Goal: Task Accomplishment & Management: Complete application form

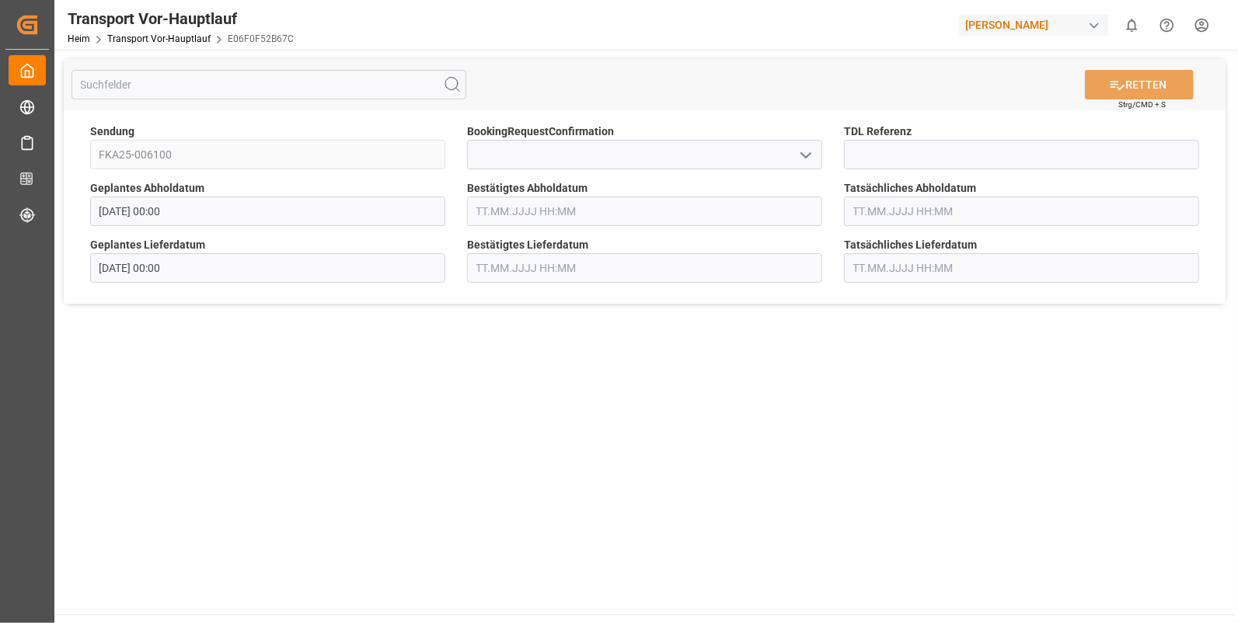
click at [801, 152] on icon "Menü öffnen" at bounding box center [805, 155] width 19 height 19
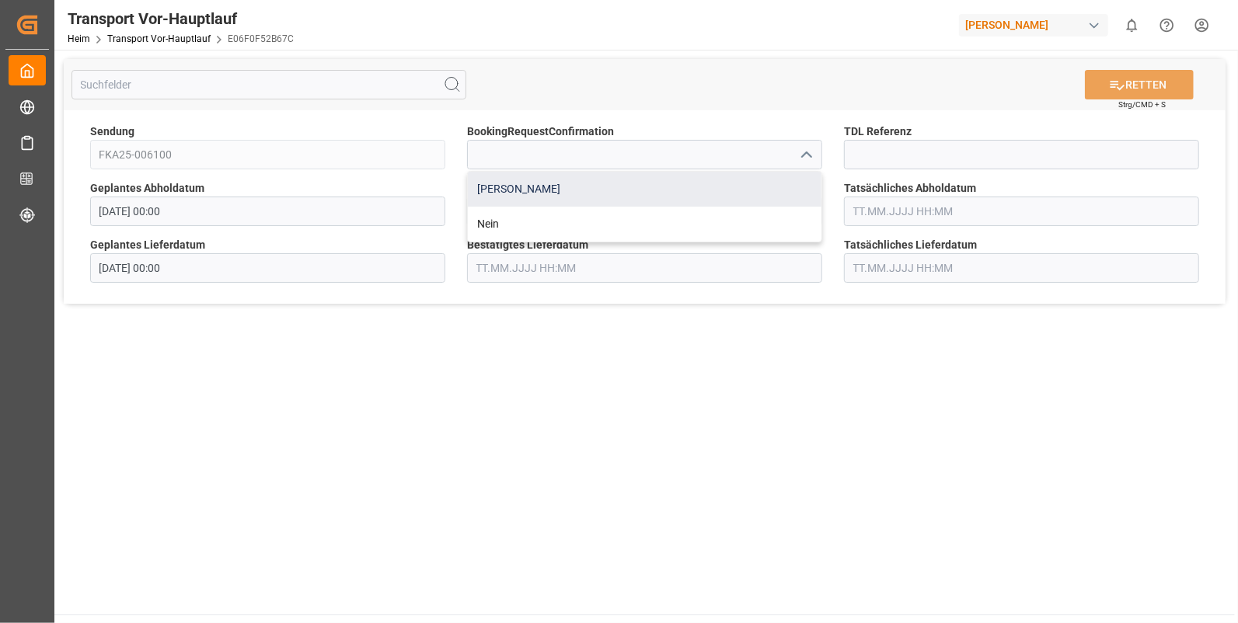
click at [536, 183] on div "[PERSON_NAME]" at bounding box center [645, 189] width 354 height 35
type input "Yes"
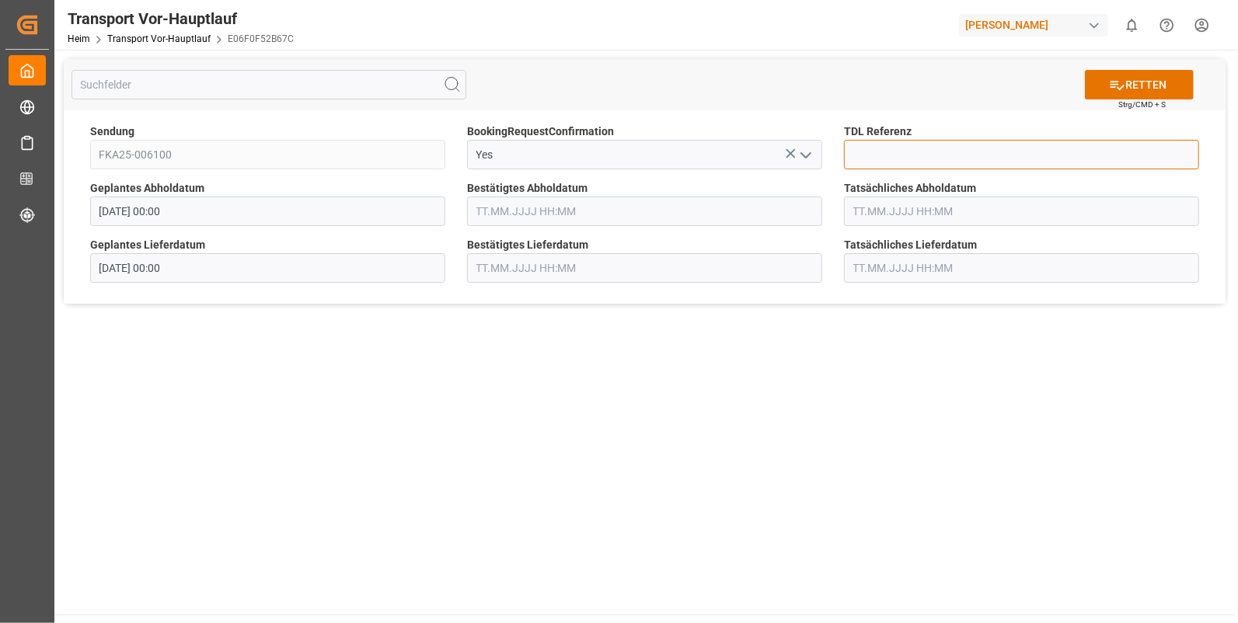
click at [897, 152] on input at bounding box center [1021, 155] width 355 height 30
type input "10028516"
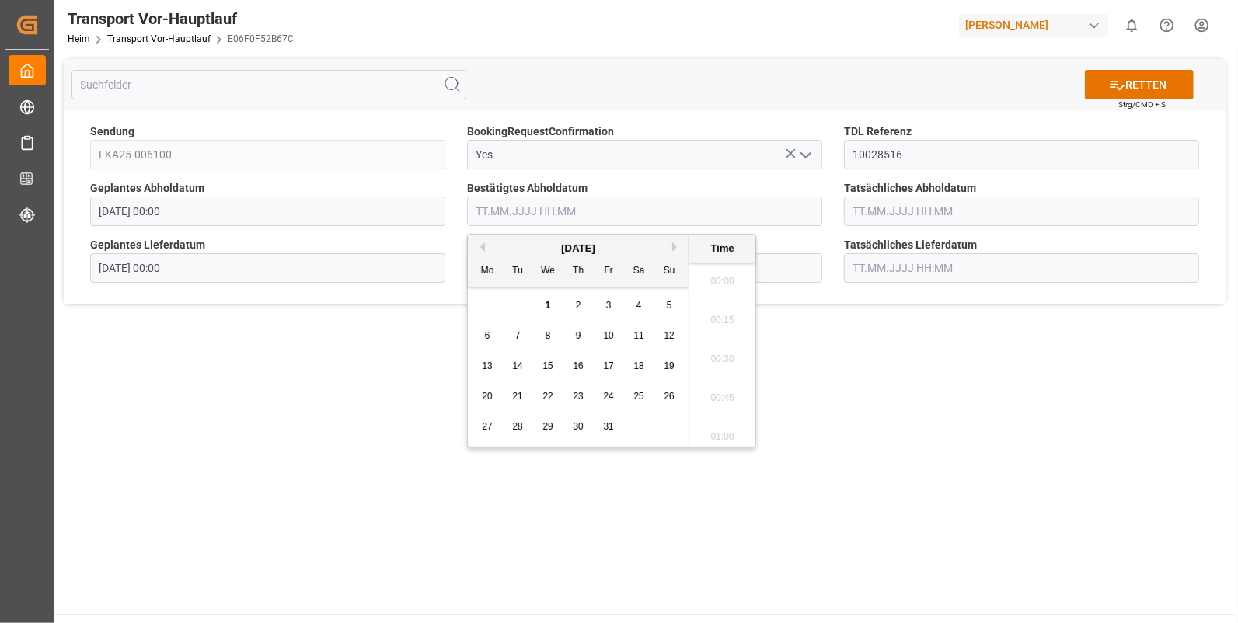
click at [482, 211] on input "text" at bounding box center [644, 212] width 355 height 30
click at [546, 427] on span "29" at bounding box center [547, 426] width 10 height 11
click at [727, 275] on li "15:30" at bounding box center [722, 277] width 66 height 39
type input "29.10.2025 15:30"
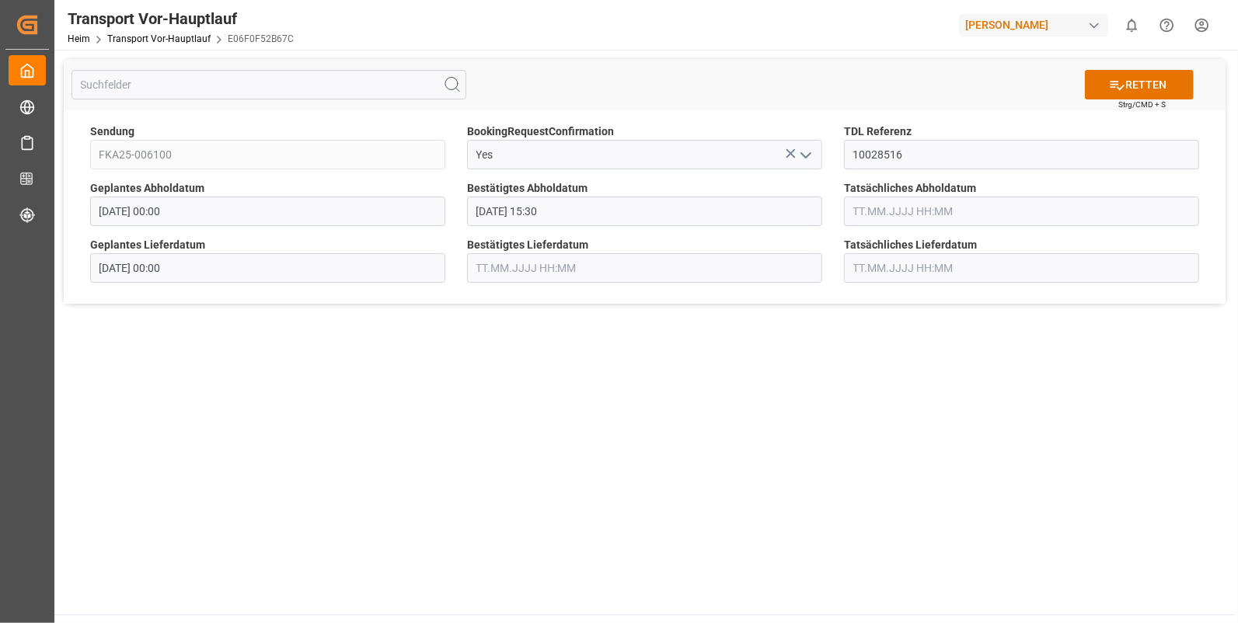
click at [863, 215] on input "text" at bounding box center [1021, 212] width 355 height 30
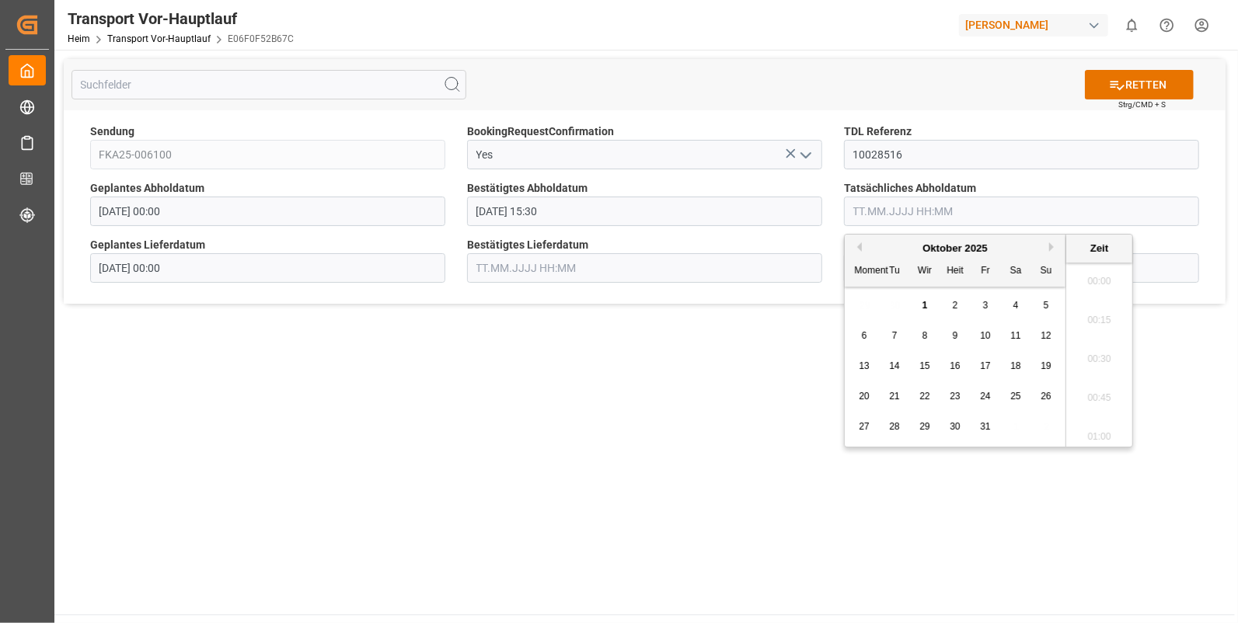
scroll to position [2491, 0]
click at [918, 427] on div "29" at bounding box center [924, 427] width 19 height 19
click at [1088, 323] on li "15:30" at bounding box center [1099, 328] width 66 height 39
type input "29.10.2025 15:30"
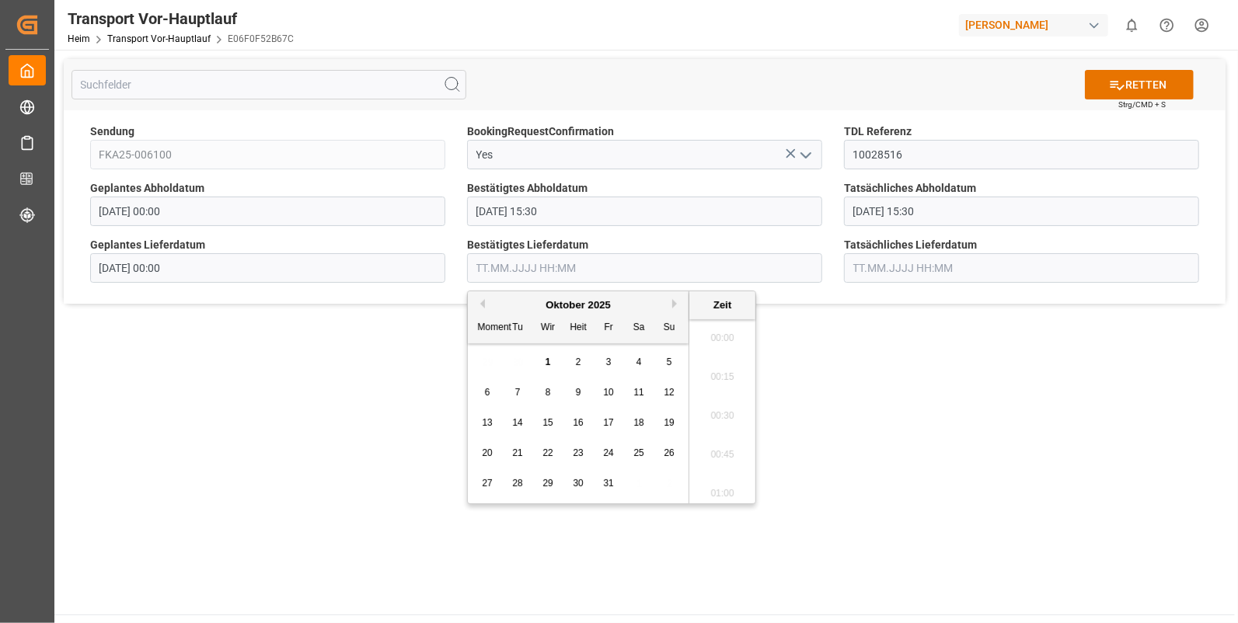
click at [476, 270] on input "text" at bounding box center [644, 268] width 355 height 30
click at [579, 483] on span "30" at bounding box center [578, 483] width 10 height 11
click at [725, 343] on li "07:45" at bounding box center [722, 347] width 66 height 39
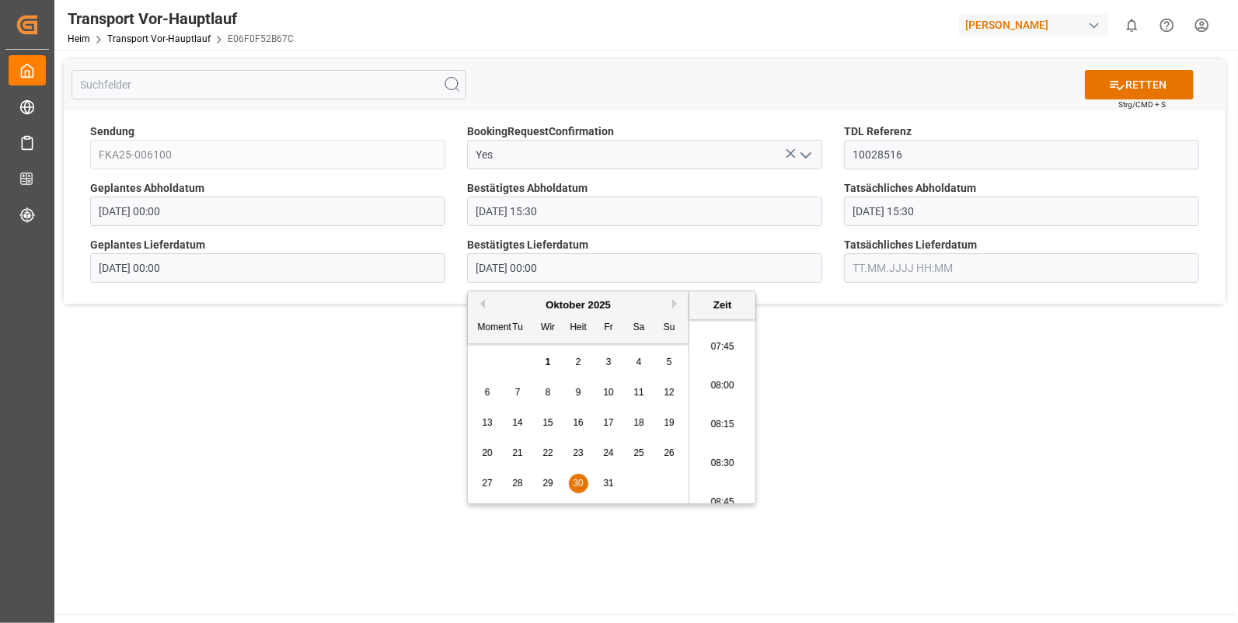
type input "30.10.2025 07:45"
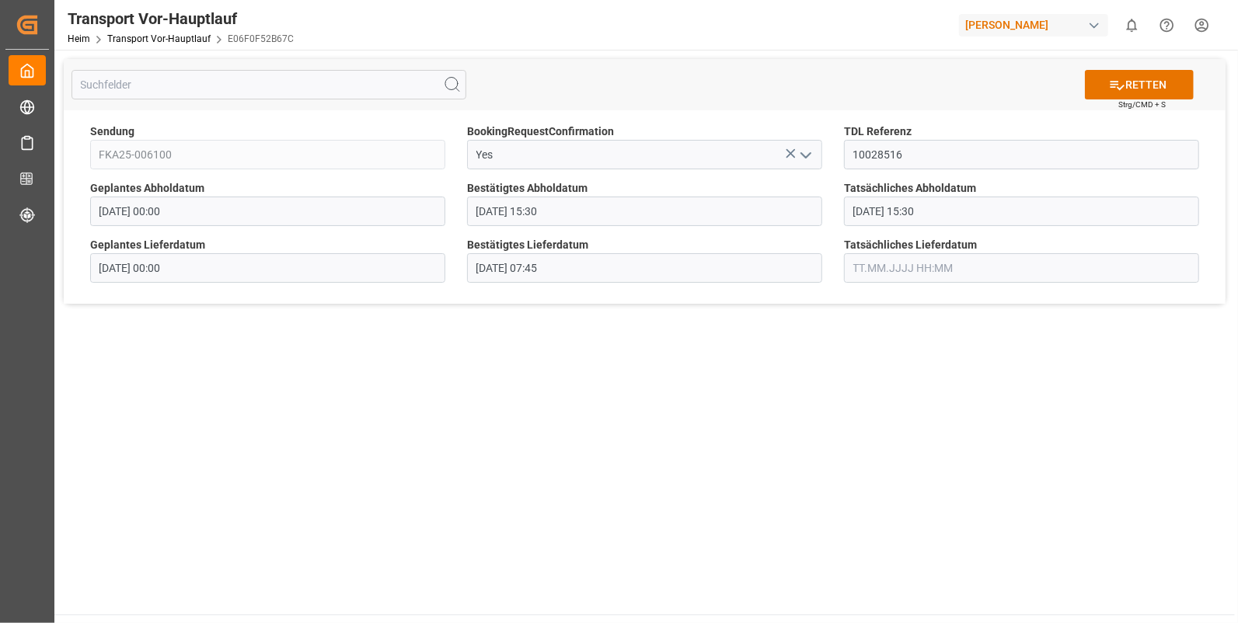
click at [863, 266] on input "text" at bounding box center [1021, 268] width 355 height 30
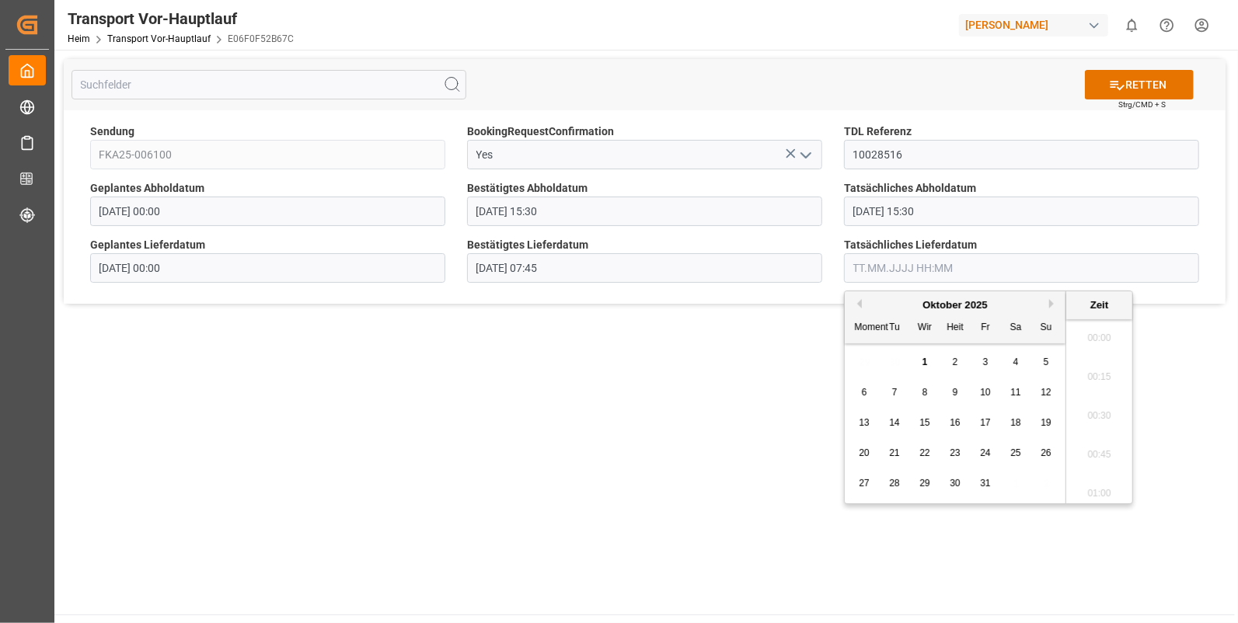
scroll to position [2491, 0]
click at [956, 480] on span "30" at bounding box center [955, 483] width 10 height 11
click at [1103, 409] on li "07:45" at bounding box center [1099, 411] width 66 height 39
type input "30.10.2025 07:45"
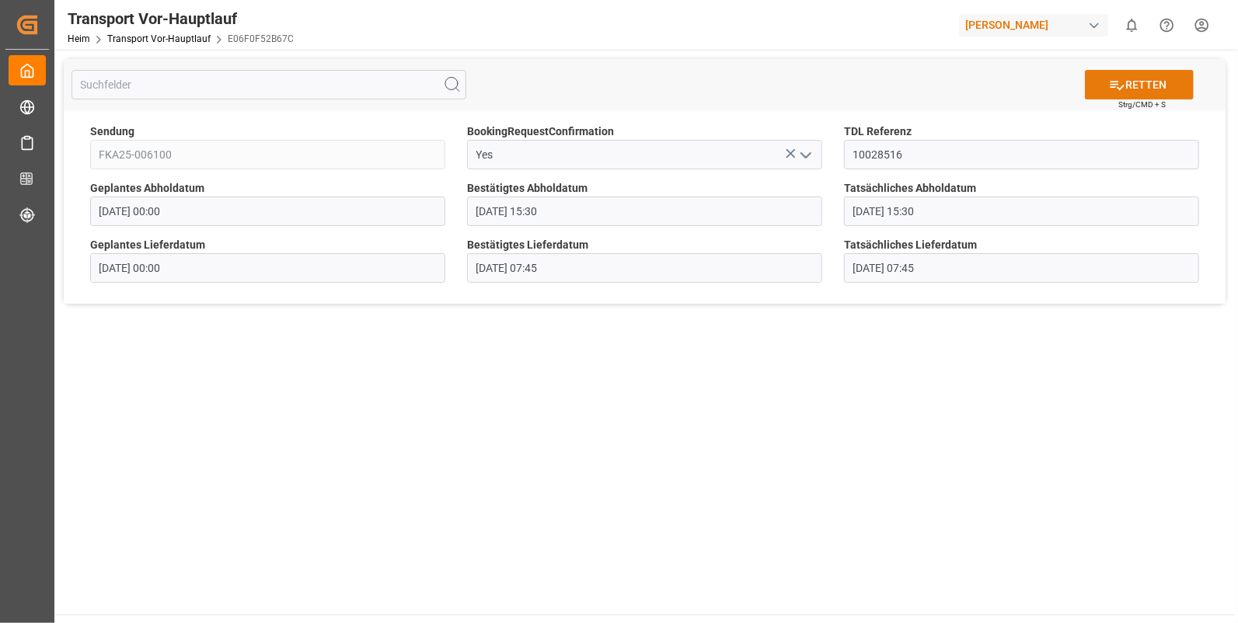
click at [1131, 81] on font "RETTEN" at bounding box center [1145, 85] width 41 height 16
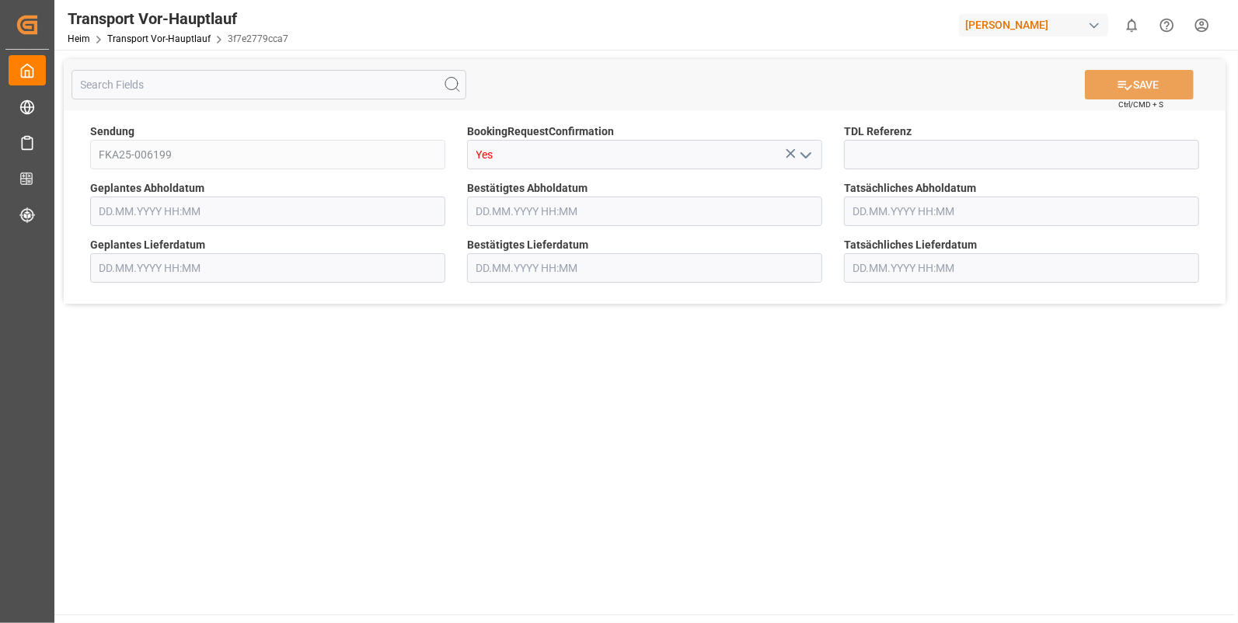
type input "[DATE] 00:00"
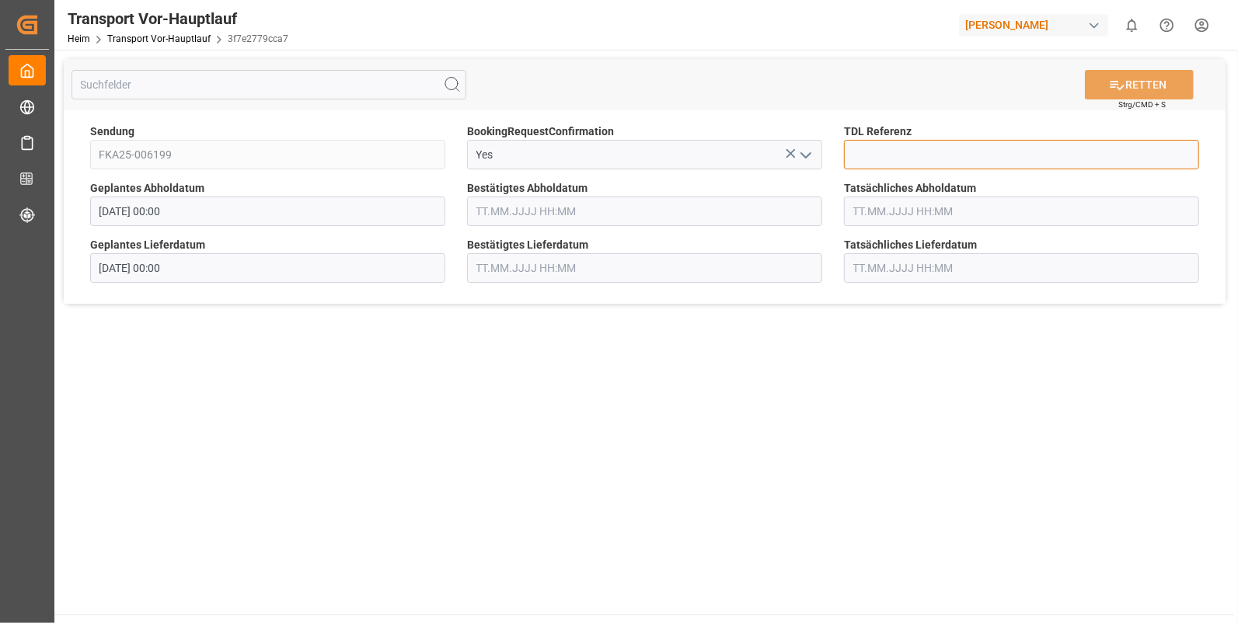
click at [867, 153] on input at bounding box center [1021, 155] width 355 height 30
type input "10028517"
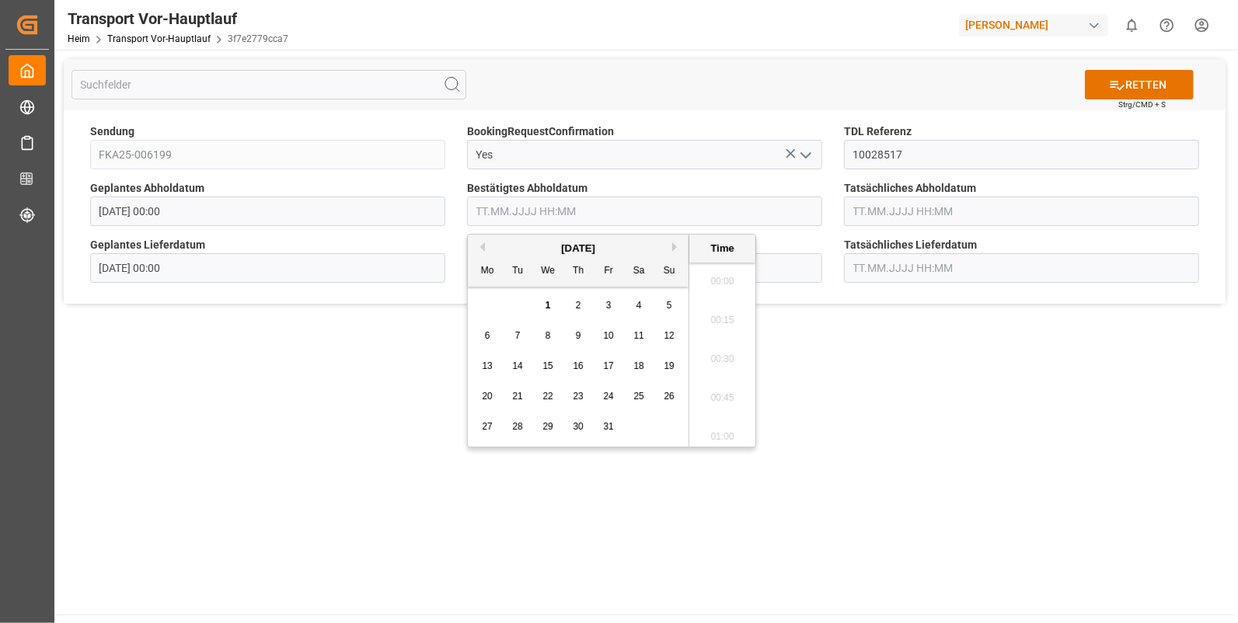
click at [473, 210] on input "text" at bounding box center [644, 212] width 355 height 30
click at [545, 424] on span "29" at bounding box center [547, 426] width 10 height 11
drag, startPoint x: 715, startPoint y: 327, endPoint x: 723, endPoint y: 321, distance: 10.0
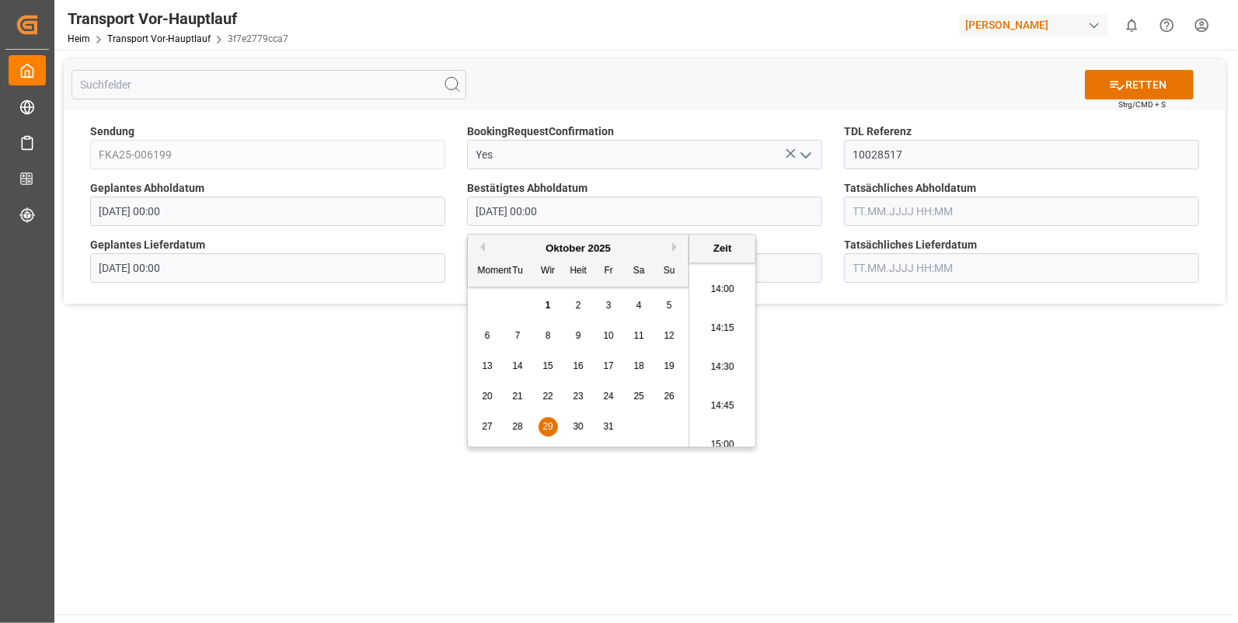
click at [715, 327] on li "14:15" at bounding box center [722, 328] width 66 height 39
type input "29.10.2025 14:15"
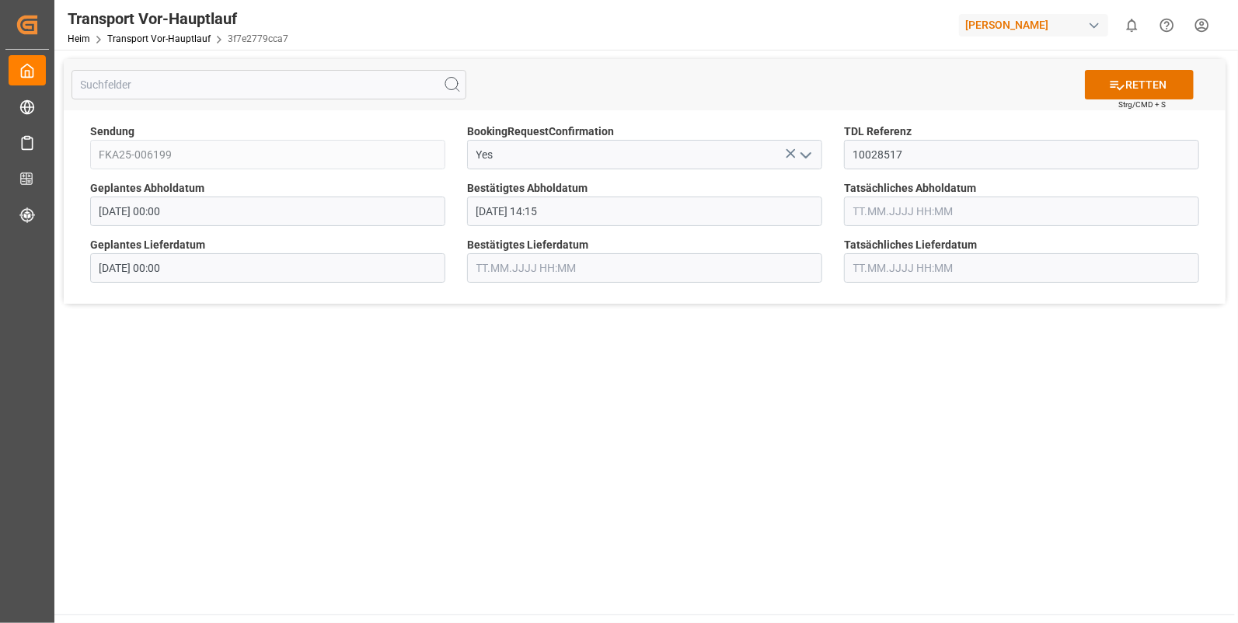
click at [900, 214] on input "text" at bounding box center [1021, 212] width 355 height 30
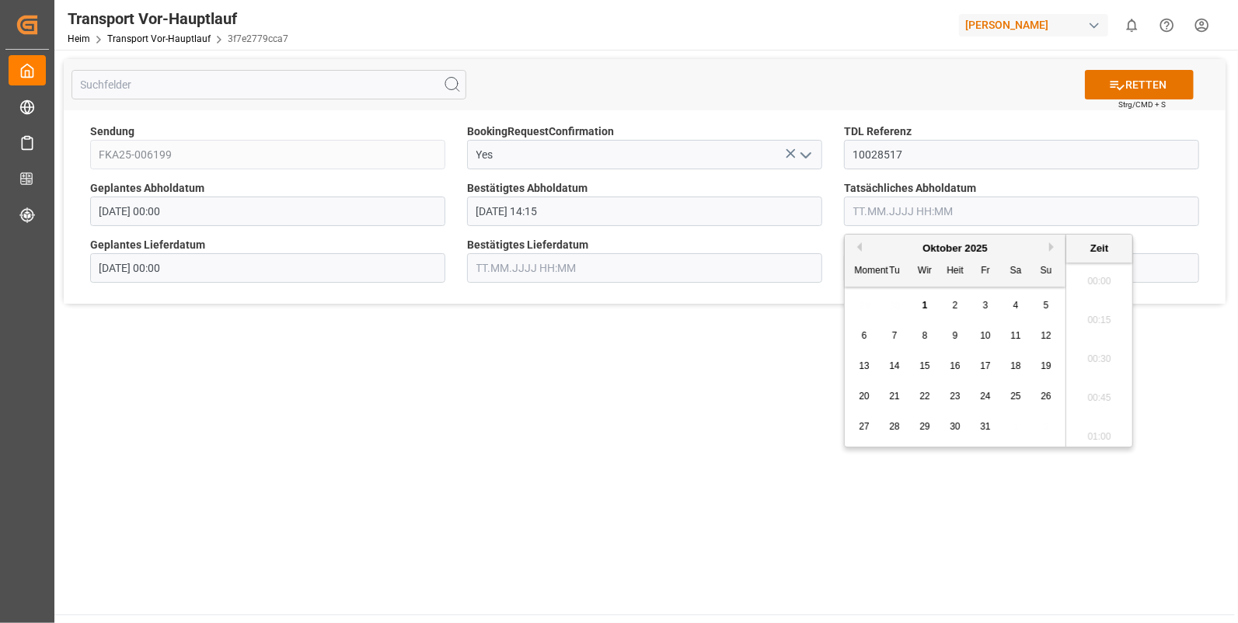
scroll to position [2491, 0]
click at [926, 423] on span "29" at bounding box center [924, 426] width 10 height 11
click at [1097, 326] on li "14:15" at bounding box center [1099, 328] width 66 height 39
type input "29.10.2025 14:15"
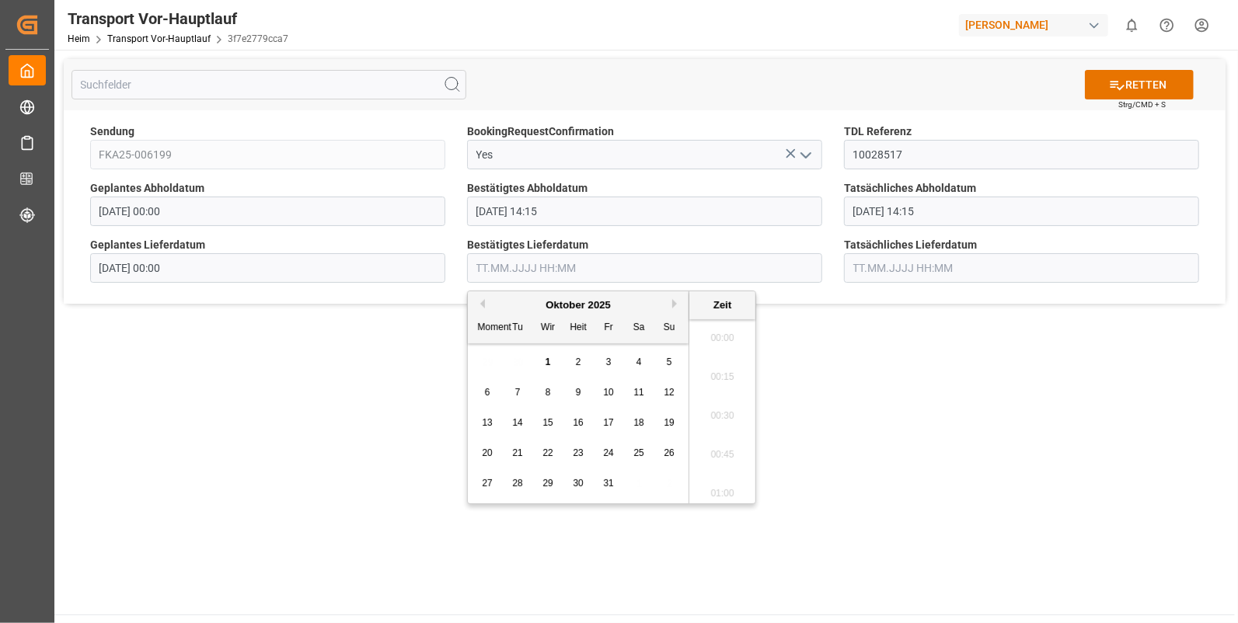
click at [501, 264] on input "text" at bounding box center [644, 268] width 355 height 30
click at [580, 481] on span "30" at bounding box center [578, 483] width 10 height 11
click at [731, 351] on li "08:15" at bounding box center [722, 359] width 66 height 39
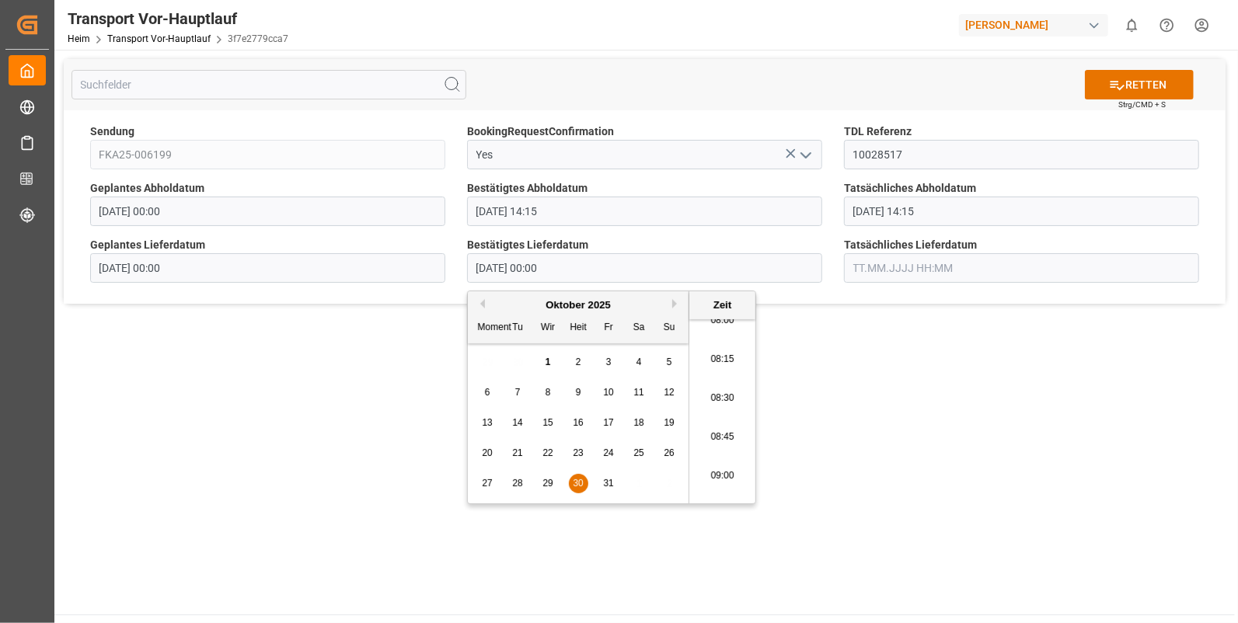
type input "30.10.2025 08:15"
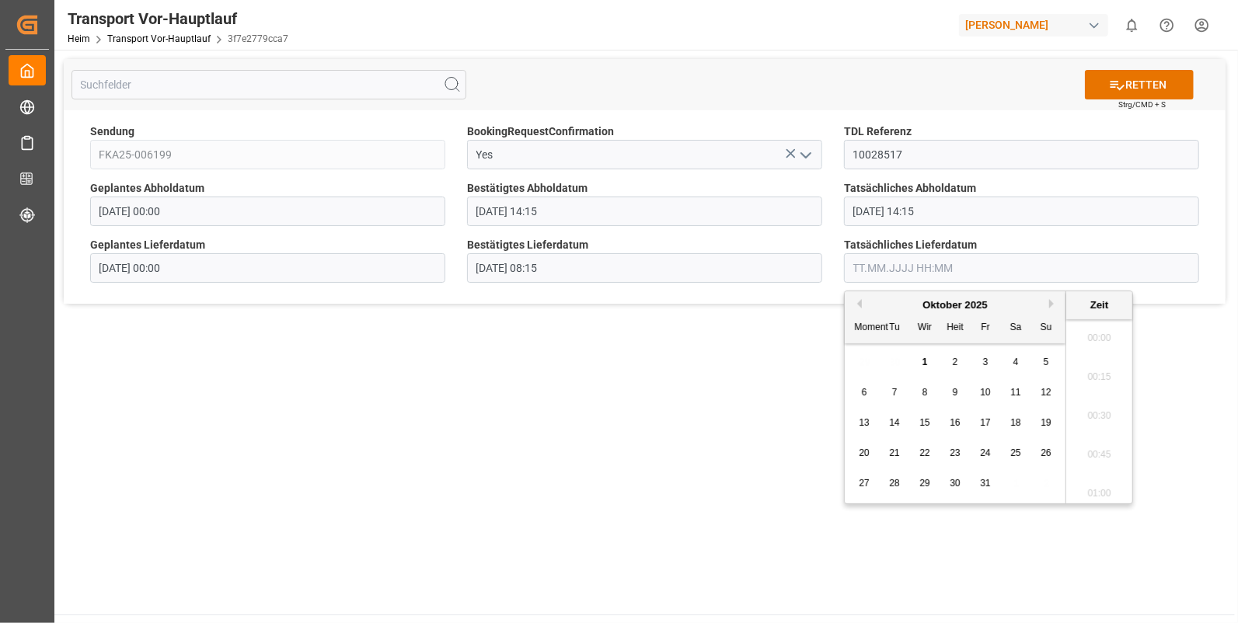
click at [914, 267] on input "text" at bounding box center [1021, 268] width 355 height 30
drag, startPoint x: 956, startPoint y: 486, endPoint x: 960, endPoint y: 478, distance: 8.7
click at [956, 484] on span "30" at bounding box center [955, 483] width 10 height 11
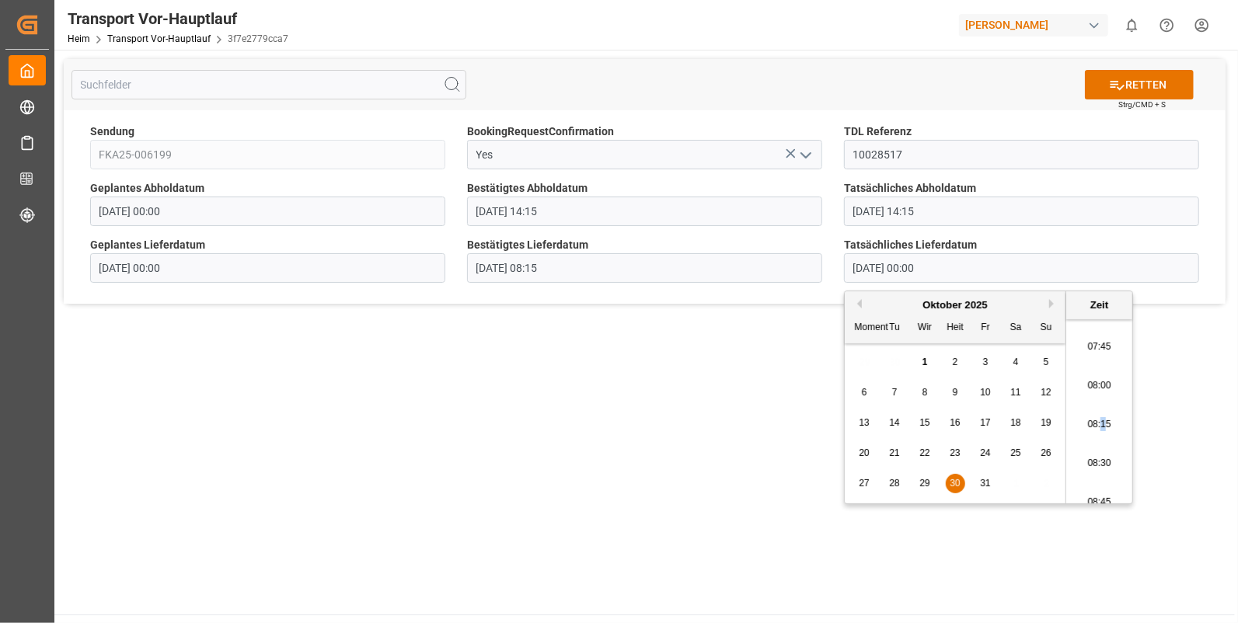
drag, startPoint x: 1100, startPoint y: 418, endPoint x: 1097, endPoint y: 410, distance: 8.1
click at [1100, 418] on li "08:15" at bounding box center [1099, 425] width 66 height 39
type input "30.10.2025 08:15"
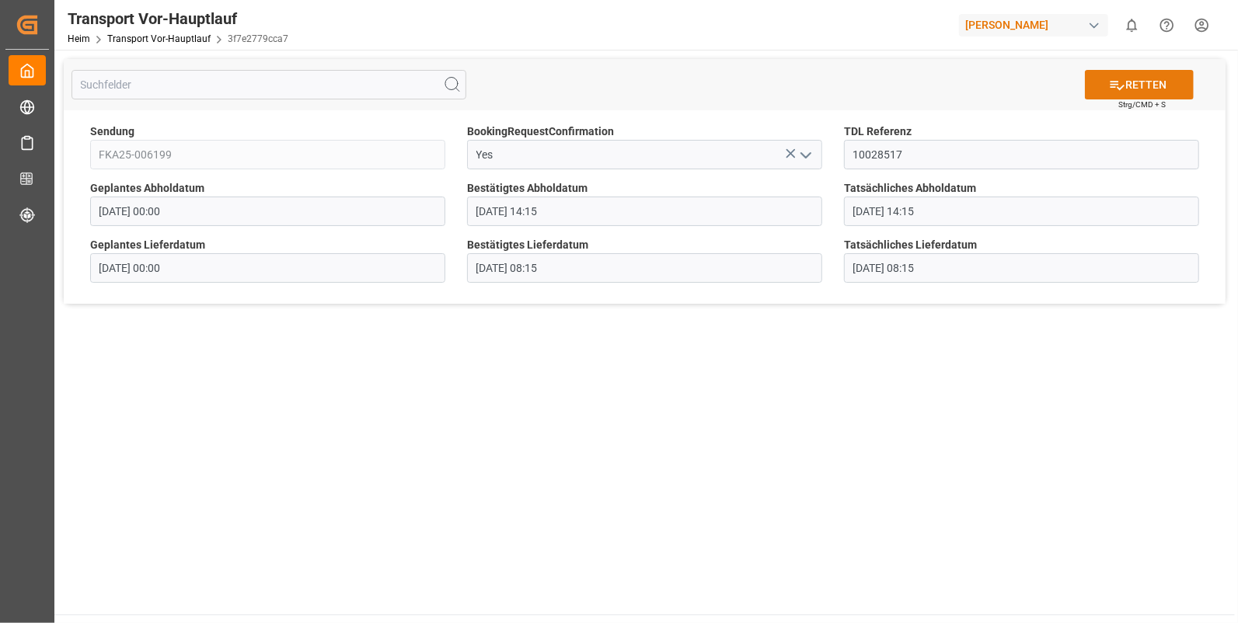
click at [1148, 77] on font "RETTEN" at bounding box center [1145, 85] width 41 height 16
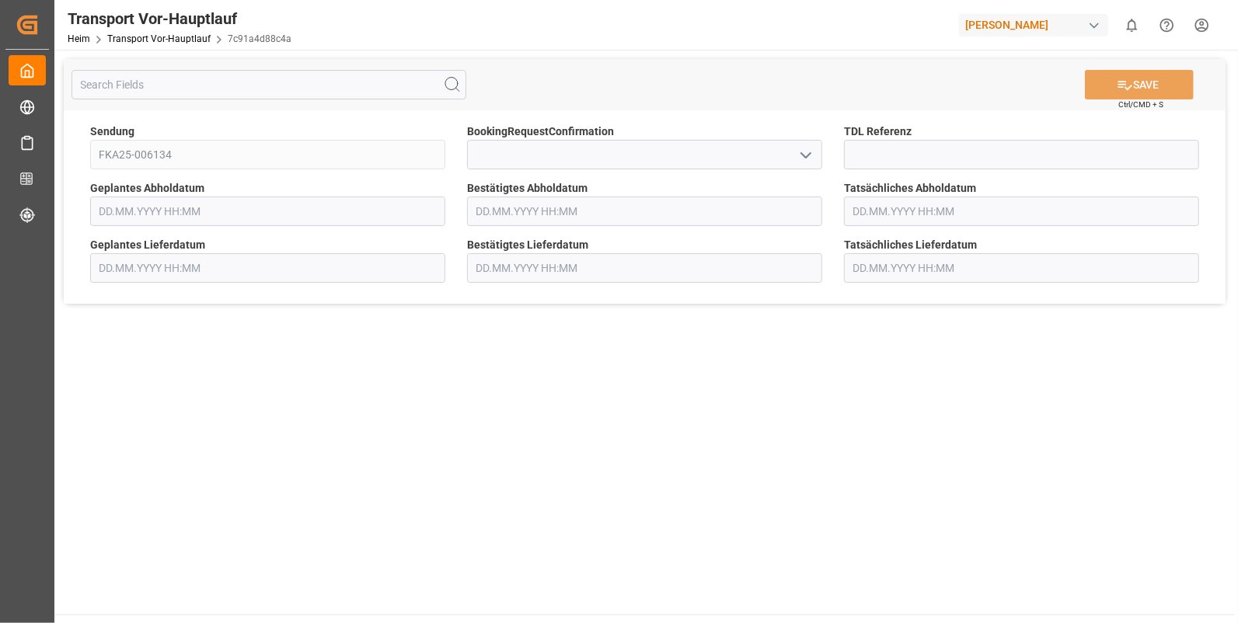
type input "[DATE] 00:00"
click at [796, 152] on icon "Menü öffnen" at bounding box center [805, 155] width 19 height 19
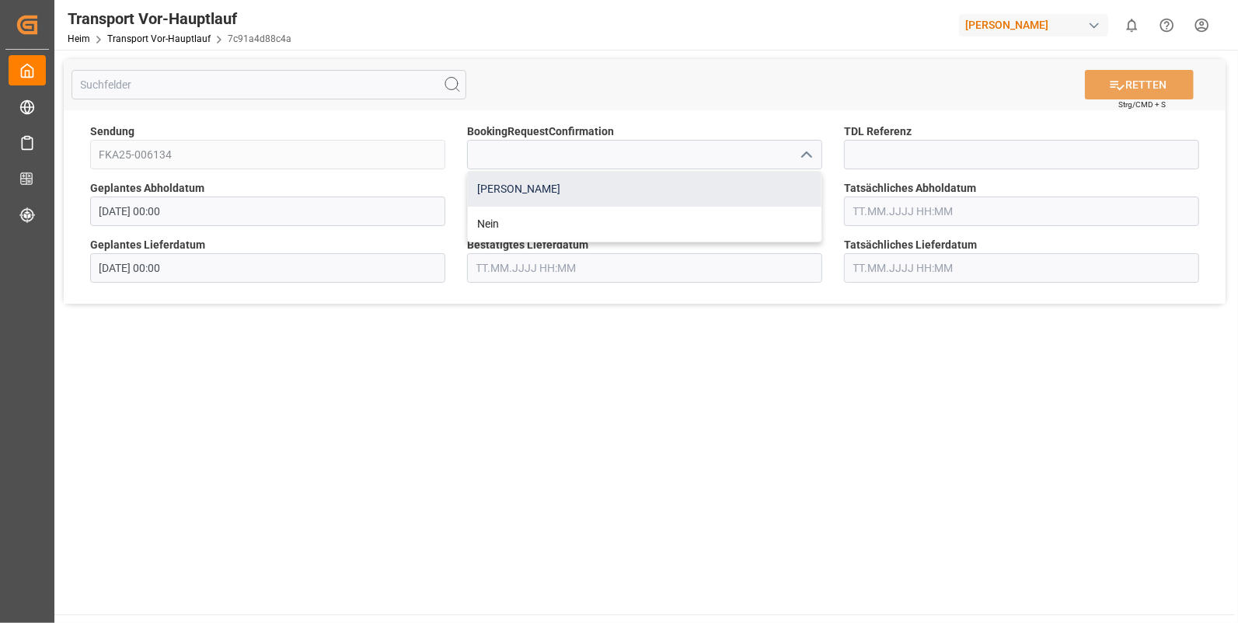
click at [497, 195] on div "[PERSON_NAME]" at bounding box center [645, 189] width 354 height 35
type input "Yes"
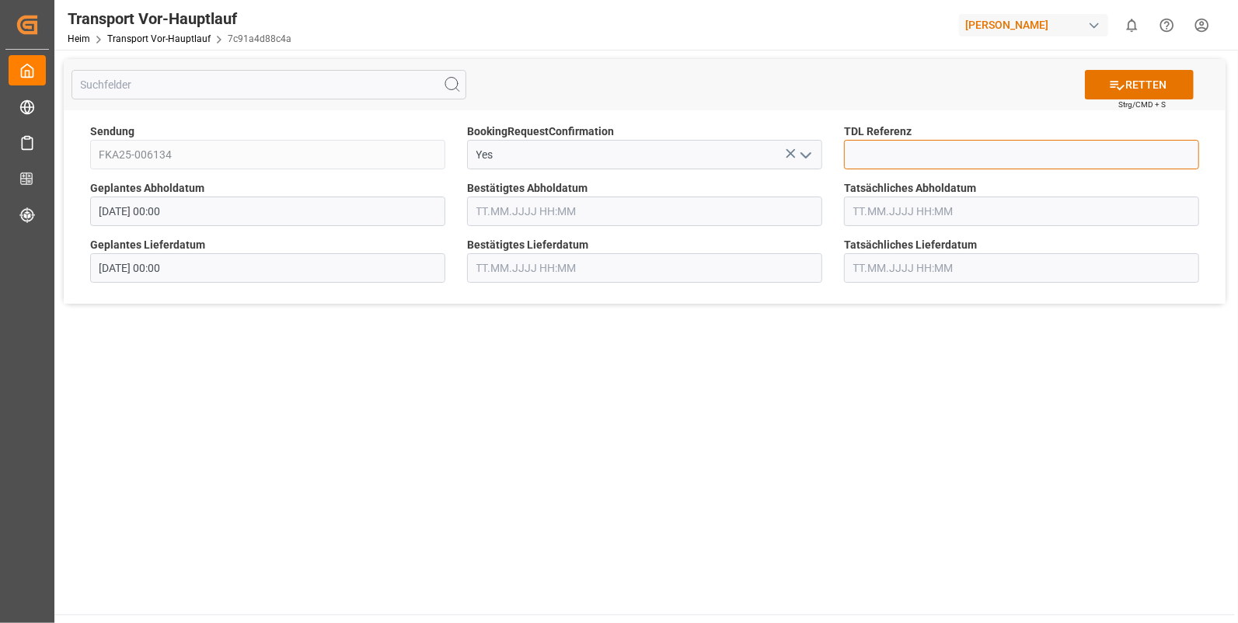
click at [904, 142] on input at bounding box center [1021, 155] width 355 height 30
type input "10028523"
click at [523, 214] on input "text" at bounding box center [644, 212] width 355 height 30
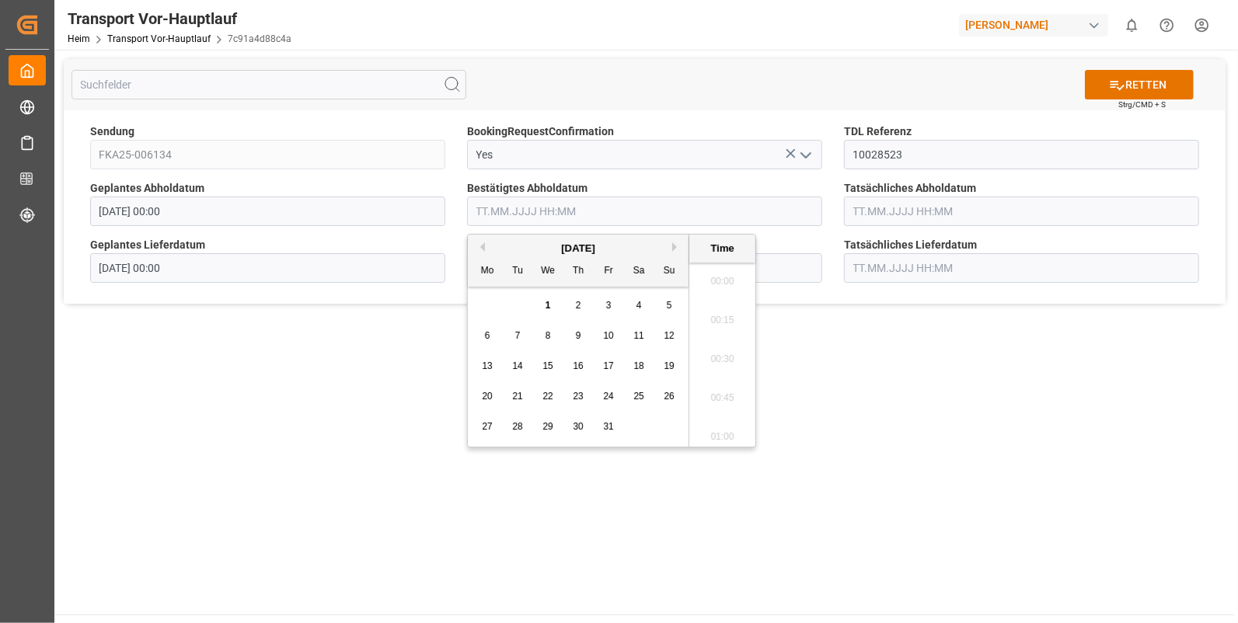
scroll to position [2491, 0]
click at [551, 421] on span "29" at bounding box center [547, 426] width 10 height 11
click at [709, 315] on li "16:15" at bounding box center [722, 316] width 66 height 39
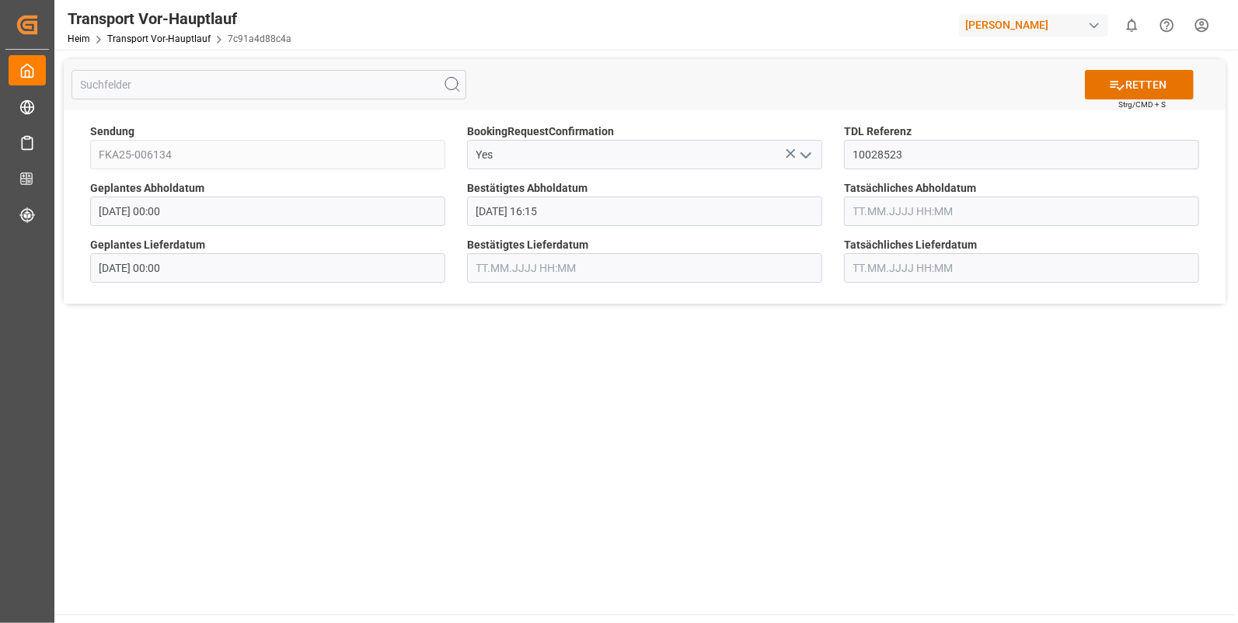
click at [615, 203] on input "[DATE] 16:15" at bounding box center [644, 212] width 355 height 30
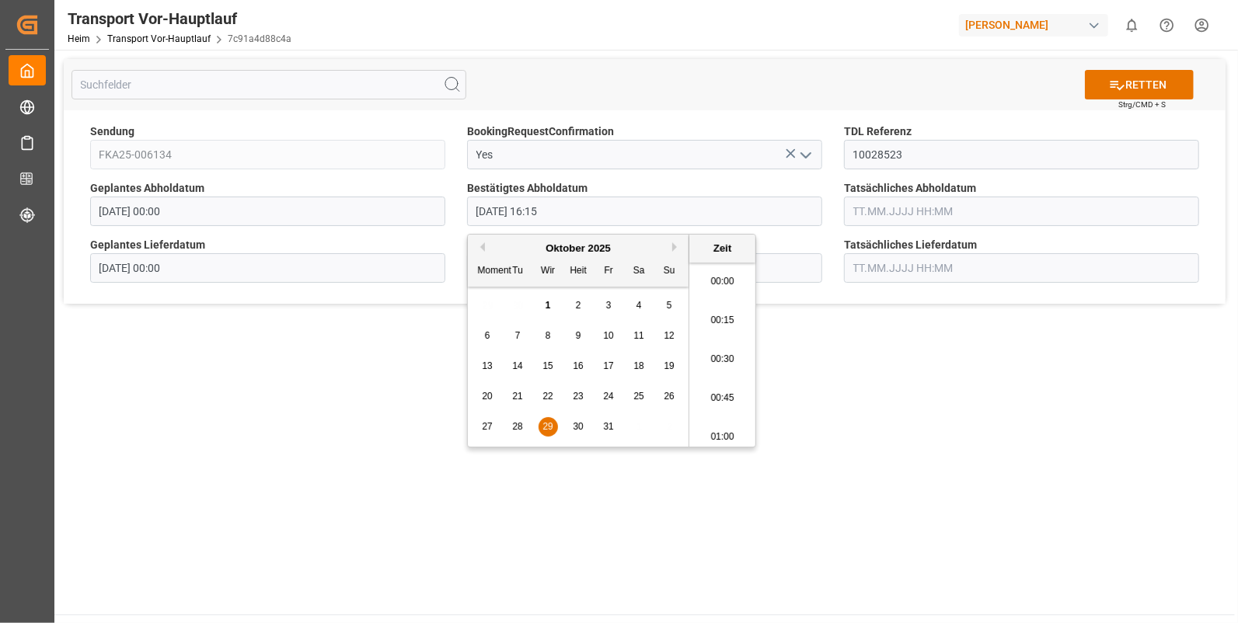
scroll to position [2452, 0]
click at [723, 311] on li "16:00" at bounding box center [722, 316] width 66 height 39
type input "29.10.2025 16:00"
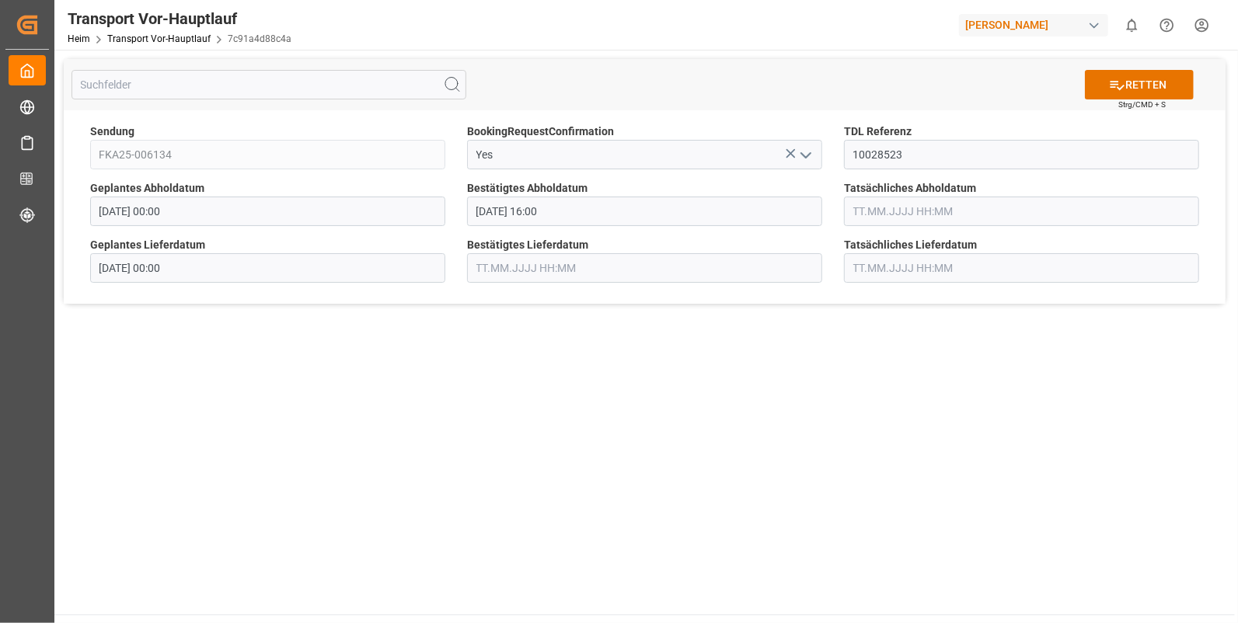
click at [885, 212] on input "text" at bounding box center [1021, 212] width 355 height 30
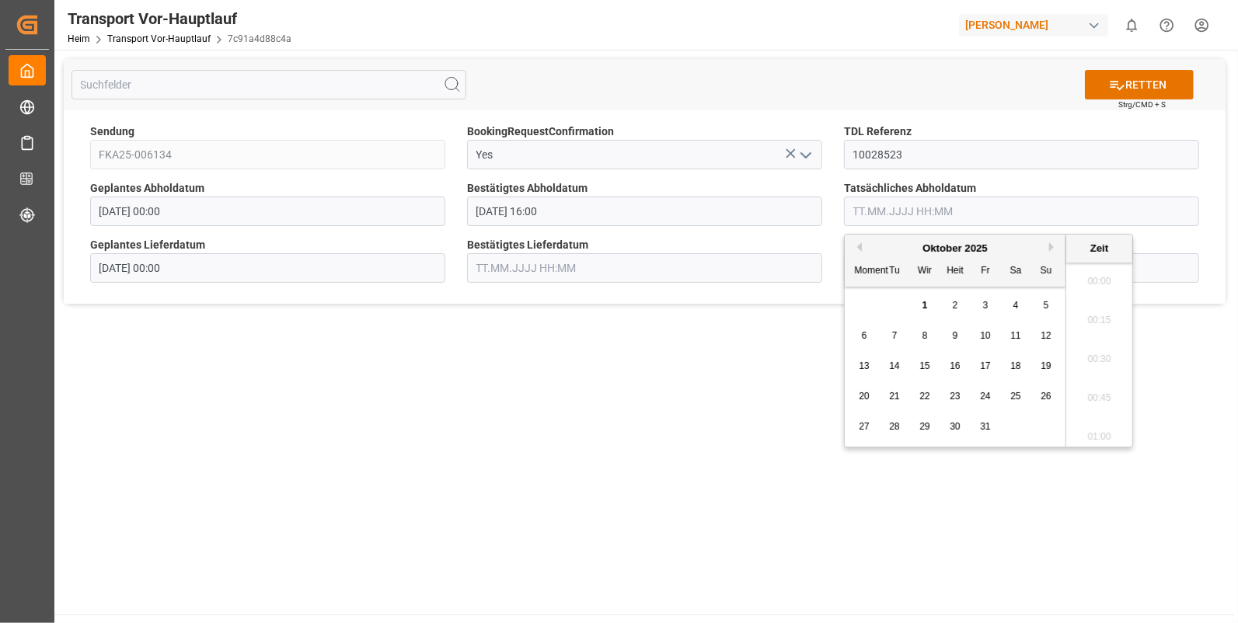
scroll to position [2491, 0]
click at [856, 244] on button "Vormonat" at bounding box center [856, 246] width 9 height 9
click at [867, 426] on span "29" at bounding box center [864, 426] width 10 height 11
type input "[DATE] 00:00"
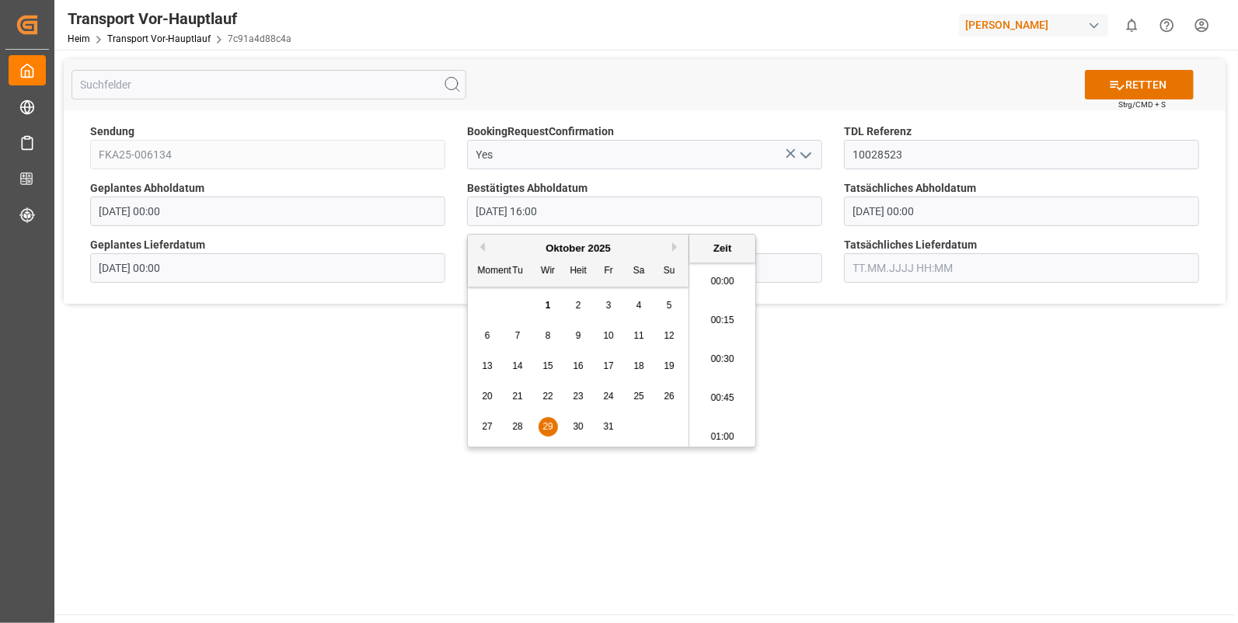
click at [588, 214] on input "29.10.2025 16:00" at bounding box center [644, 212] width 355 height 30
click at [480, 242] on button "Vormonat" at bounding box center [480, 246] width 9 height 9
click at [483, 426] on span "29" at bounding box center [487, 426] width 10 height 11
type input "29.09.2025 16:00"
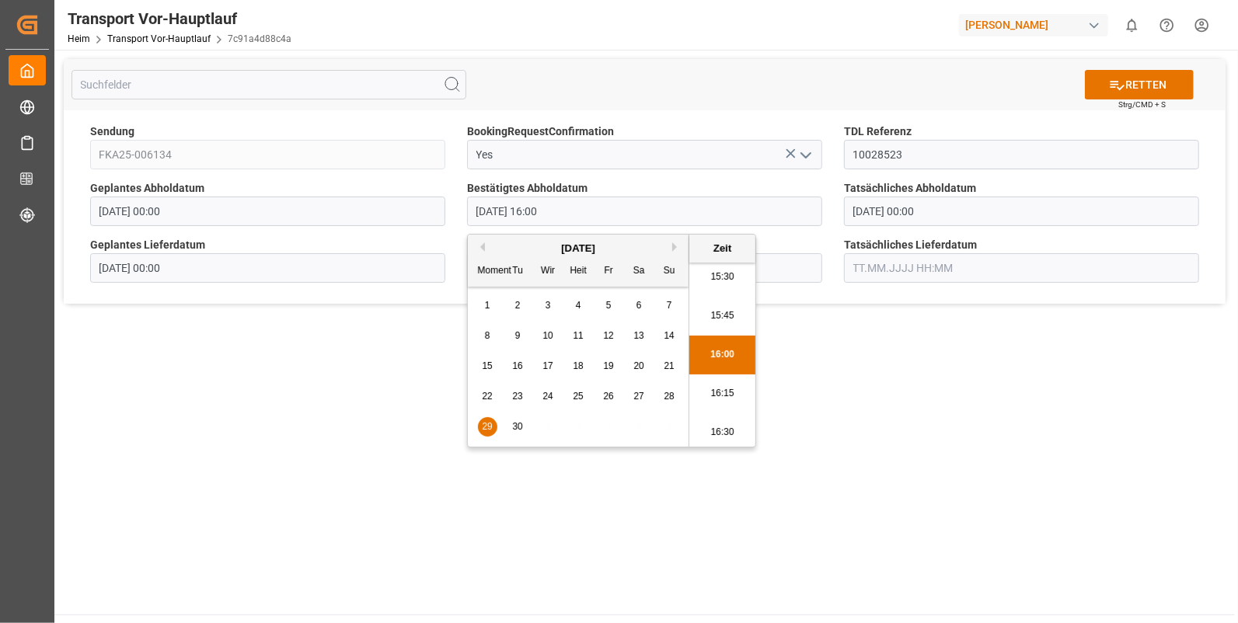
click at [716, 350] on li "16:00" at bounding box center [722, 355] width 66 height 39
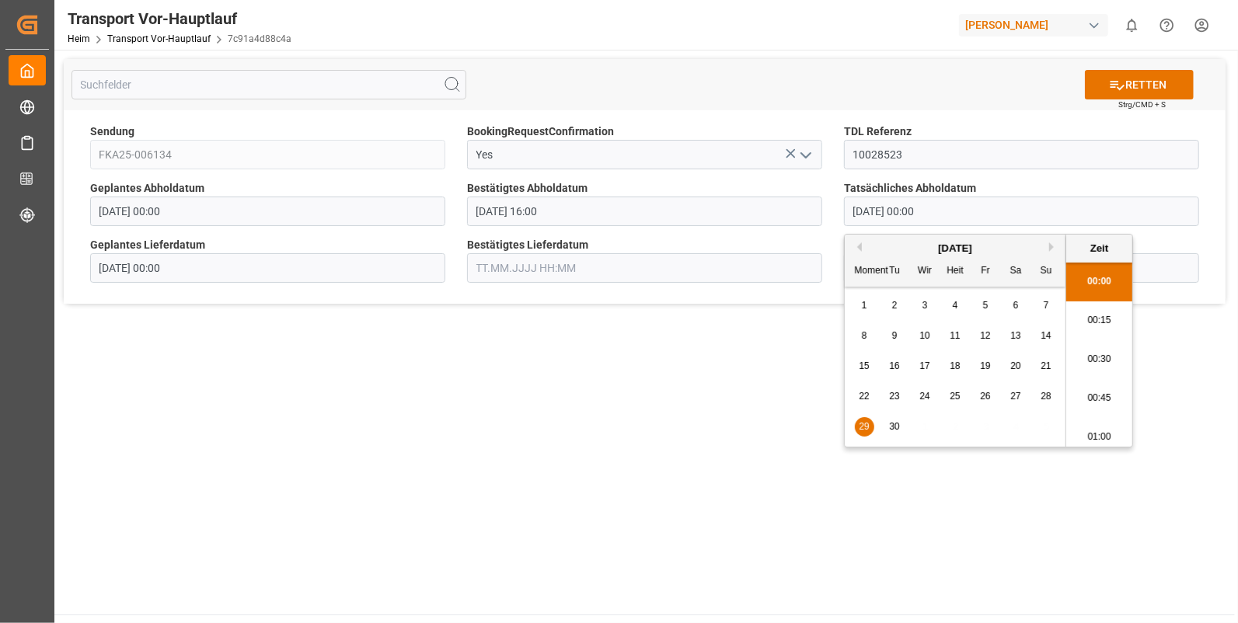
click at [893, 208] on input "[DATE] 00:00" at bounding box center [1021, 212] width 355 height 30
click at [1096, 303] on li "16:00" at bounding box center [1099, 308] width 66 height 39
type input "29.09.2025 16:00"
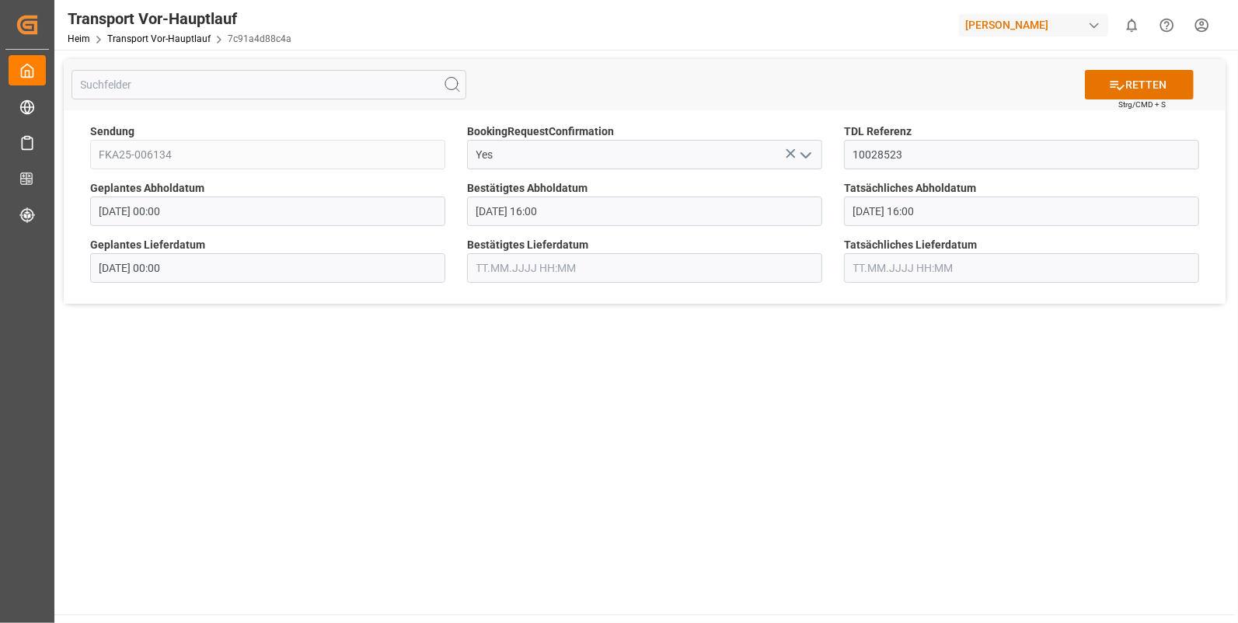
click at [481, 262] on input "text" at bounding box center [644, 268] width 355 height 30
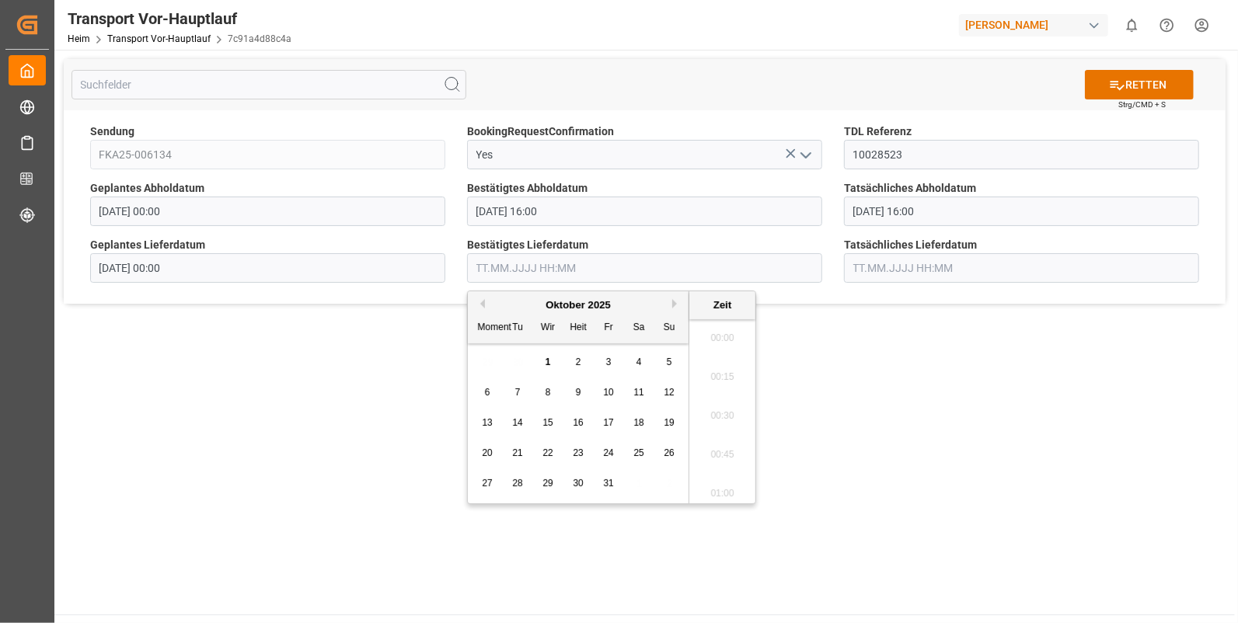
scroll to position [2491, 0]
click at [482, 305] on button "Vormonat" at bounding box center [480, 303] width 9 height 9
click at [511, 482] on div "30" at bounding box center [517, 484] width 19 height 19
click at [730, 450] on li "06:45" at bounding box center [722, 450] width 66 height 39
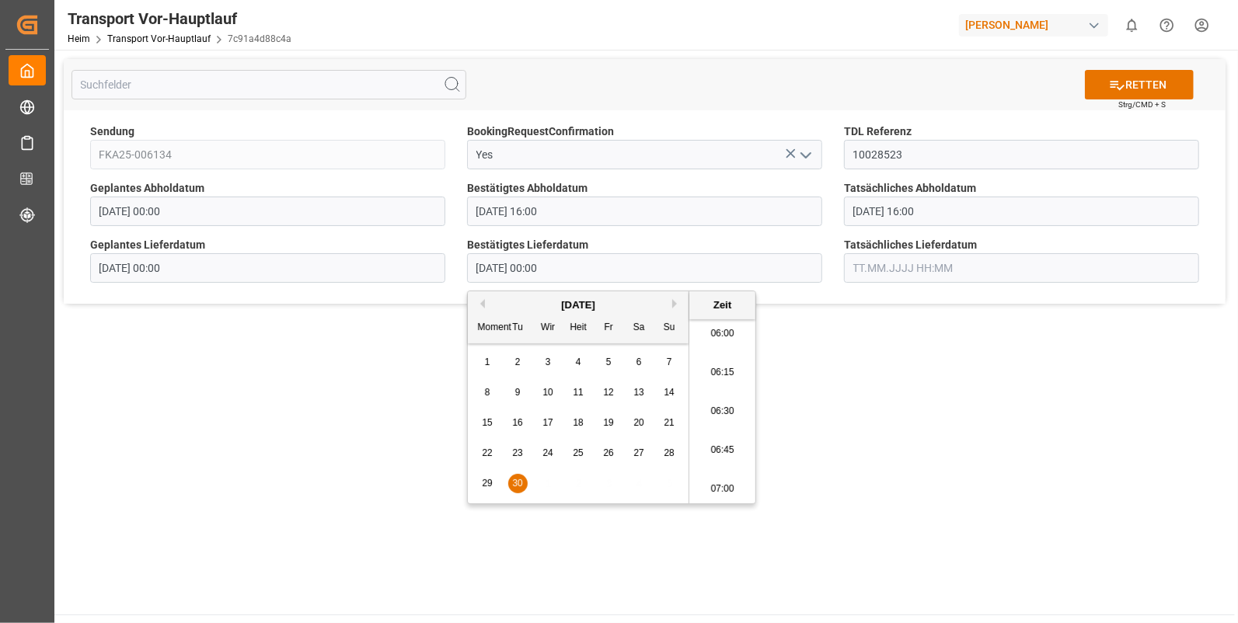
type input "30.09.2025 06:45"
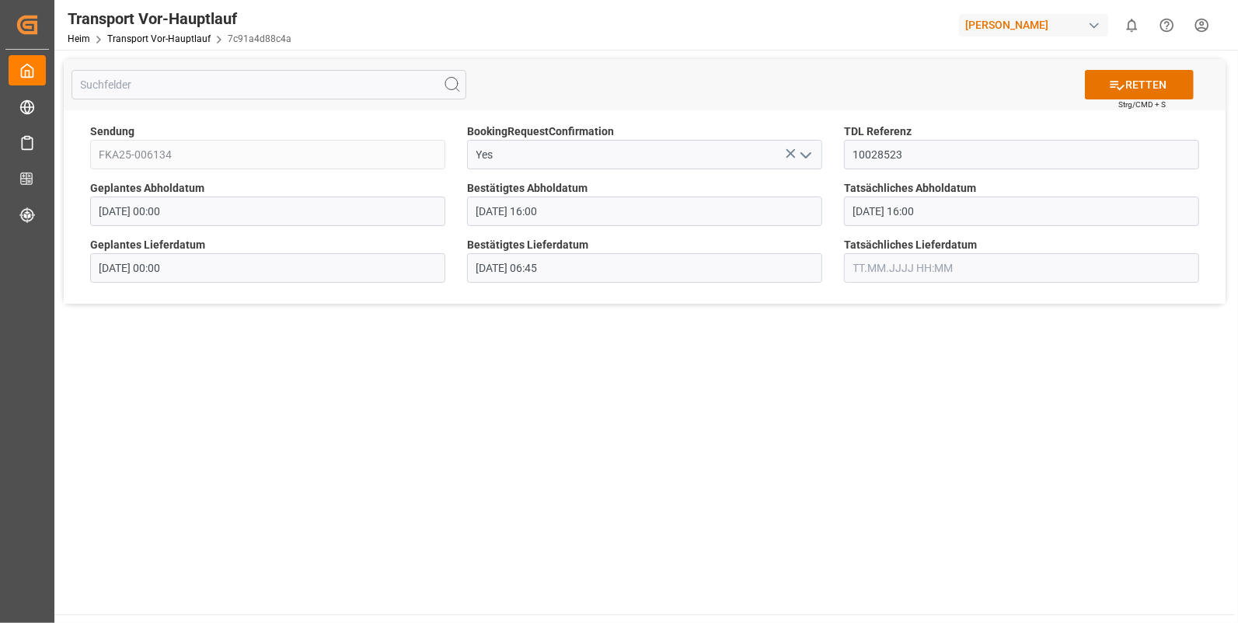
click at [886, 263] on input "text" at bounding box center [1021, 268] width 355 height 30
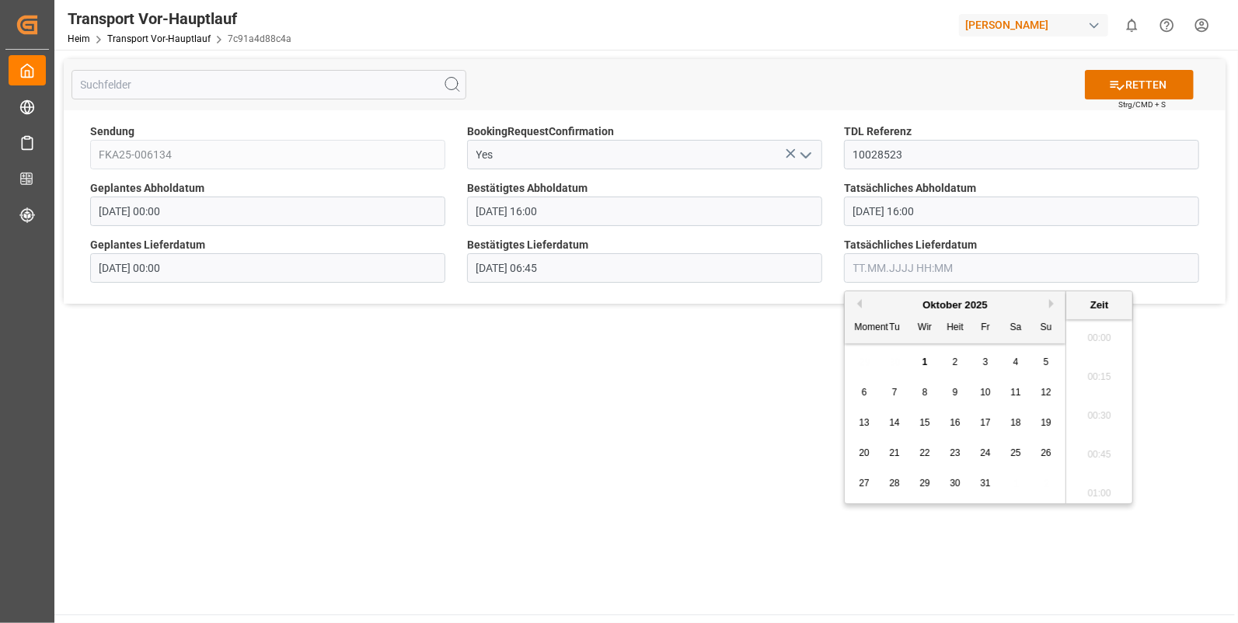
scroll to position [2491, 0]
click at [856, 304] on button "Vormonat" at bounding box center [856, 303] width 9 height 9
click at [896, 482] on span "30" at bounding box center [894, 483] width 10 height 11
drag, startPoint x: 1082, startPoint y: 452, endPoint x: 1085, endPoint y: 440, distance: 12.8
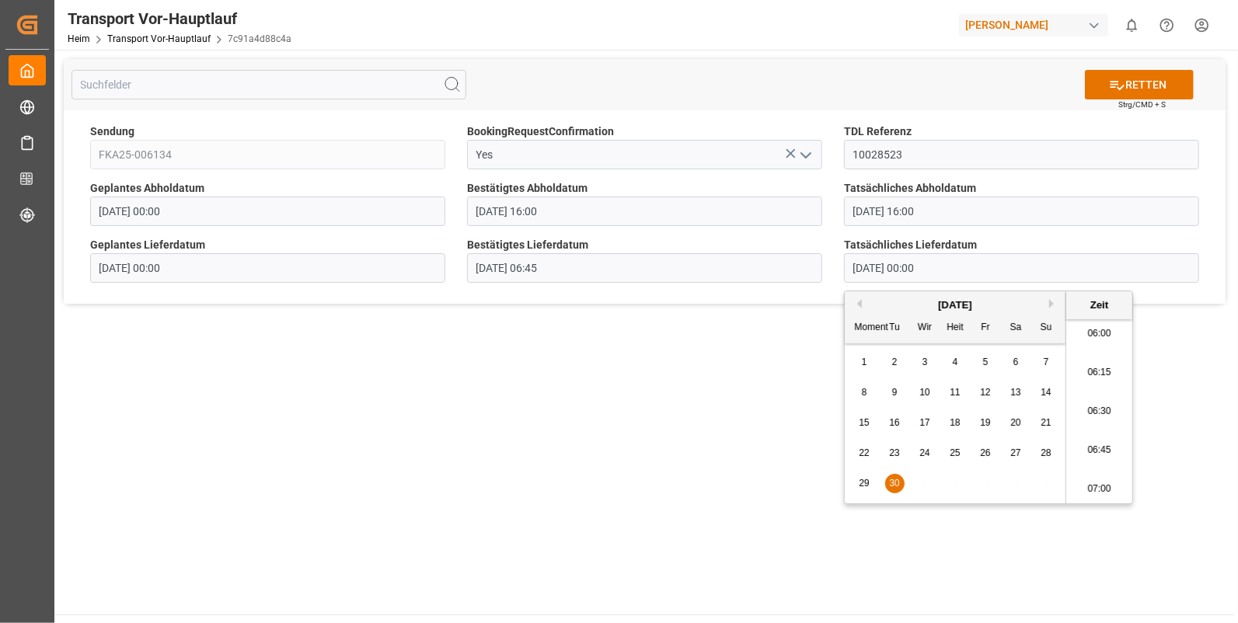
click at [1082, 448] on li "06:45" at bounding box center [1099, 450] width 66 height 39
type input "30.09.2025 06:45"
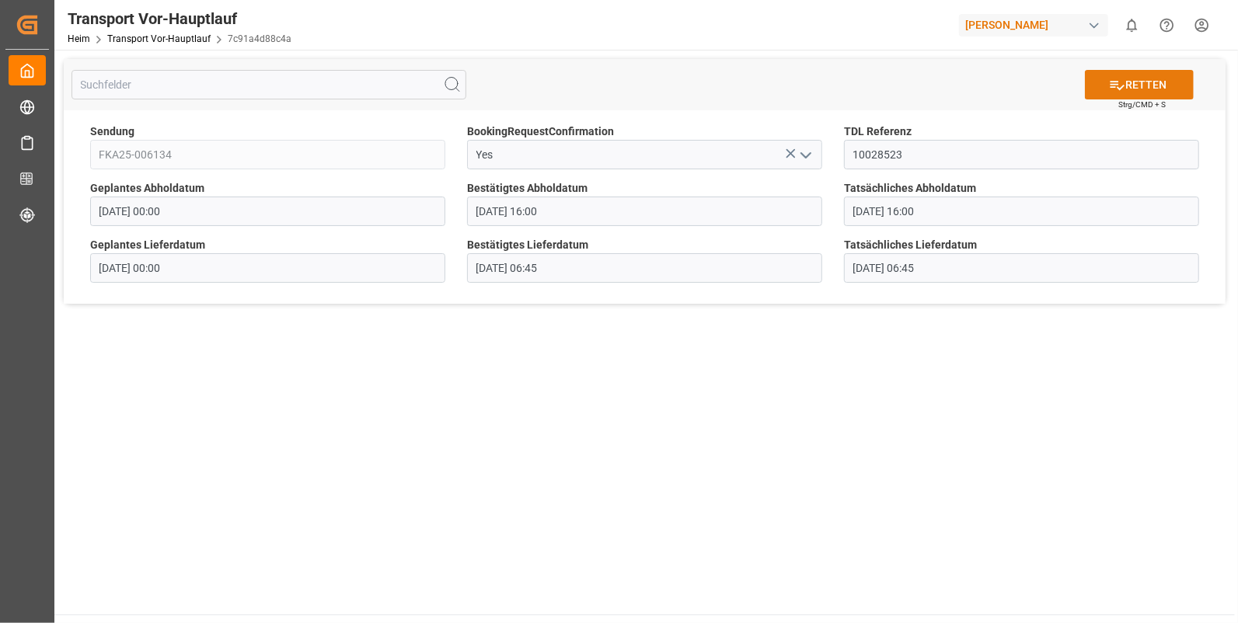
click at [1150, 82] on font "RETTEN" at bounding box center [1145, 85] width 41 height 16
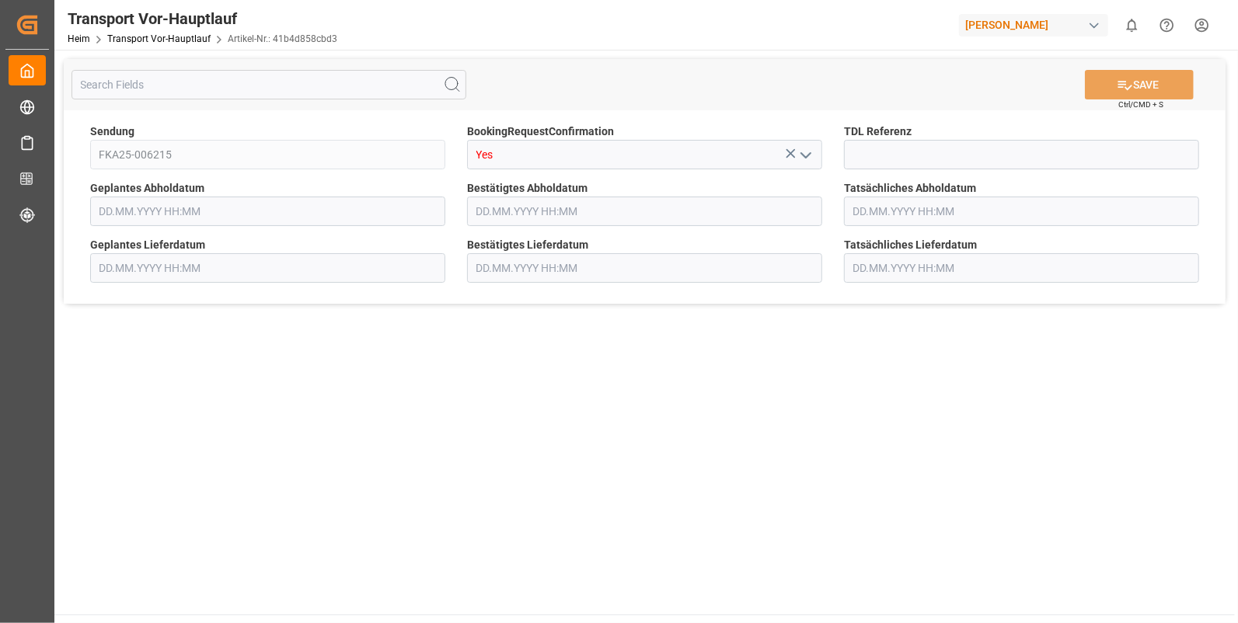
type input "[DATE] 00:00"
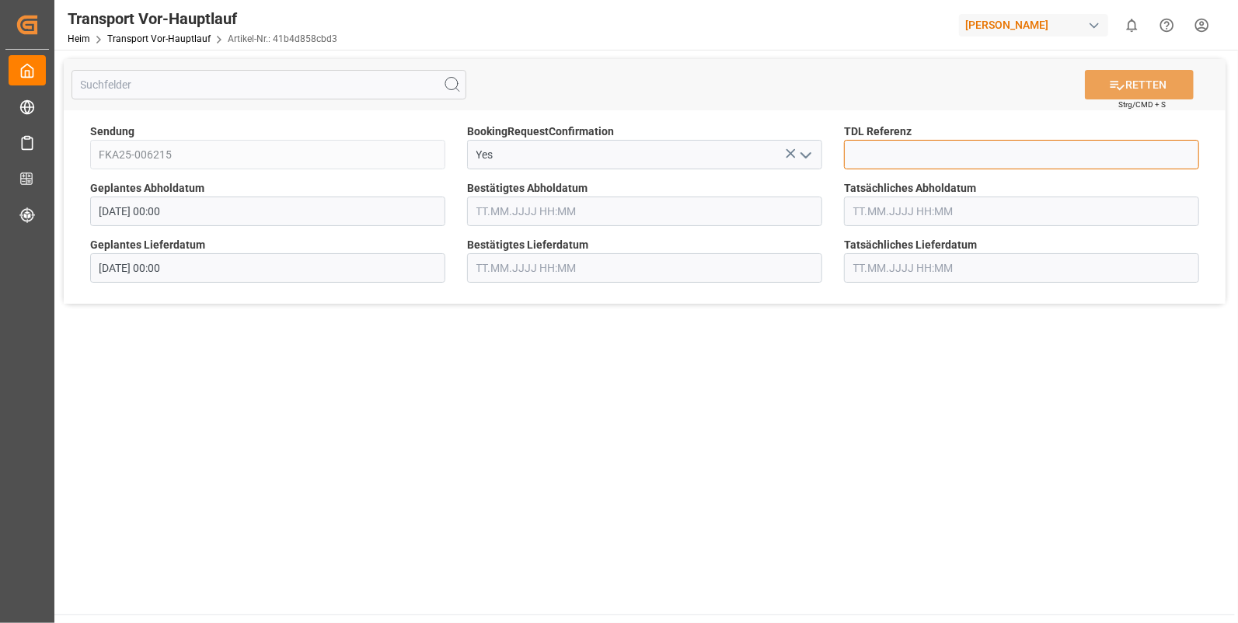
click at [894, 156] on input at bounding box center [1021, 155] width 355 height 30
type input "10028524"
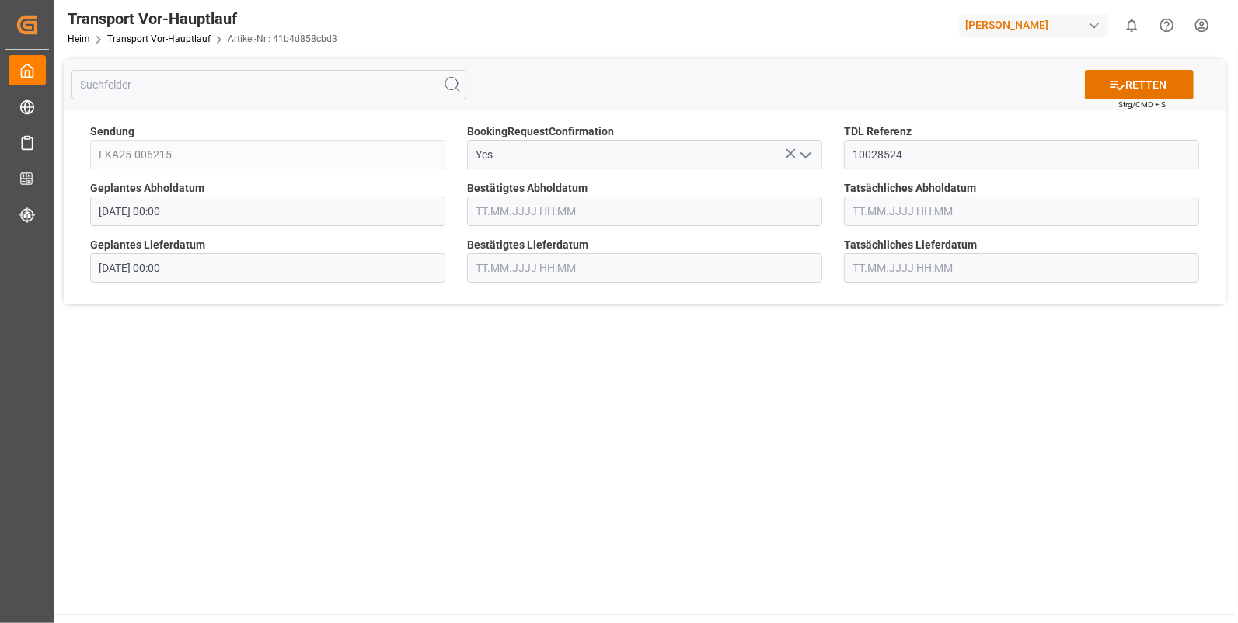
click at [481, 218] on input "text" at bounding box center [644, 212] width 355 height 30
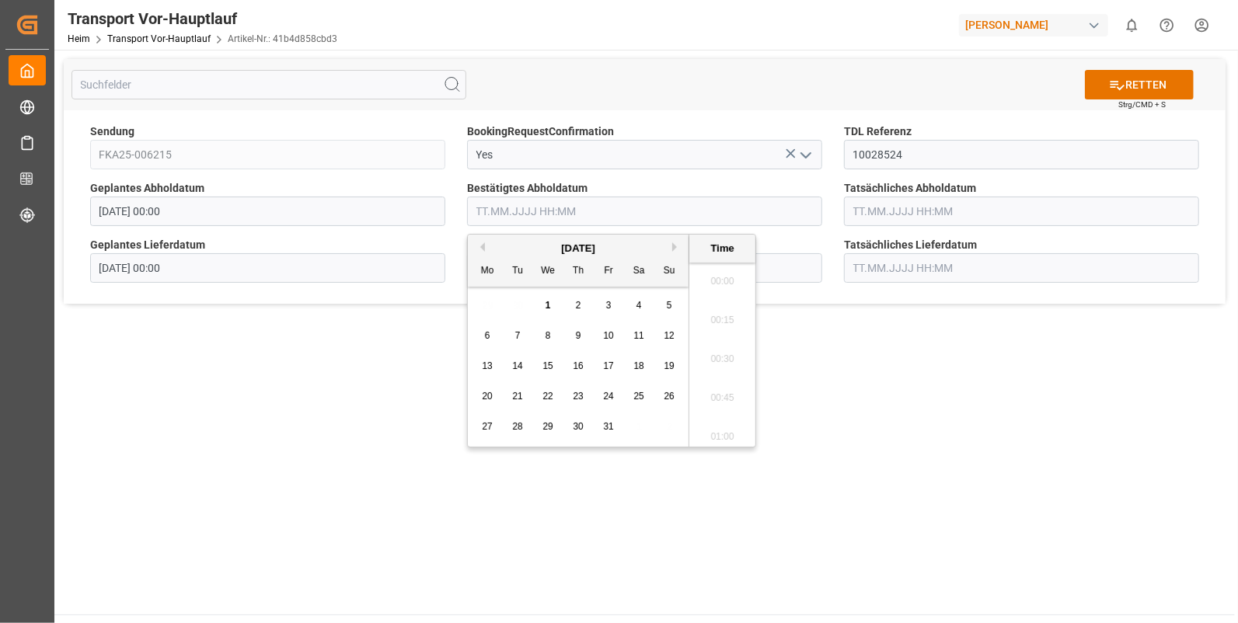
scroll to position [2491, 0]
click at [482, 248] on button "Vormonat" at bounding box center [480, 246] width 9 height 9
click at [482, 420] on div "29" at bounding box center [487, 427] width 19 height 19
click at [723, 385] on li "15:30" at bounding box center [722, 394] width 66 height 39
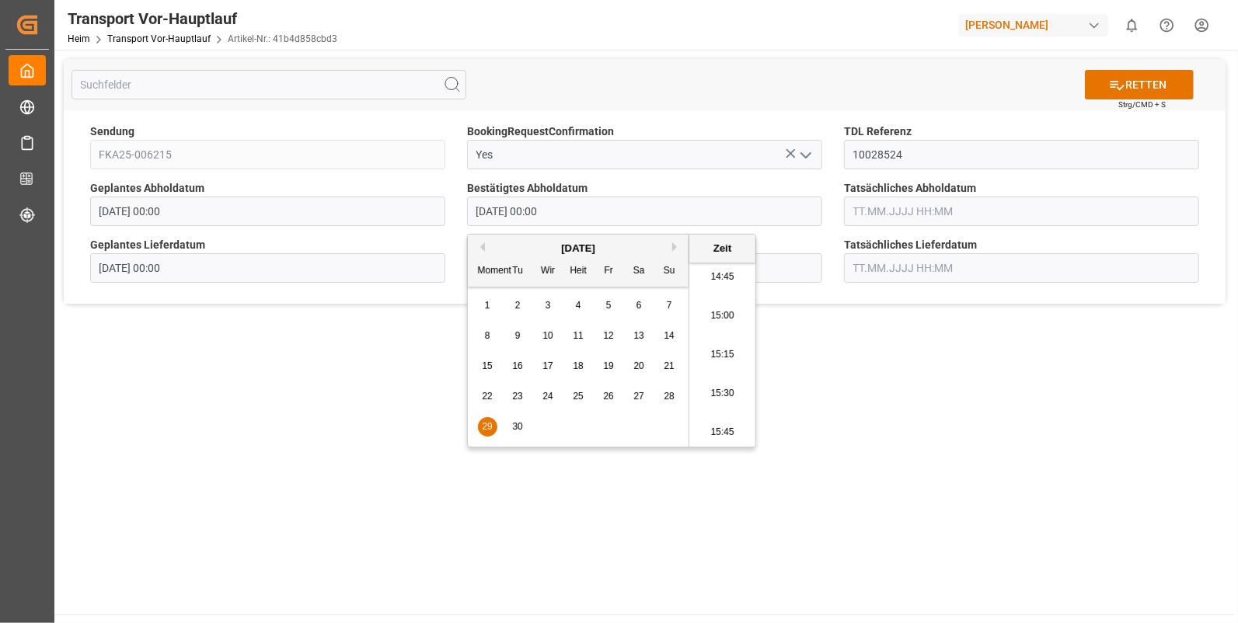
type input "29.09.2025 15:30"
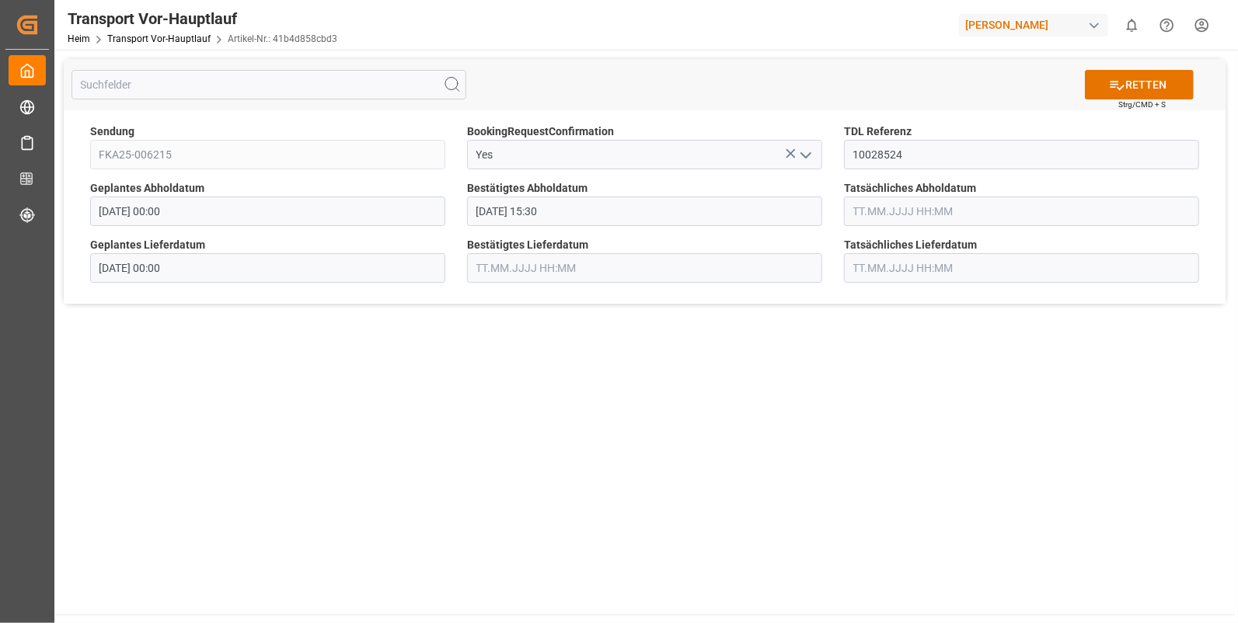
click at [876, 200] on input "text" at bounding box center [1021, 212] width 355 height 30
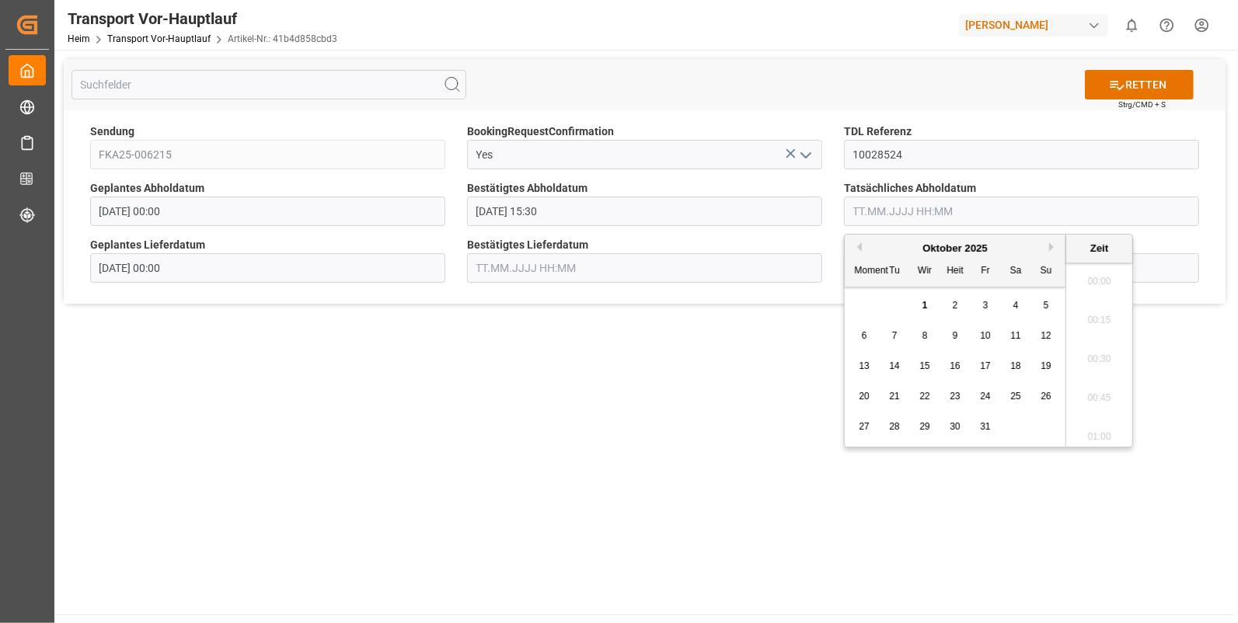
scroll to position [2491, 0]
click at [862, 244] on div "Oktober 2025" at bounding box center [955, 249] width 221 height 16
click at [859, 243] on button "Vormonat" at bounding box center [856, 246] width 9 height 9
click at [866, 427] on span "29" at bounding box center [864, 426] width 10 height 11
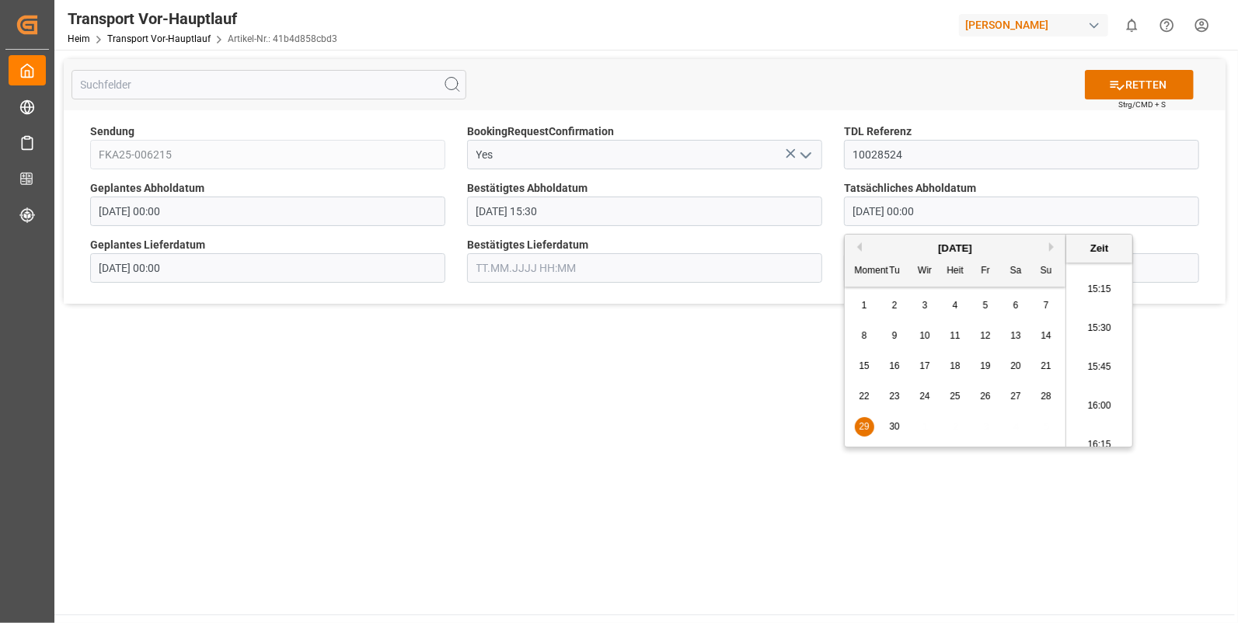
click at [1096, 336] on li "15:30" at bounding box center [1099, 328] width 66 height 39
type input "29.09.2025 15:30"
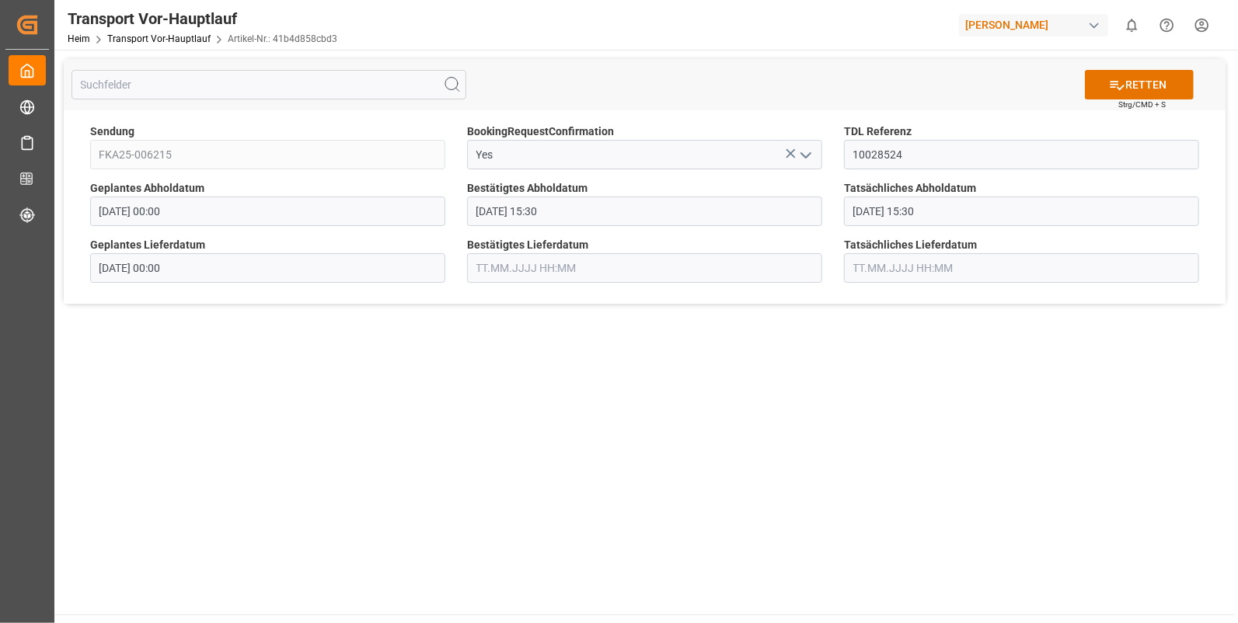
click at [570, 280] on input "text" at bounding box center [644, 268] width 355 height 30
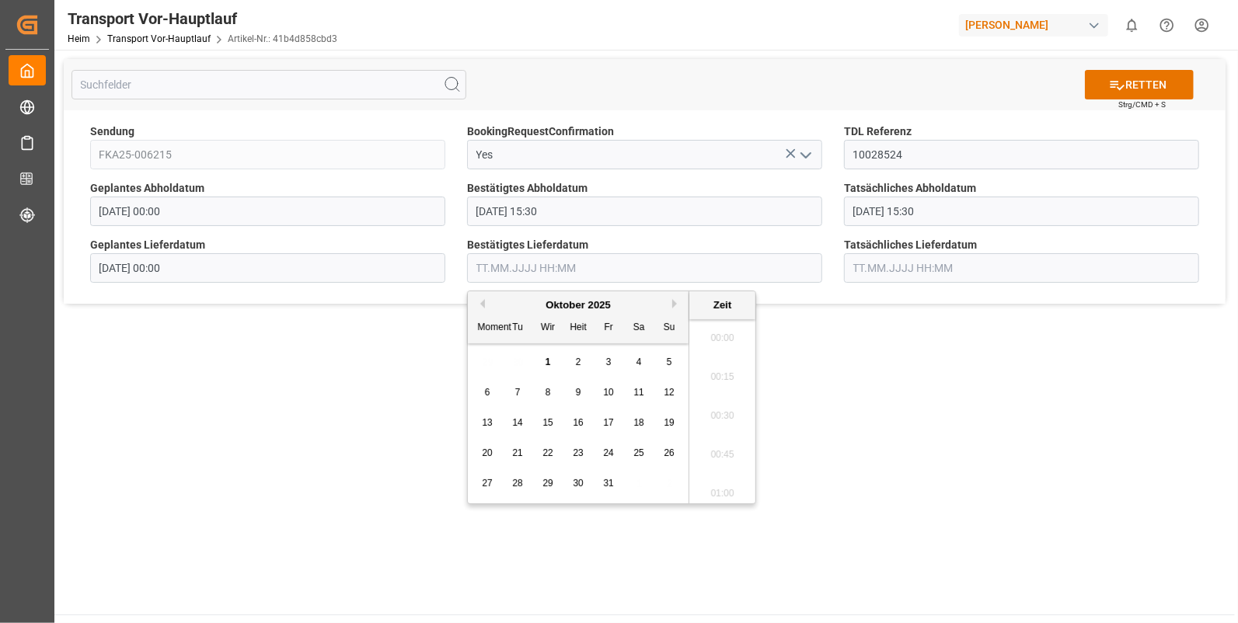
scroll to position [2491, 0]
click at [486, 301] on div "Oktober 2025" at bounding box center [578, 306] width 221 height 16
click at [483, 303] on button "Vormonat" at bounding box center [480, 303] width 9 height 9
click at [508, 482] on div "30" at bounding box center [517, 484] width 19 height 19
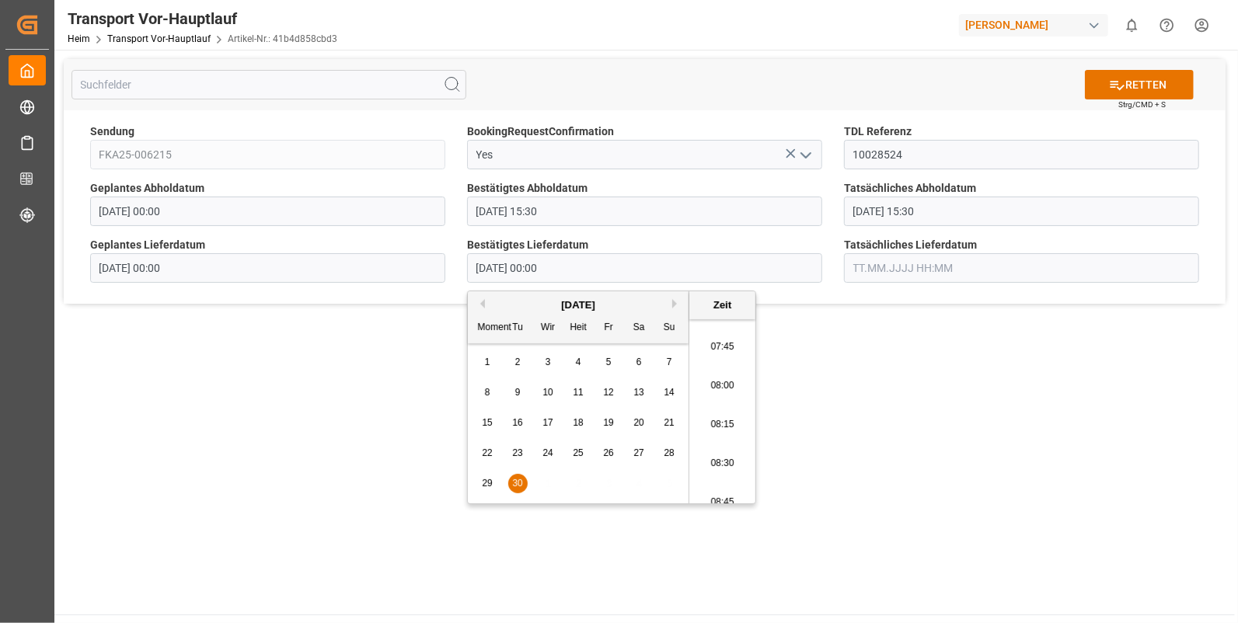
click at [733, 347] on li "07:45" at bounding box center [722, 347] width 66 height 39
type input "30.09.2025 07:45"
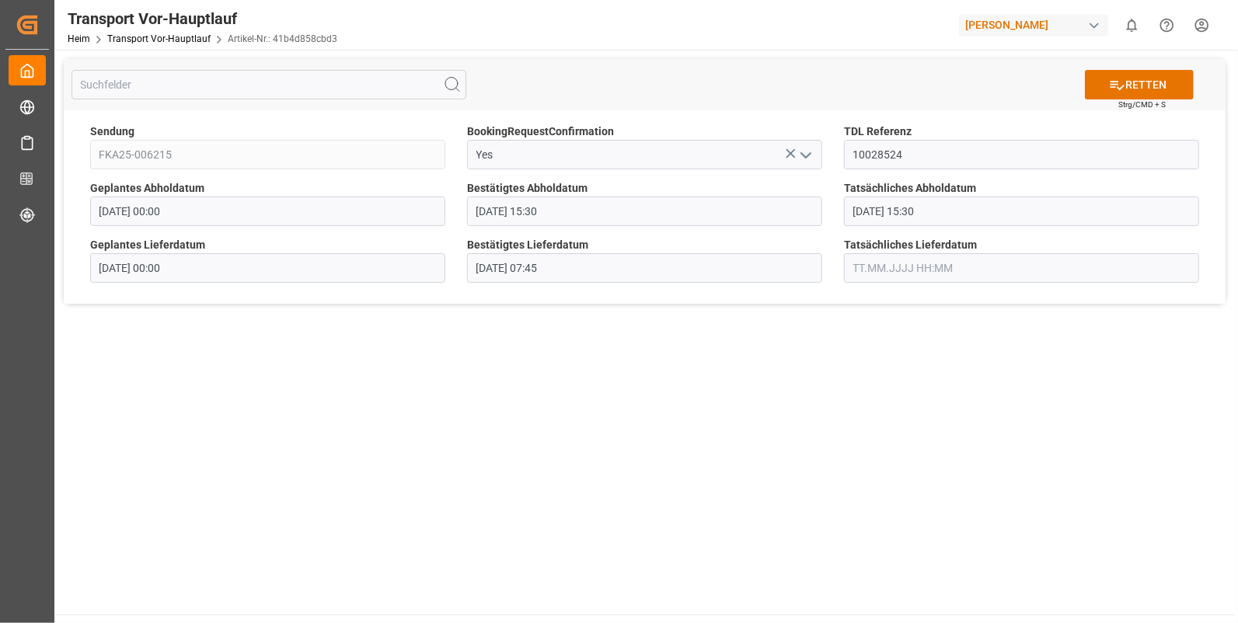
click at [867, 262] on input "text" at bounding box center [1021, 268] width 355 height 30
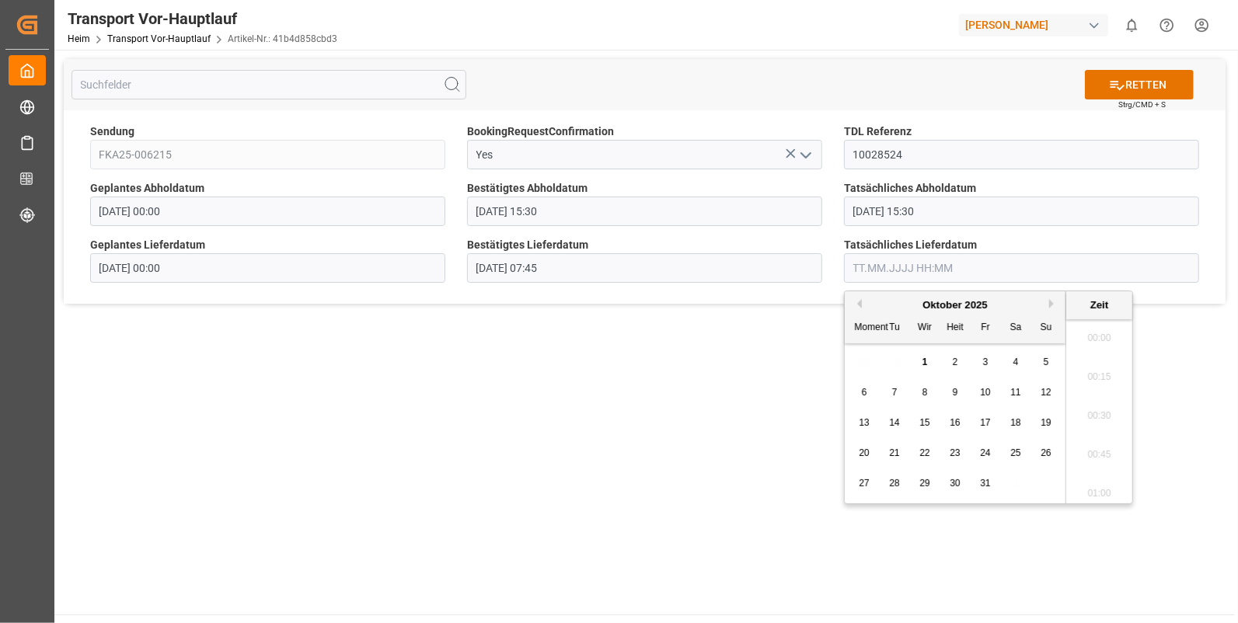
scroll to position [2491, 0]
click at [857, 300] on button "Vormonat" at bounding box center [856, 303] width 9 height 9
click at [896, 479] on span "30" at bounding box center [894, 483] width 10 height 11
click at [1089, 478] on li "07:45" at bounding box center [1099, 476] width 66 height 39
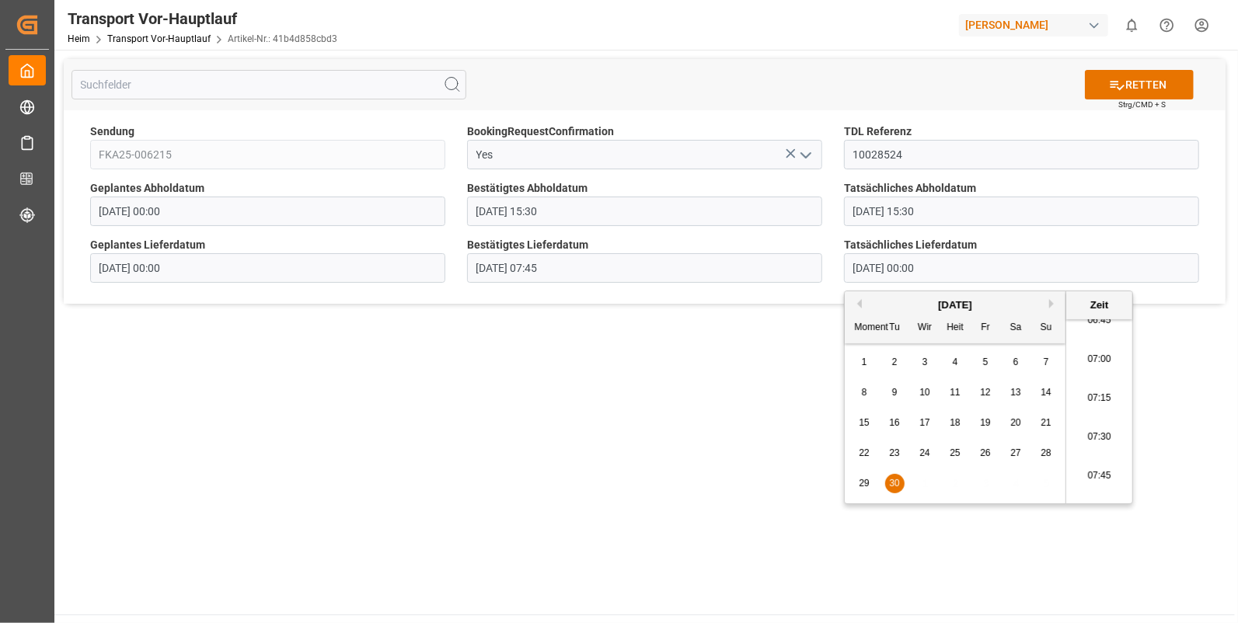
type input "30.09.2025 07:45"
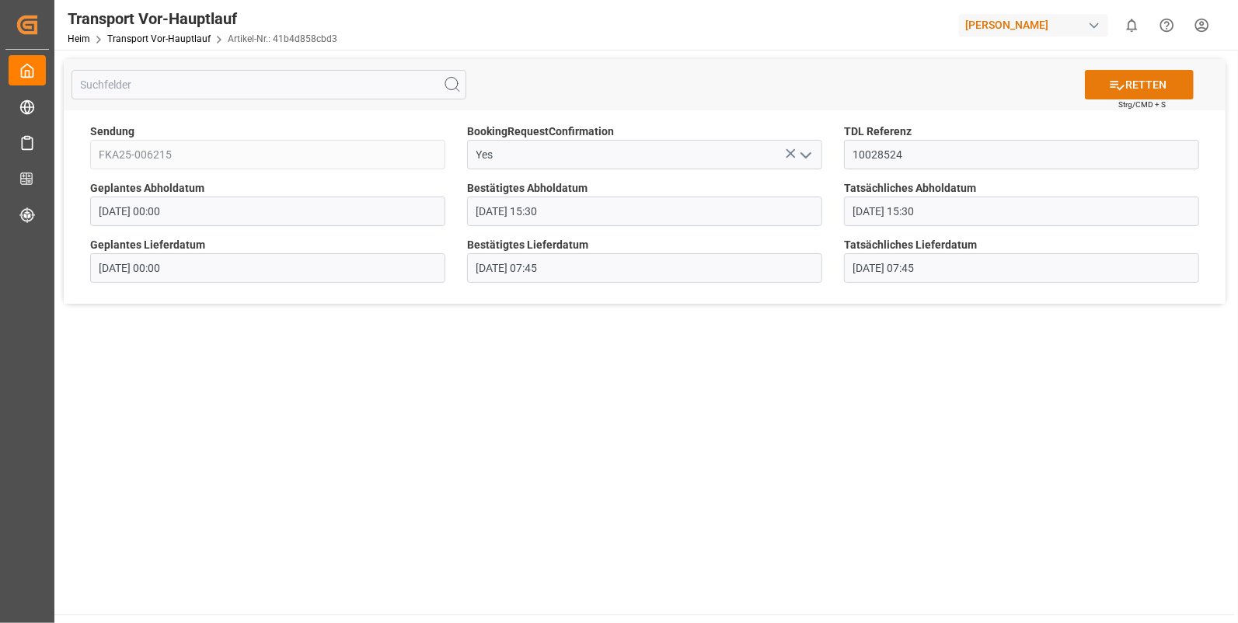
click at [1121, 78] on icon at bounding box center [1117, 85] width 16 height 16
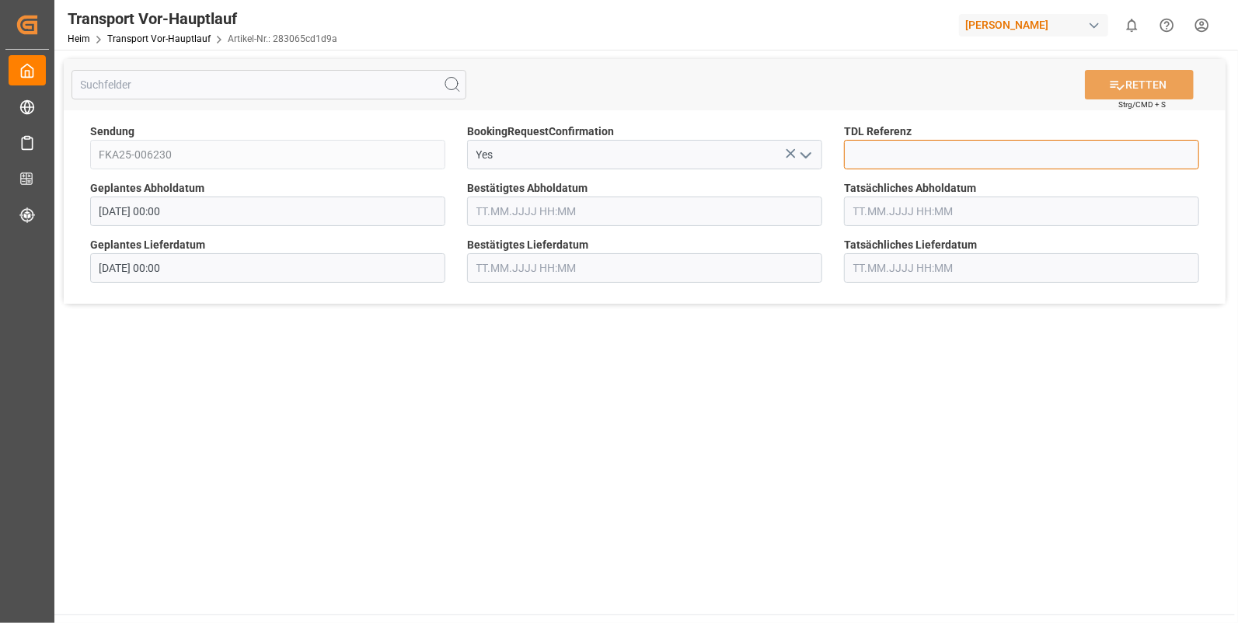
click at [908, 148] on input at bounding box center [1021, 155] width 355 height 30
type input "10028525"
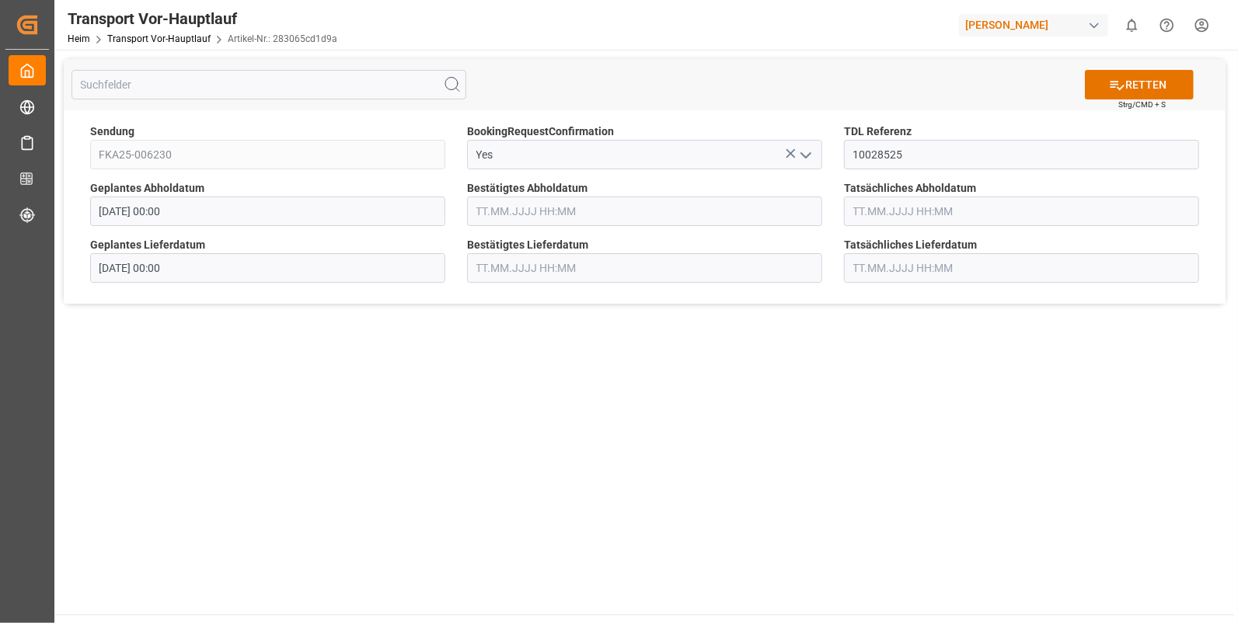
click at [486, 214] on input "text" at bounding box center [644, 212] width 355 height 30
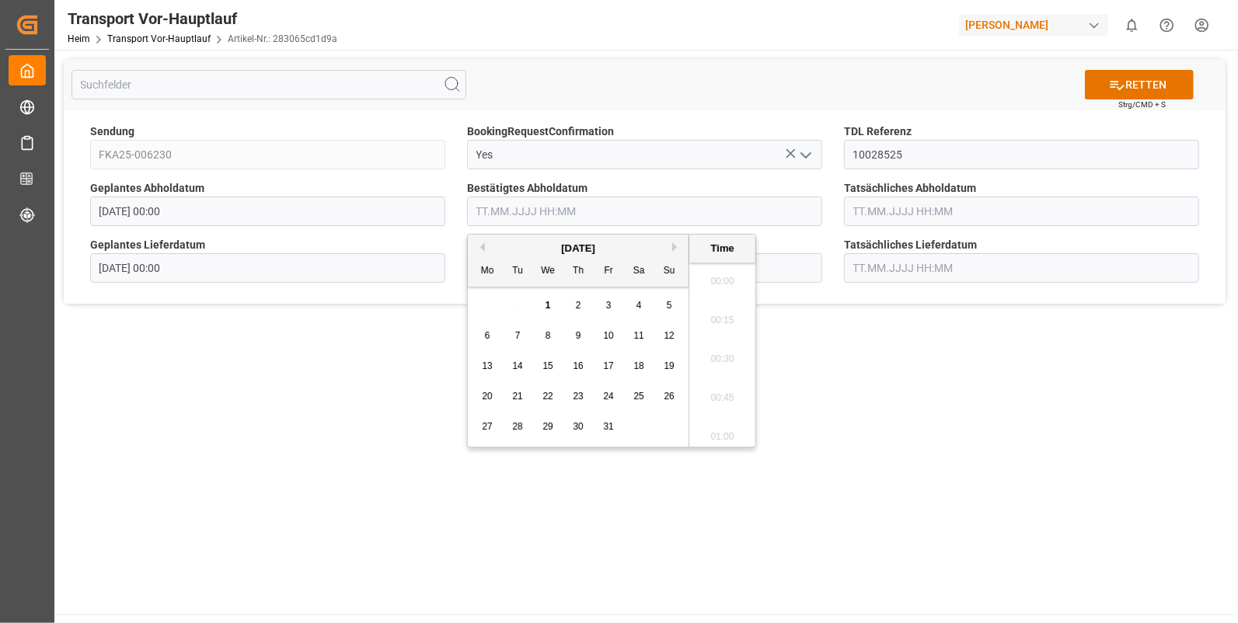
scroll to position [2491, 0]
click at [483, 243] on button "Vormonat" at bounding box center [480, 246] width 9 height 9
click at [486, 422] on span "29" at bounding box center [487, 426] width 10 height 11
click at [713, 289] on li "15:15" at bounding box center [722, 289] width 66 height 39
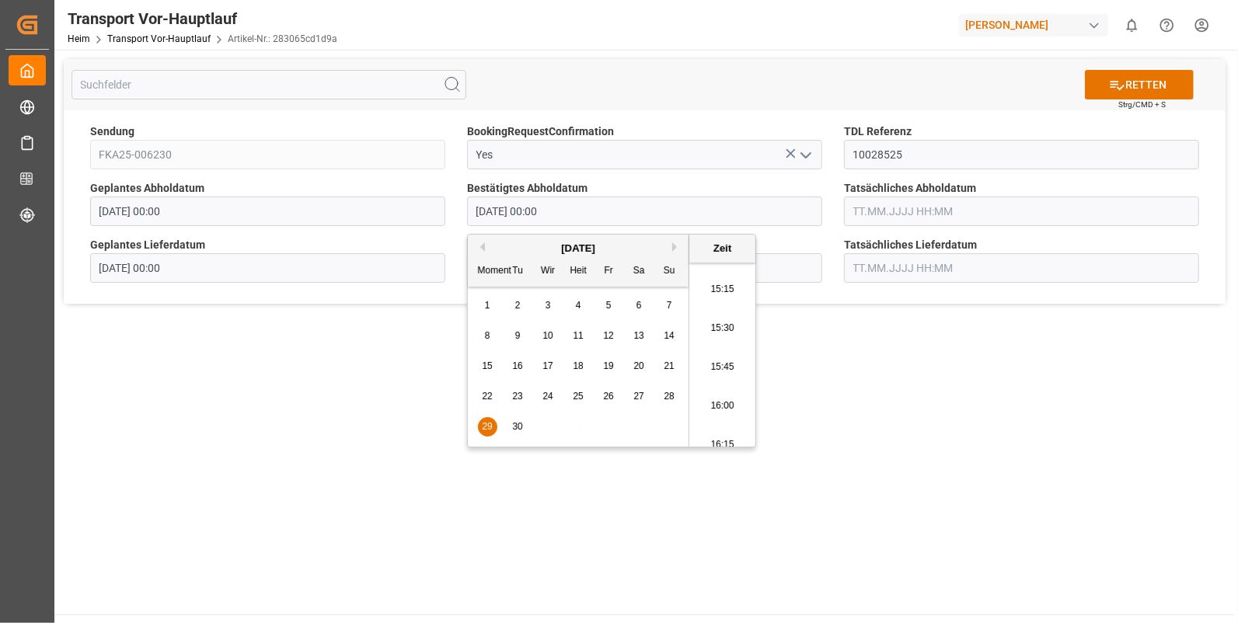
type input "29.09.2025 15:15"
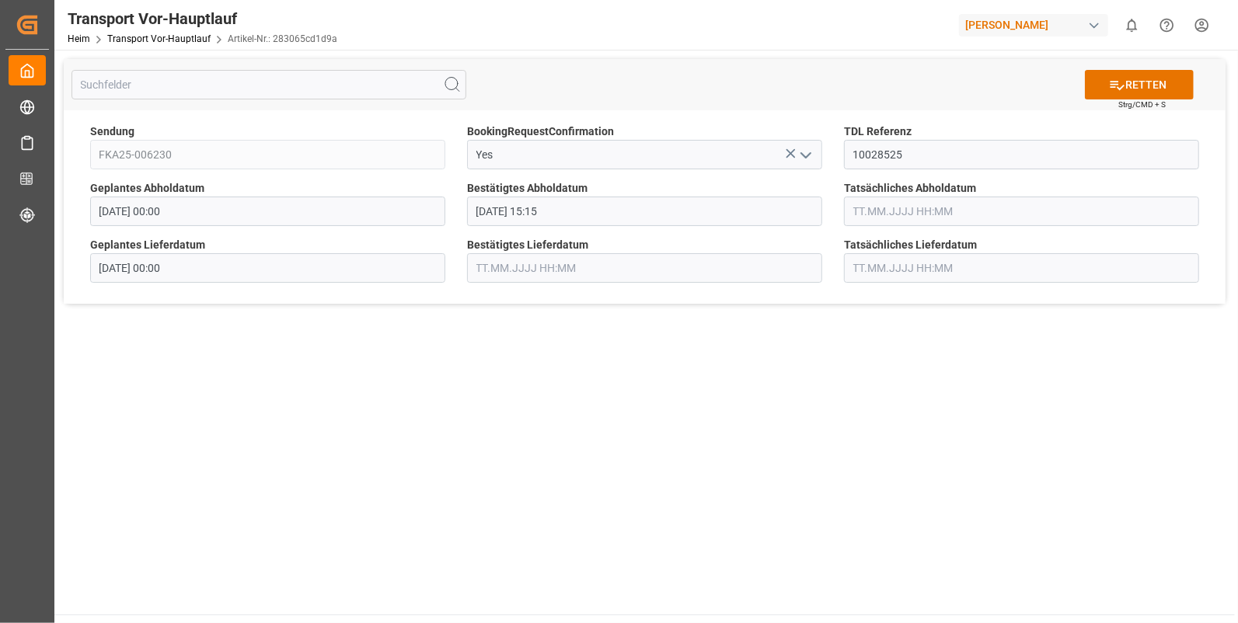
click at [901, 211] on input "text" at bounding box center [1021, 212] width 355 height 30
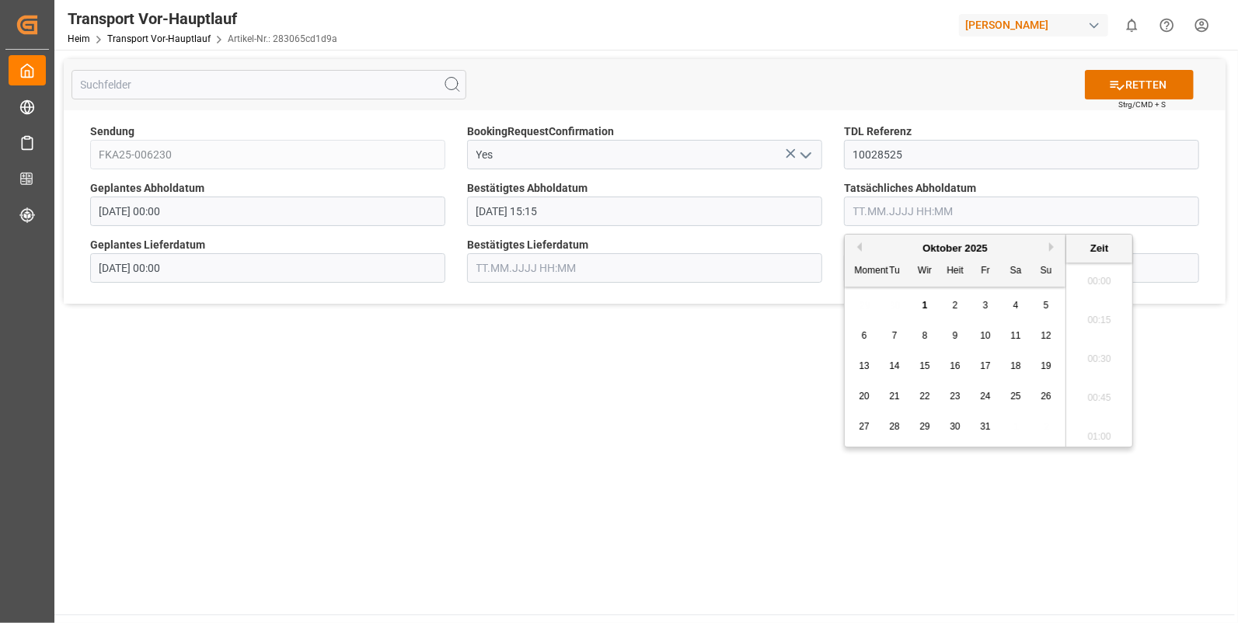
scroll to position [2491, 0]
click at [857, 246] on button "Vormonat" at bounding box center [856, 246] width 9 height 9
drag, startPoint x: 859, startPoint y: 431, endPoint x: 967, endPoint y: 389, distance: 116.2
click at [859, 430] on span "29" at bounding box center [864, 426] width 10 height 11
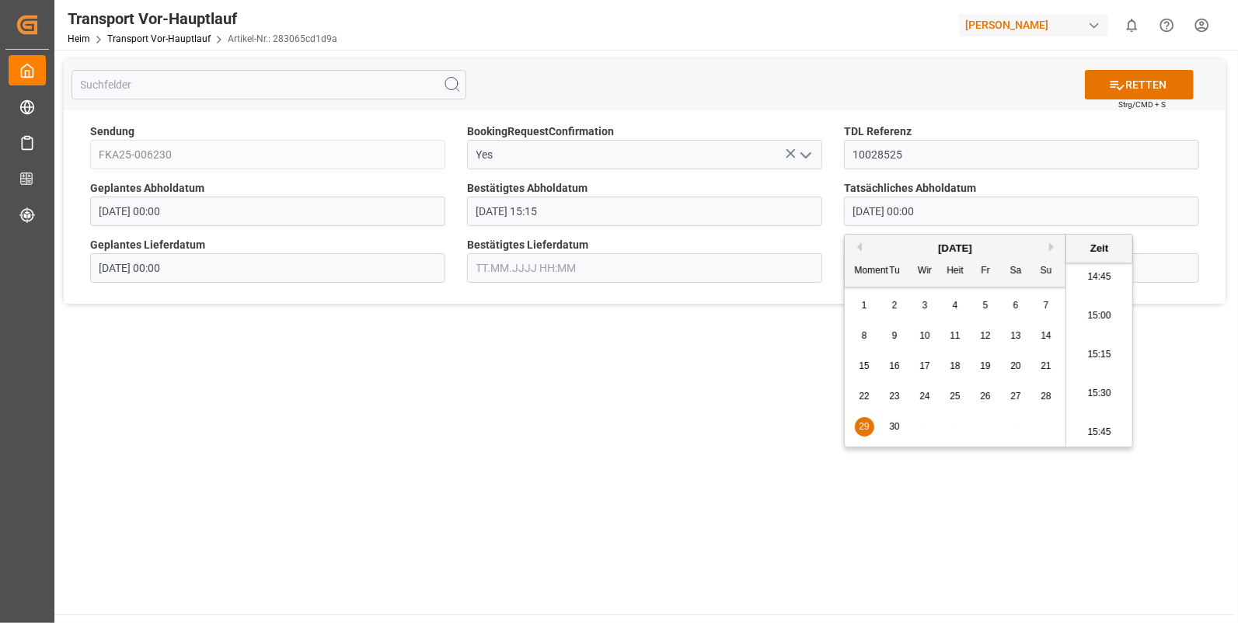
click at [1098, 340] on li "15:15" at bounding box center [1099, 355] width 66 height 39
type input "29.09.2025 15:15"
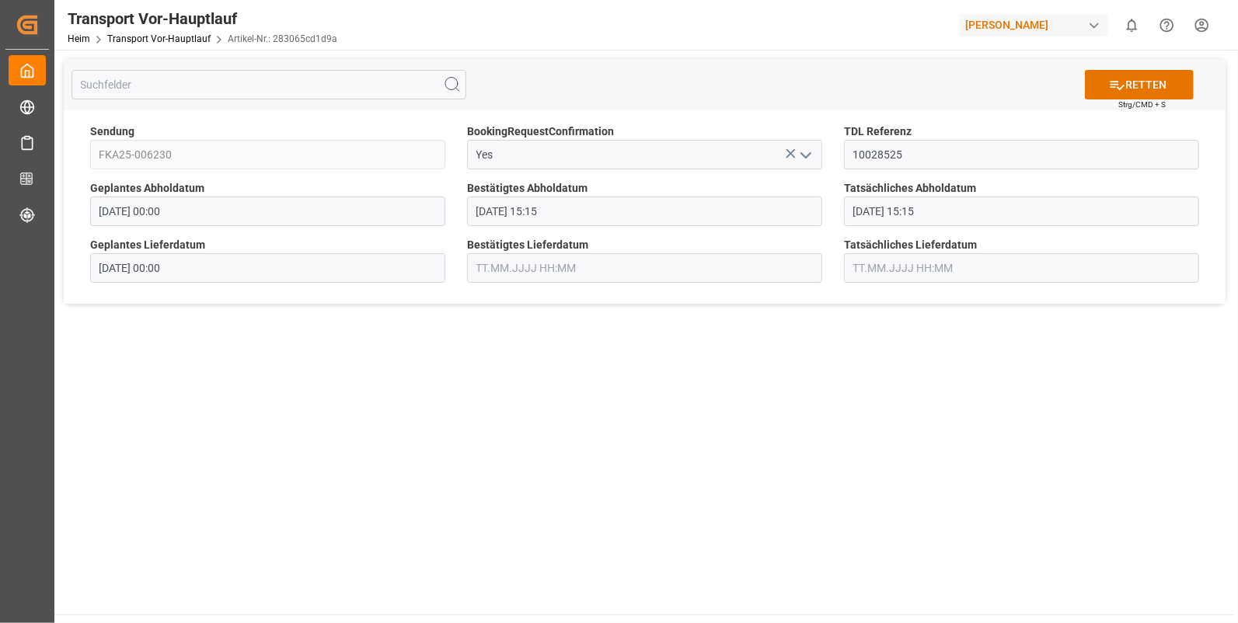
click at [522, 265] on input "text" at bounding box center [644, 268] width 355 height 30
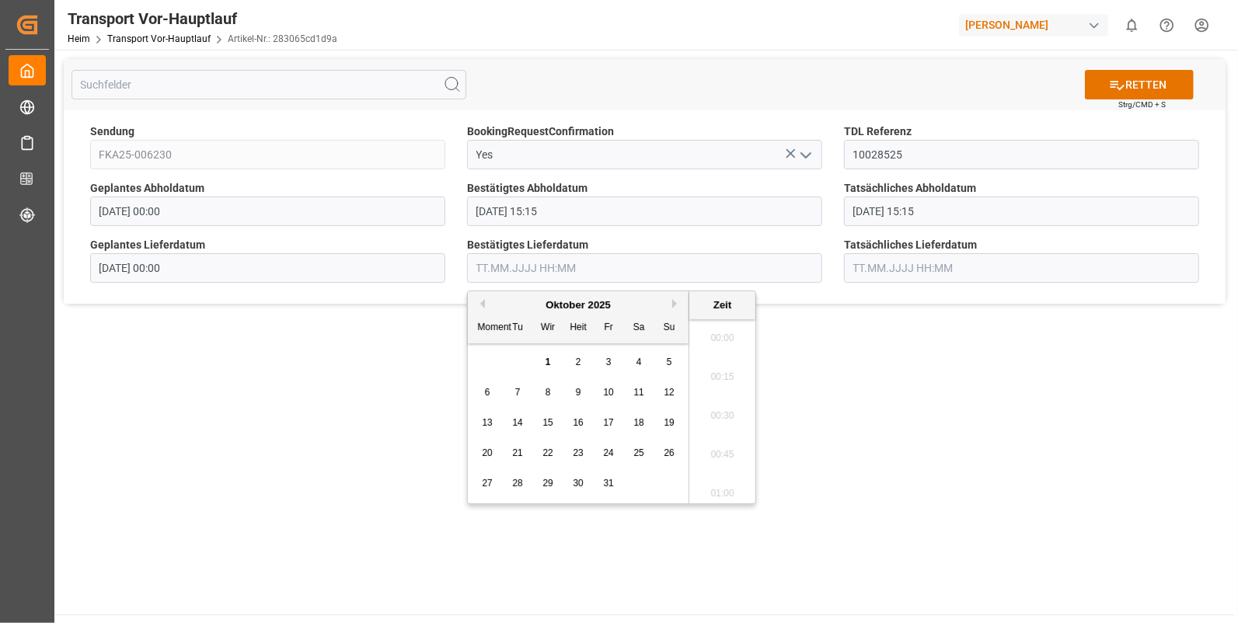
scroll to position [2491, 0]
click at [480, 303] on button "Vormonat" at bounding box center [480, 303] width 9 height 9
click at [514, 479] on span "30" at bounding box center [517, 483] width 10 height 11
click at [724, 360] on li "08:15" at bounding box center [722, 359] width 66 height 39
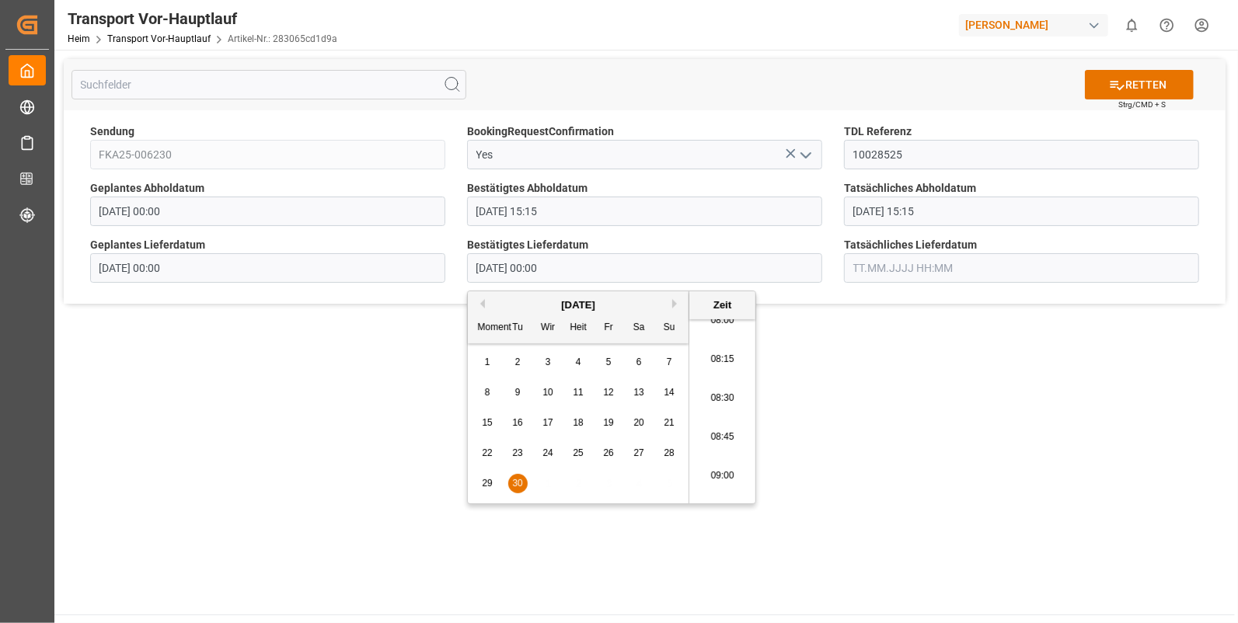
type input "30.09.2025 08:15"
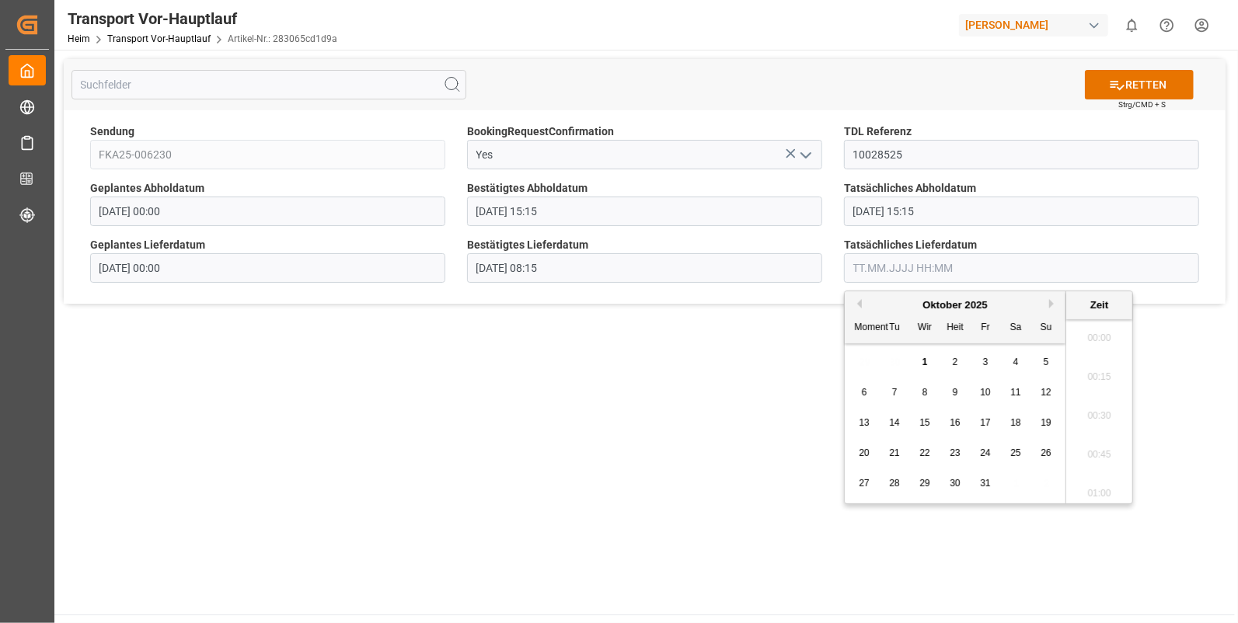
click at [849, 281] on input "text" at bounding box center [1021, 268] width 355 height 30
click at [860, 305] on button "Vormonat" at bounding box center [856, 303] width 9 height 9
click at [892, 483] on span "30" at bounding box center [894, 483] width 10 height 11
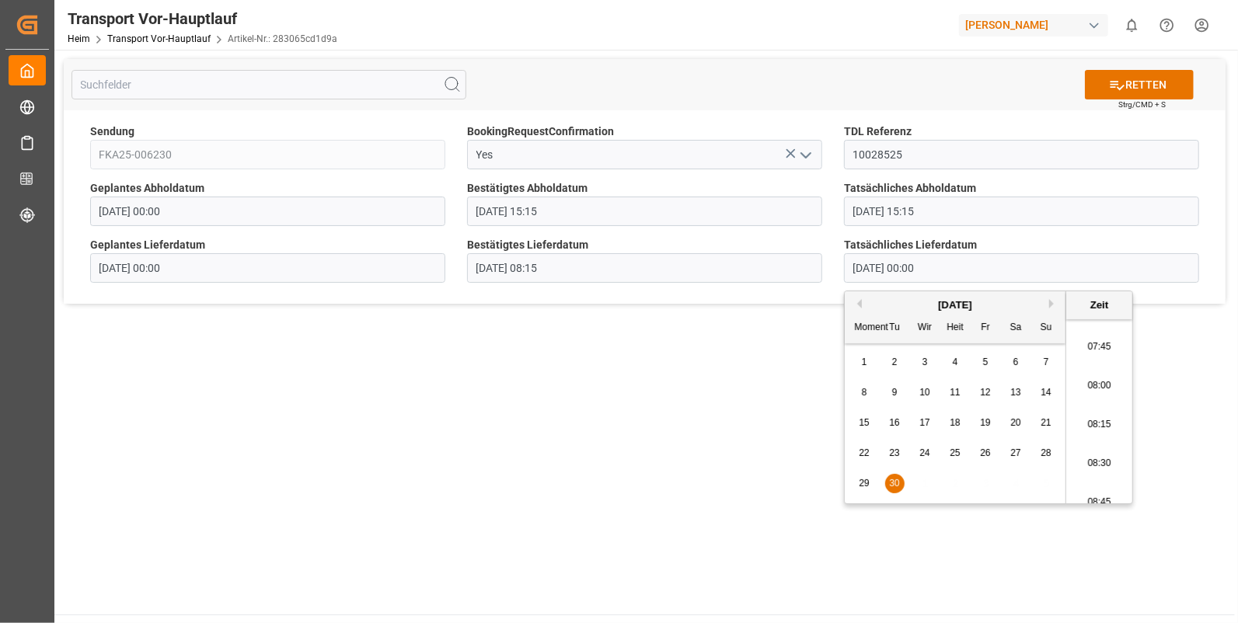
click at [1089, 411] on li "08:15" at bounding box center [1099, 425] width 66 height 39
type input "30.09.2025 08:15"
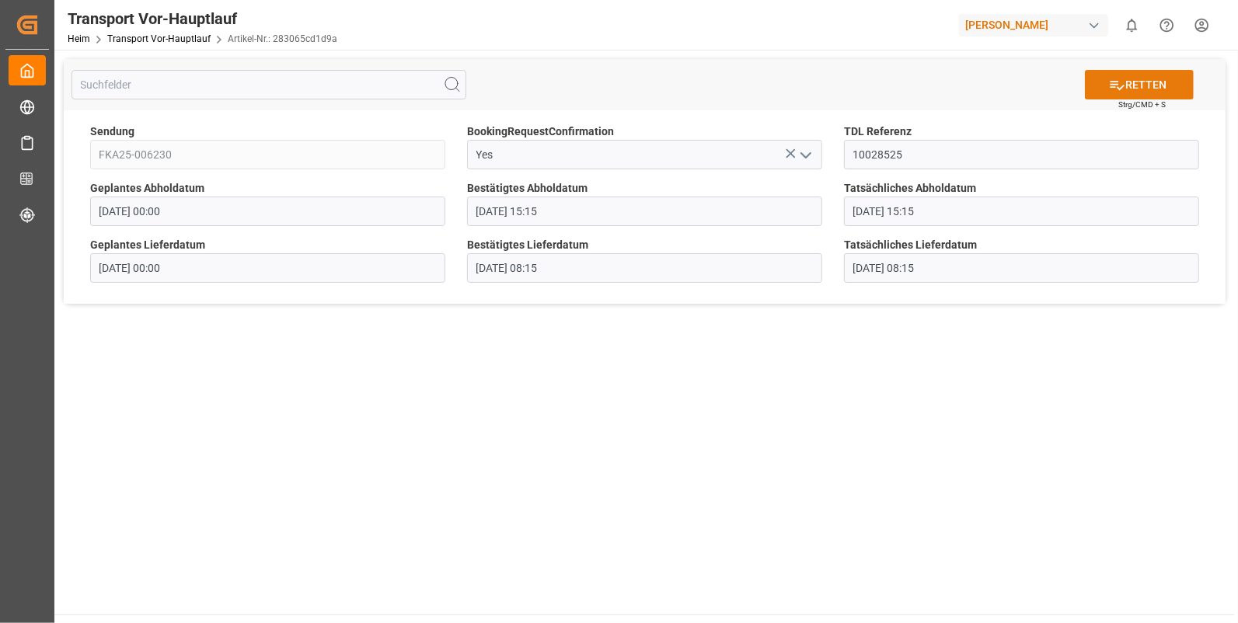
click at [1131, 80] on font "RETTEN" at bounding box center [1145, 85] width 41 height 16
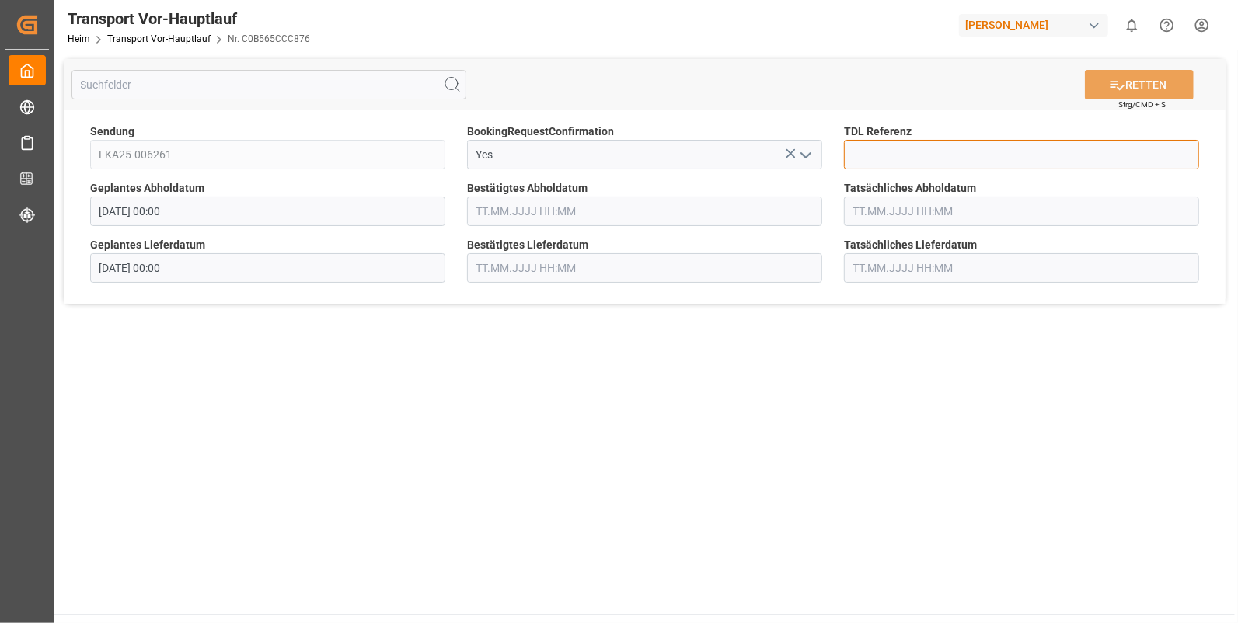
click at [872, 154] on input at bounding box center [1021, 155] width 355 height 30
type input "10028535"
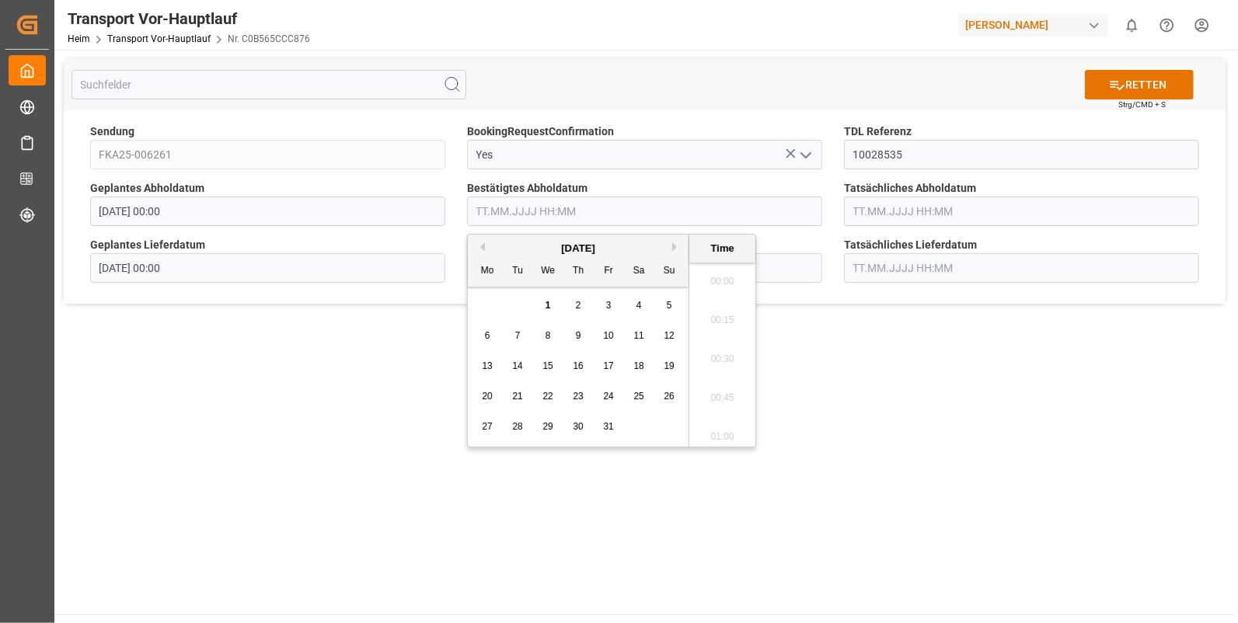
click at [562, 212] on input "text" at bounding box center [644, 212] width 355 height 30
click at [481, 245] on button "Vormonat" at bounding box center [480, 246] width 9 height 9
click at [482, 421] on span "29" at bounding box center [487, 426] width 10 height 11
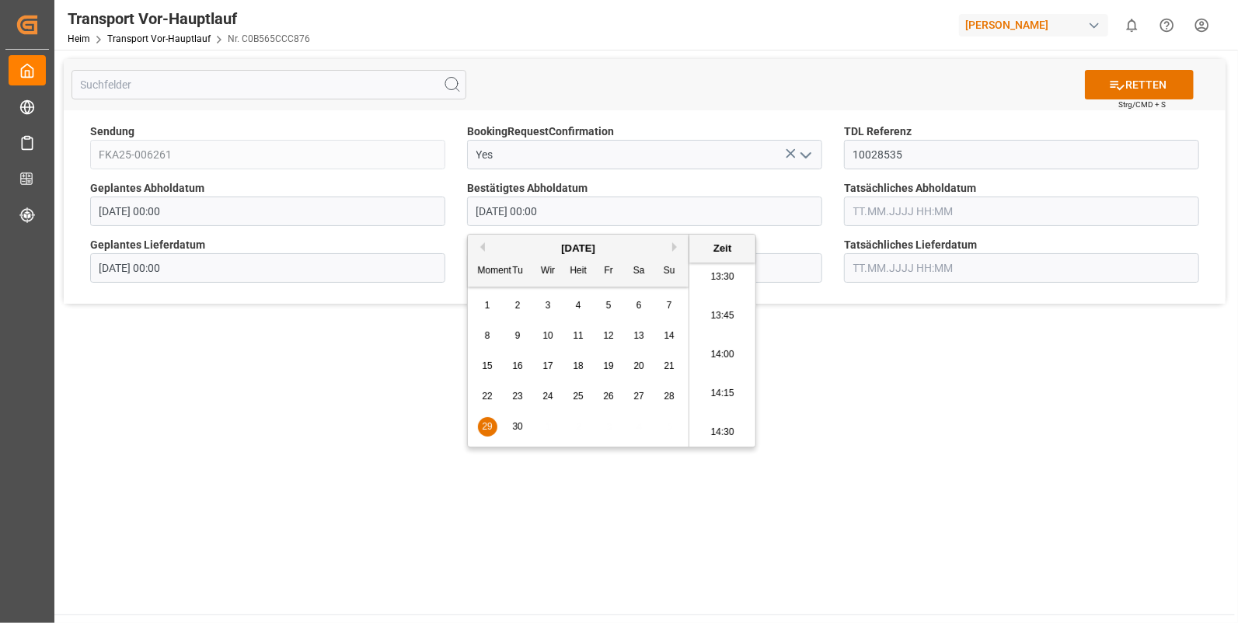
click at [716, 313] on li "13:45" at bounding box center [722, 316] width 66 height 39
type input "[DATE] 13:45"
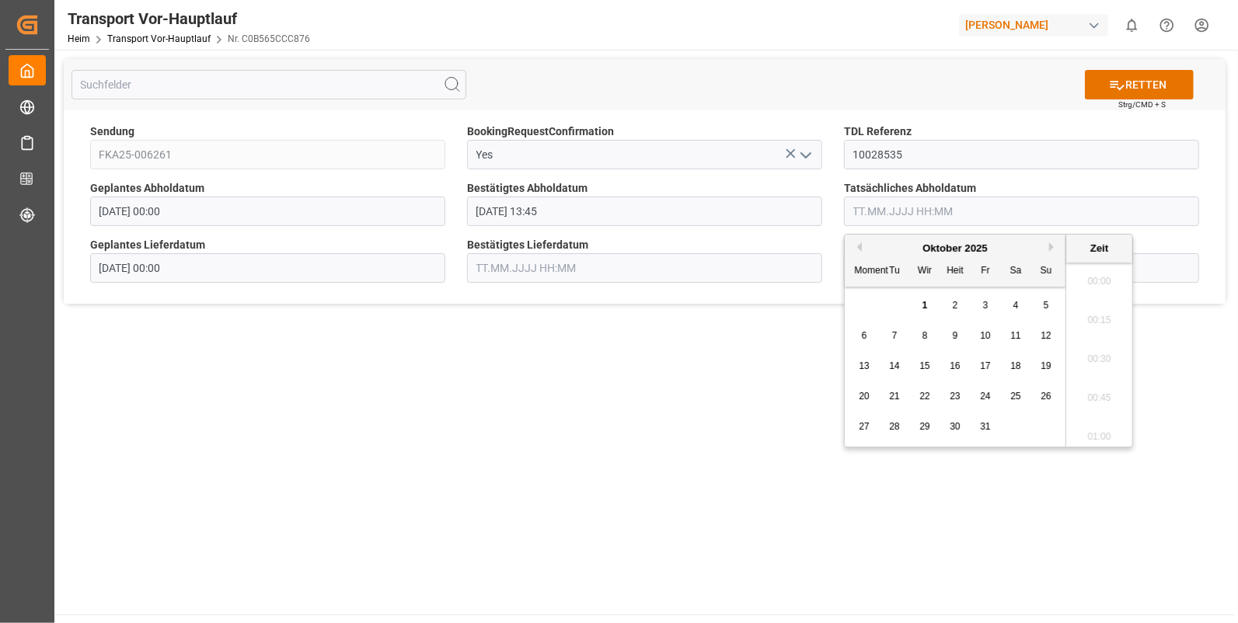
click at [867, 214] on input "text" at bounding box center [1021, 212] width 355 height 30
click at [856, 246] on button "Vormonat" at bounding box center [856, 246] width 9 height 9
click at [859, 428] on span "29" at bounding box center [864, 426] width 10 height 11
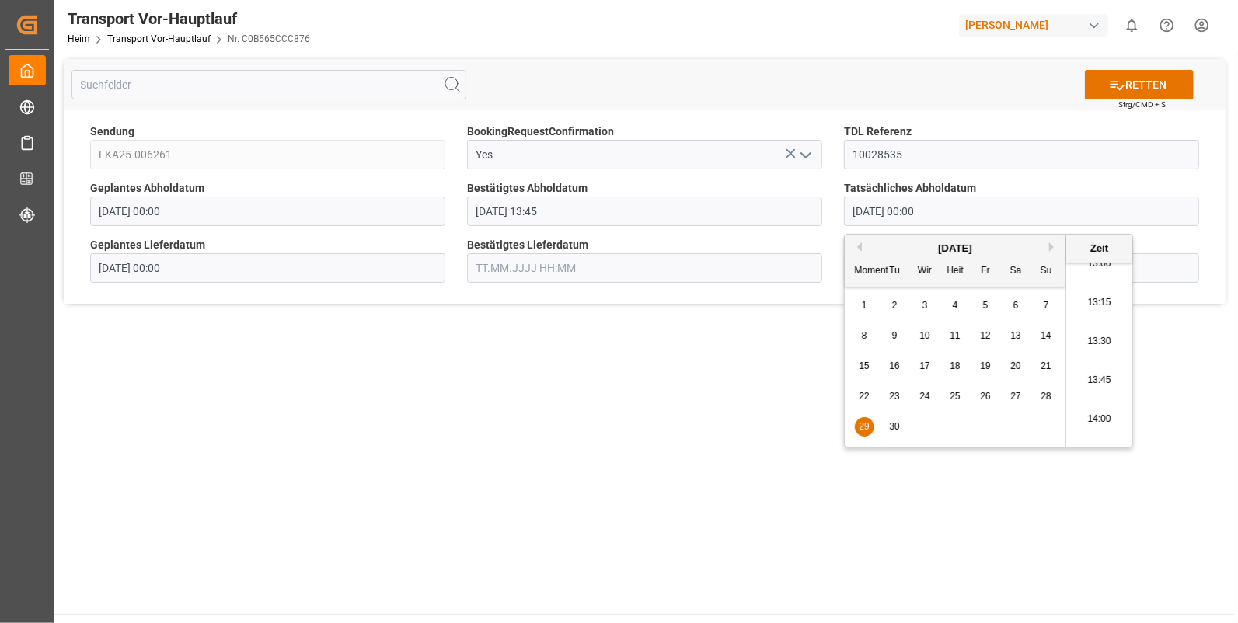
click at [1088, 371] on li "13:45" at bounding box center [1099, 380] width 66 height 39
type input "29.09.2025 13:45"
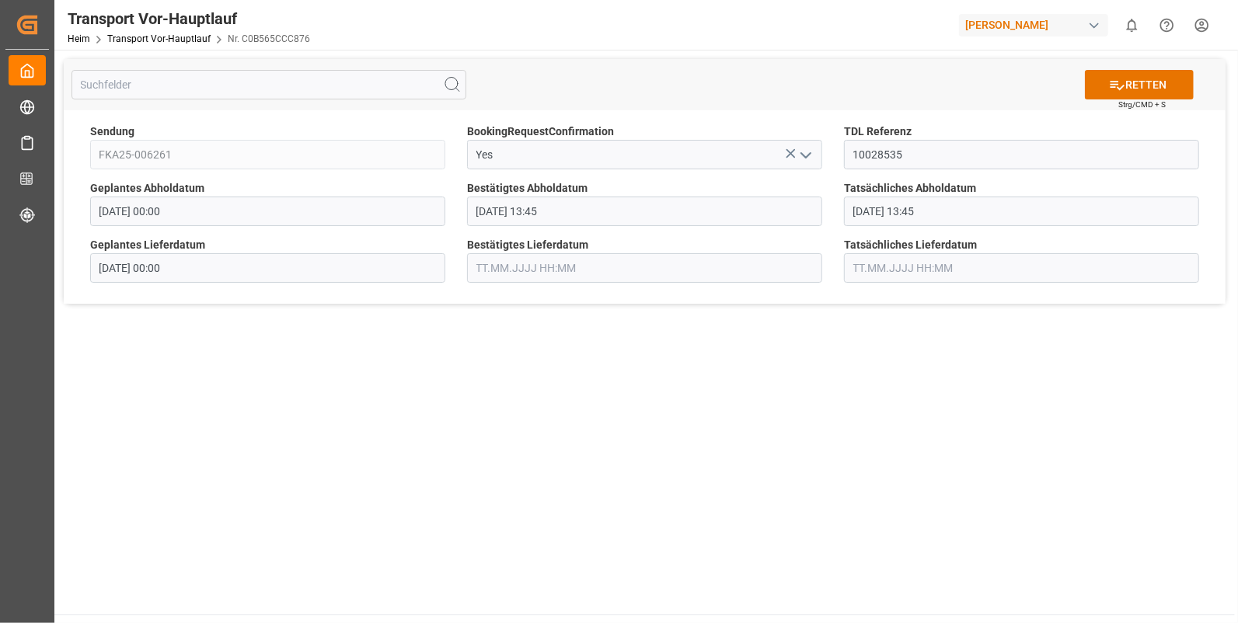
click at [538, 269] on input "text" at bounding box center [644, 268] width 355 height 30
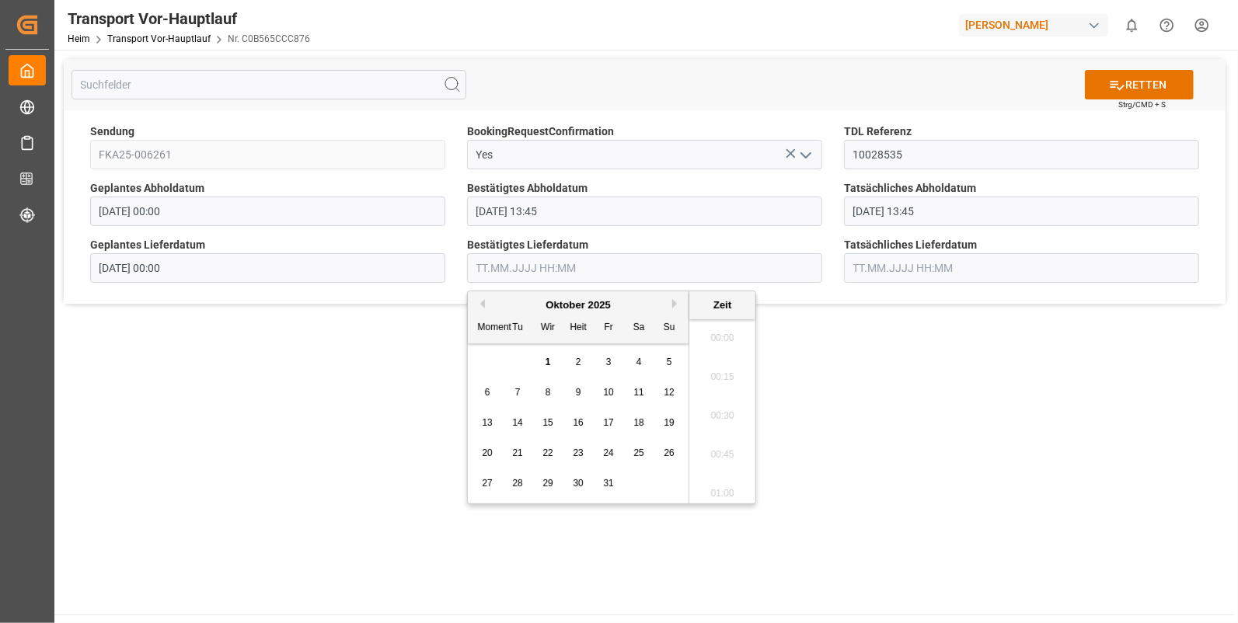
scroll to position [2491, 0]
click at [479, 305] on button "Vormonat" at bounding box center [480, 303] width 9 height 9
click at [514, 479] on span "30" at bounding box center [517, 483] width 10 height 11
click at [727, 364] on li "11:15" at bounding box center [722, 373] width 66 height 39
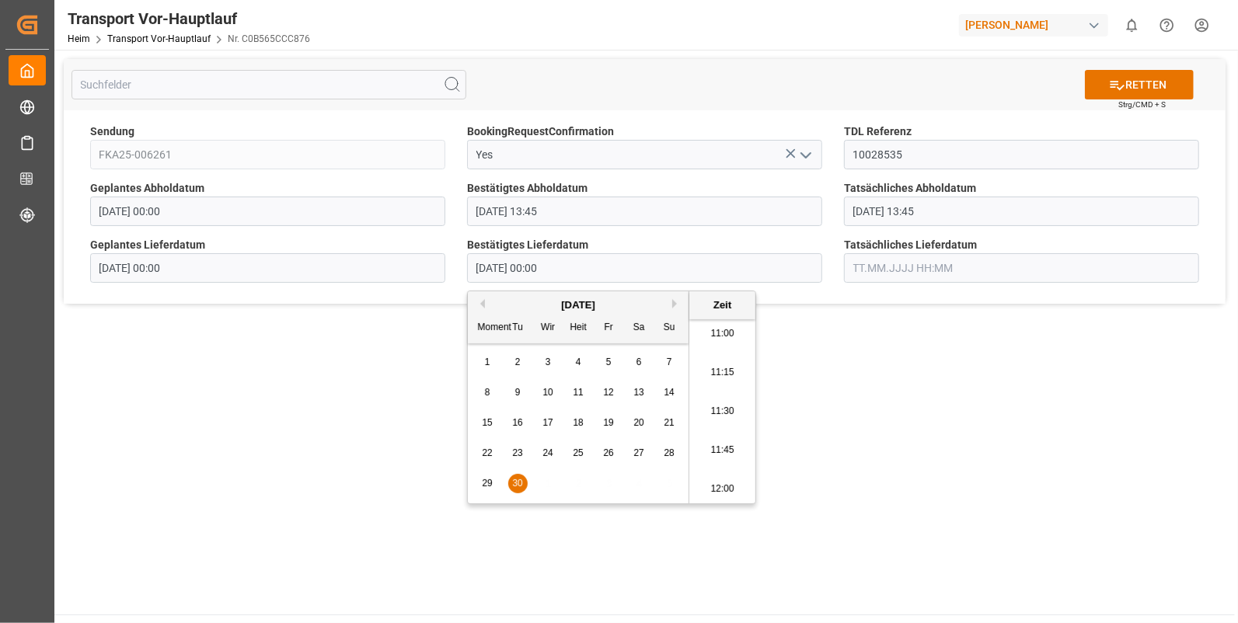
type input "30.09.2025 11:15"
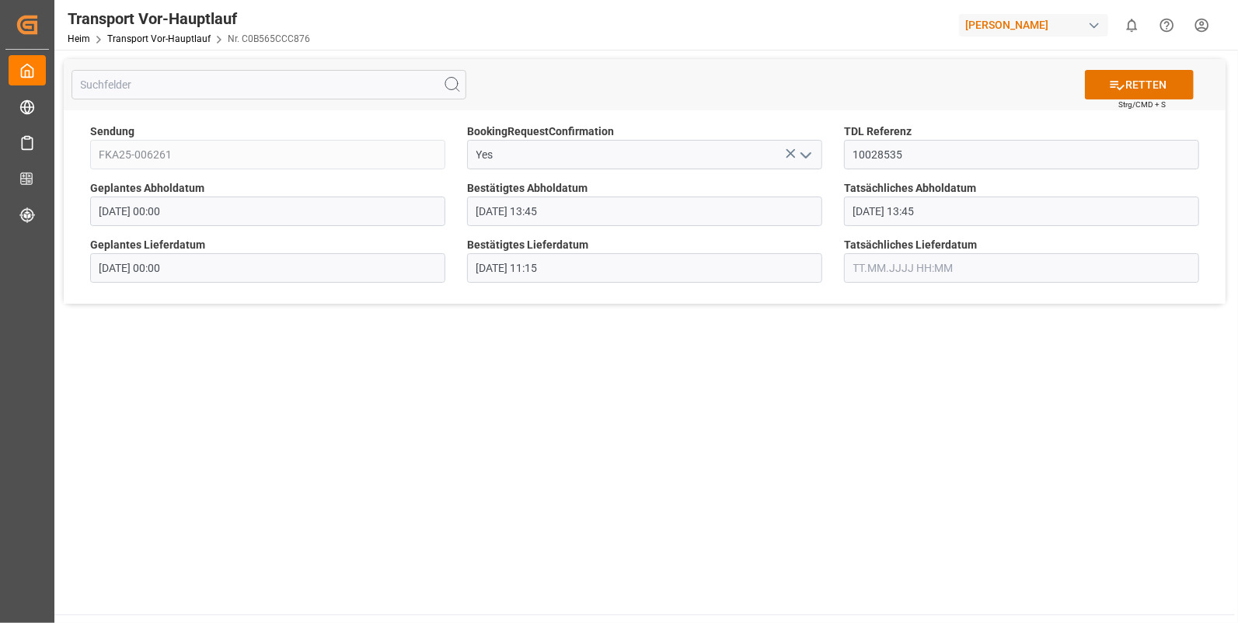
click at [867, 264] on input "text" at bounding box center [1021, 268] width 355 height 30
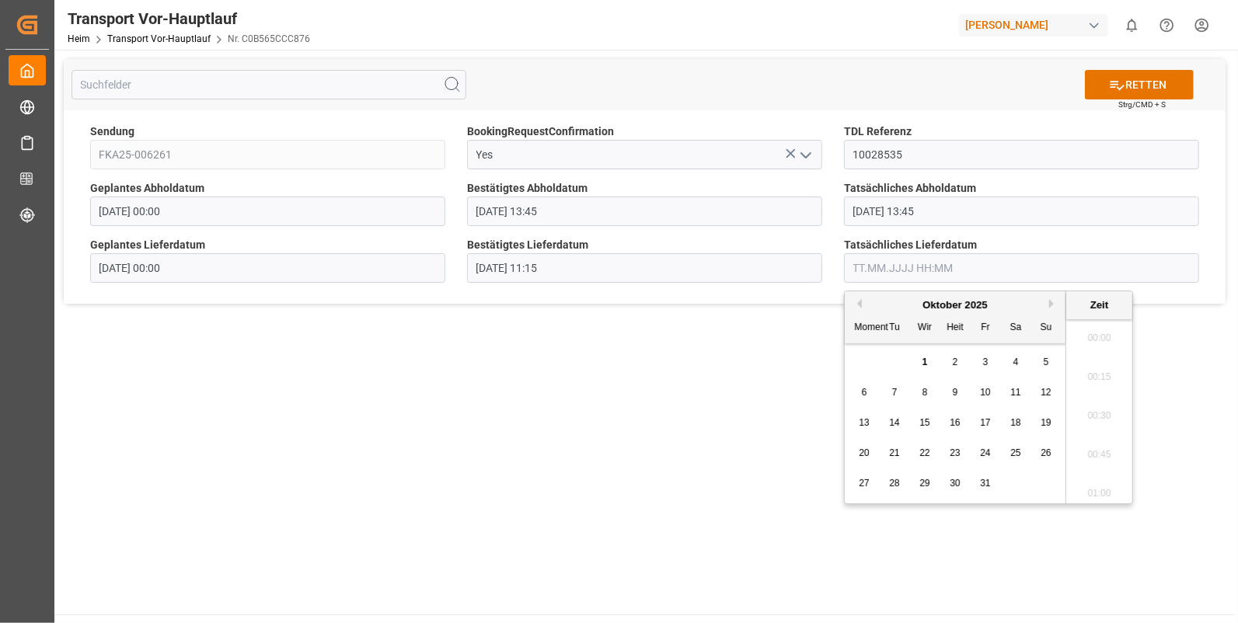
scroll to position [2491, 0]
click at [855, 301] on button "Vormonat" at bounding box center [856, 303] width 9 height 9
click at [890, 480] on span "30" at bounding box center [894, 483] width 10 height 11
click at [1110, 435] on li "11:15" at bounding box center [1099, 437] width 66 height 39
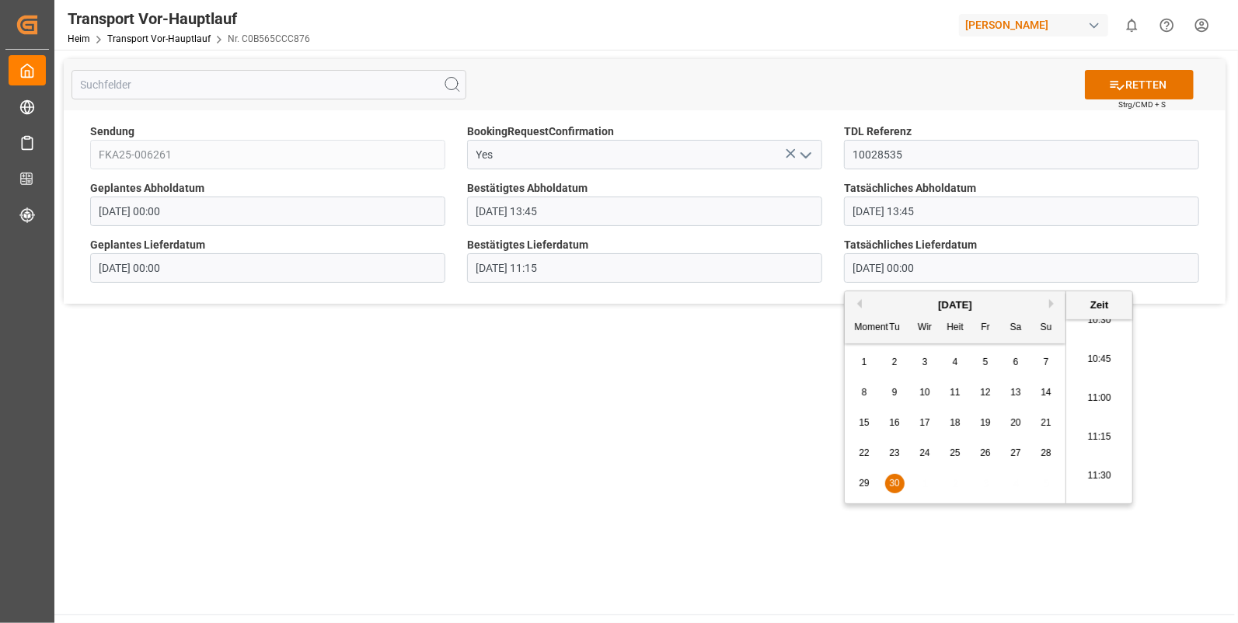
type input "30.09.2025 11:15"
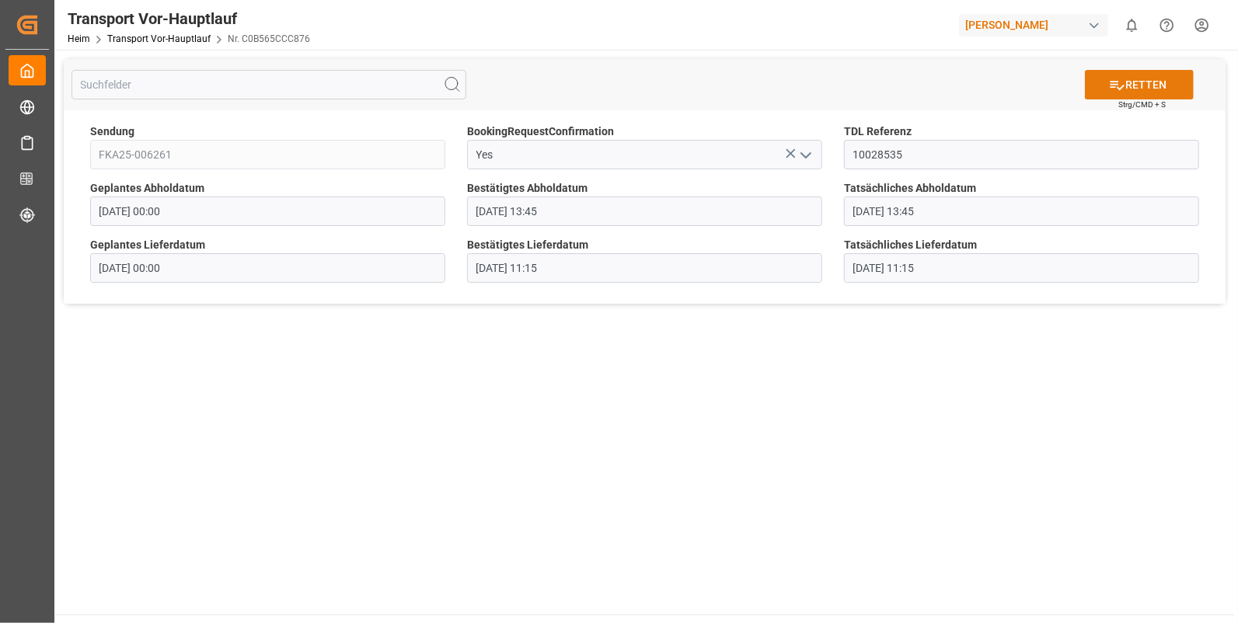
click at [1138, 80] on font "RETTEN" at bounding box center [1145, 85] width 41 height 16
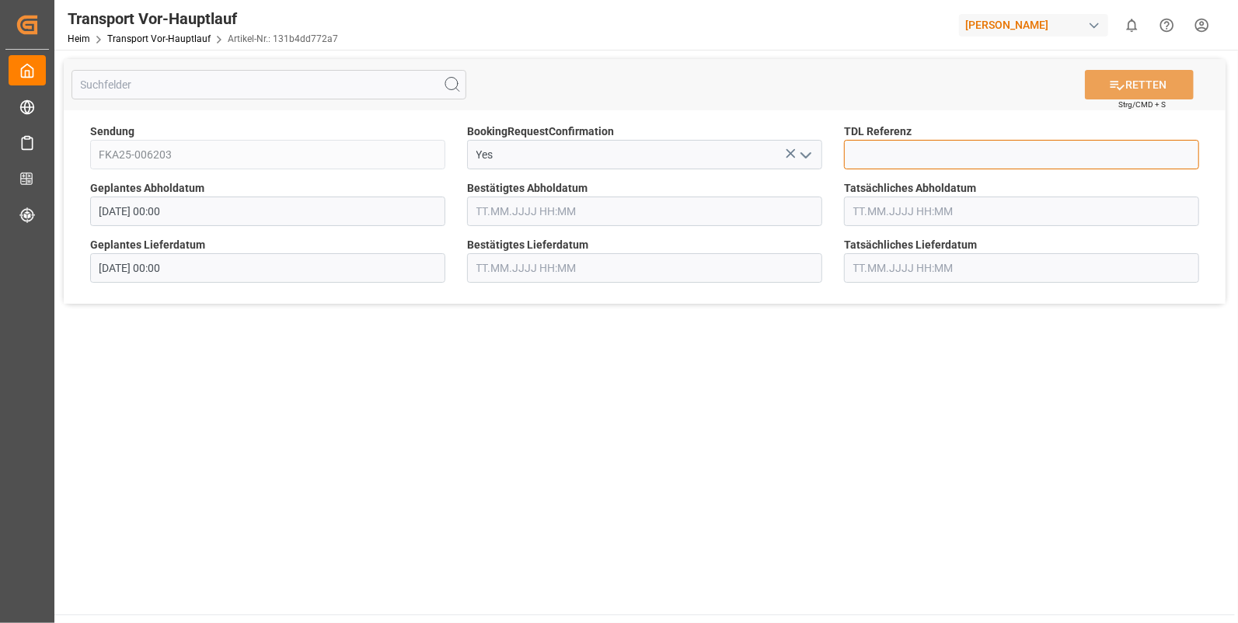
click at [878, 152] on input at bounding box center [1021, 155] width 355 height 30
type input "10028545"
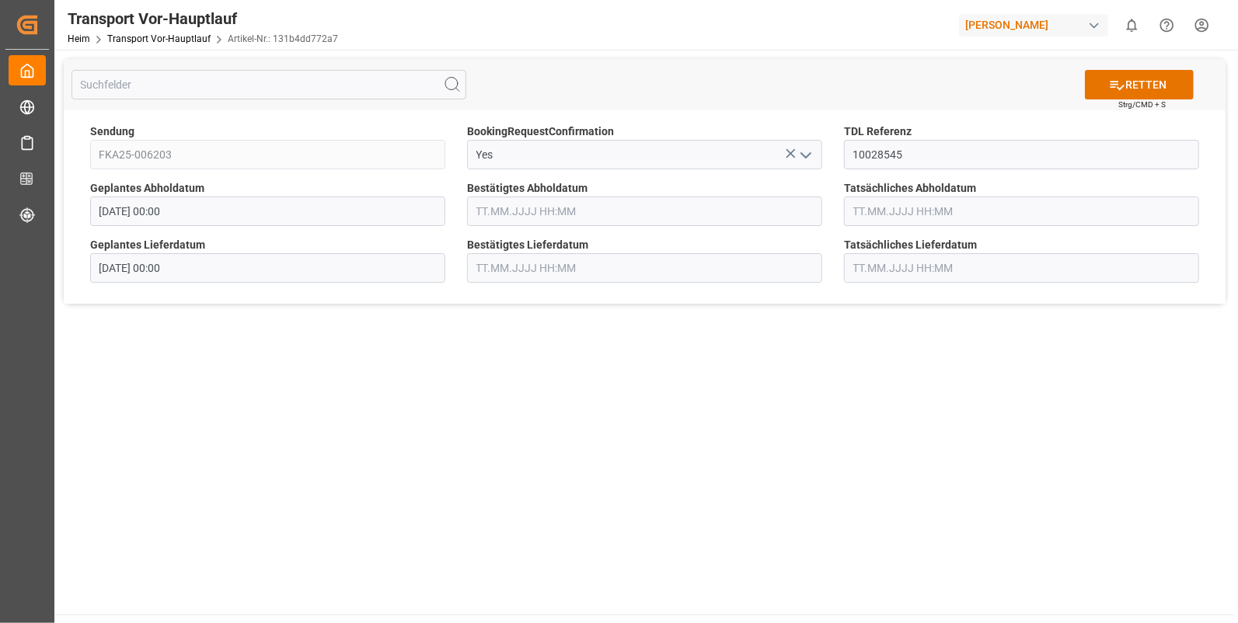
click at [492, 207] on input "text" at bounding box center [644, 212] width 355 height 30
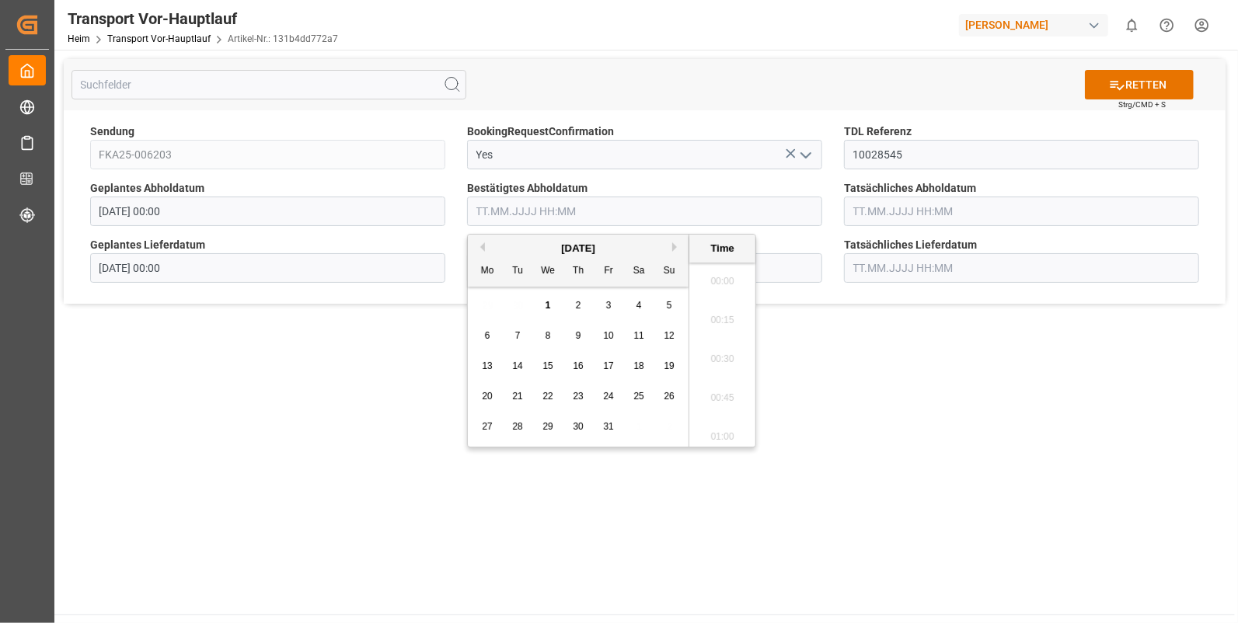
scroll to position [2491, 0]
click at [482, 246] on button "Vormonat" at bounding box center [480, 246] width 9 height 9
click at [511, 423] on div "30" at bounding box center [517, 427] width 19 height 19
click at [720, 315] on li "15:00" at bounding box center [722, 316] width 66 height 39
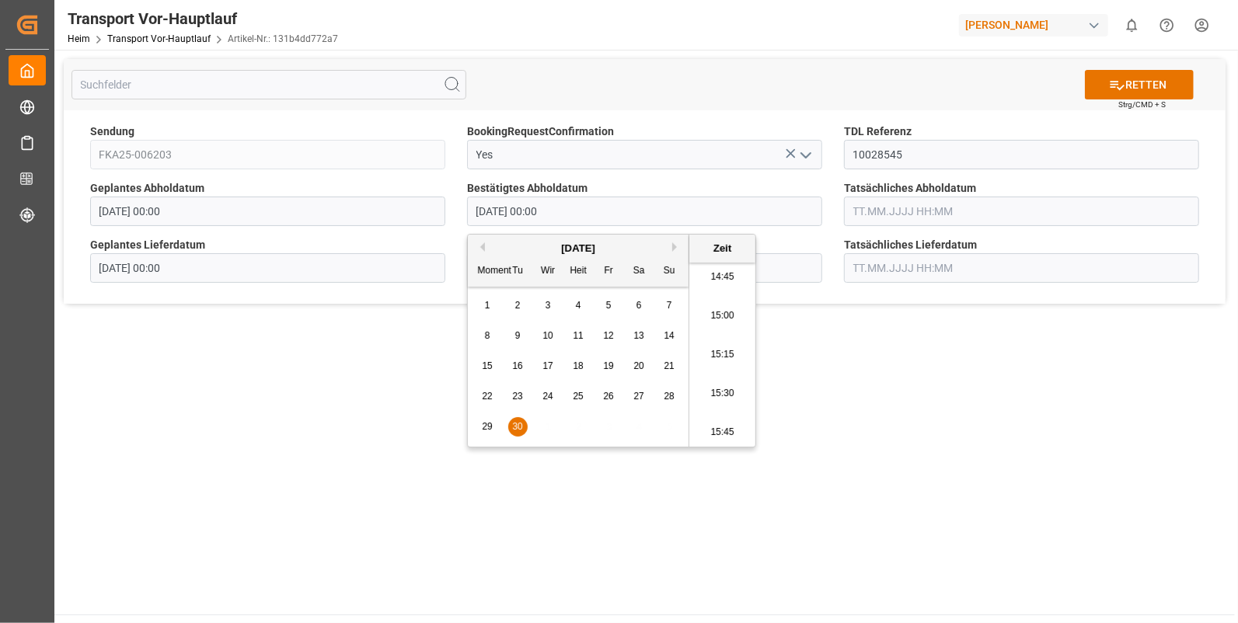
type input "[DATE] 15:00"
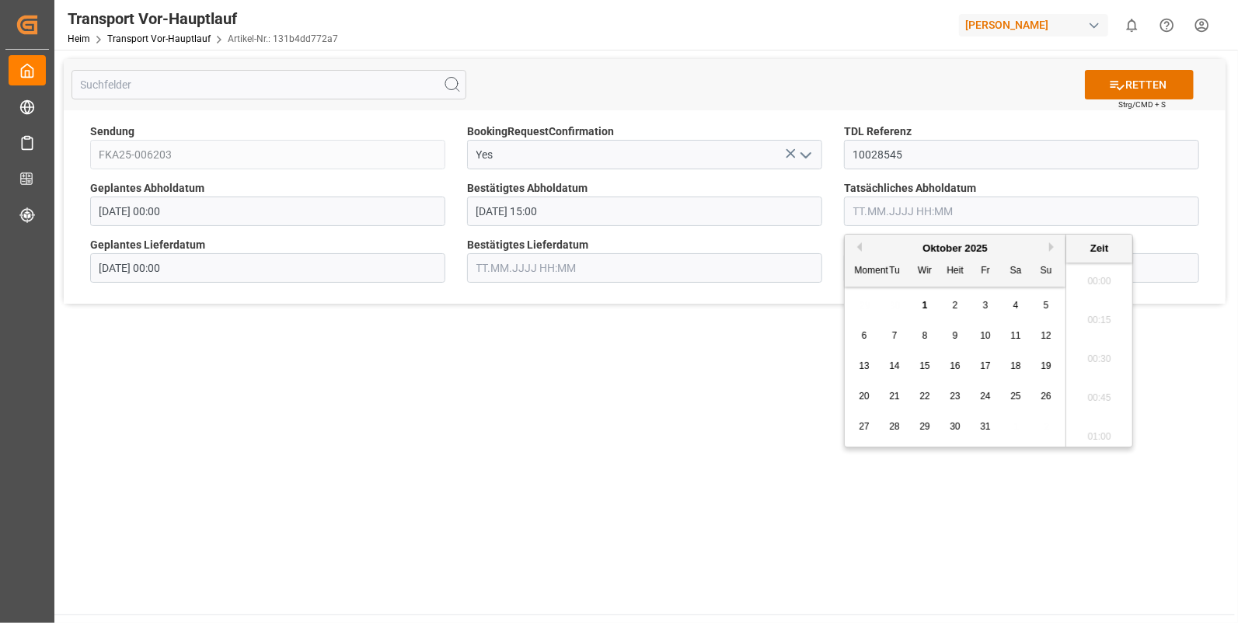
click at [863, 214] on input "text" at bounding box center [1021, 212] width 355 height 30
click at [859, 245] on button "Vormonat" at bounding box center [856, 246] width 9 height 9
click at [893, 427] on span "30" at bounding box center [894, 426] width 10 height 11
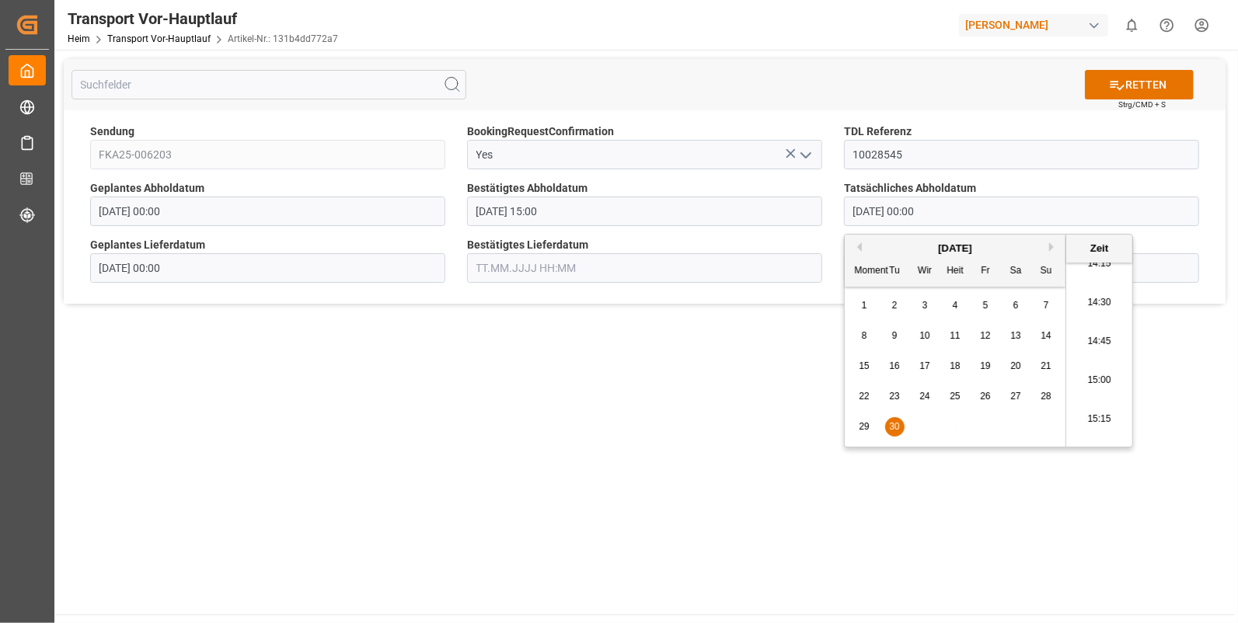
click at [1098, 376] on li "15:00" at bounding box center [1099, 380] width 66 height 39
type input "30.09.2025 15:00"
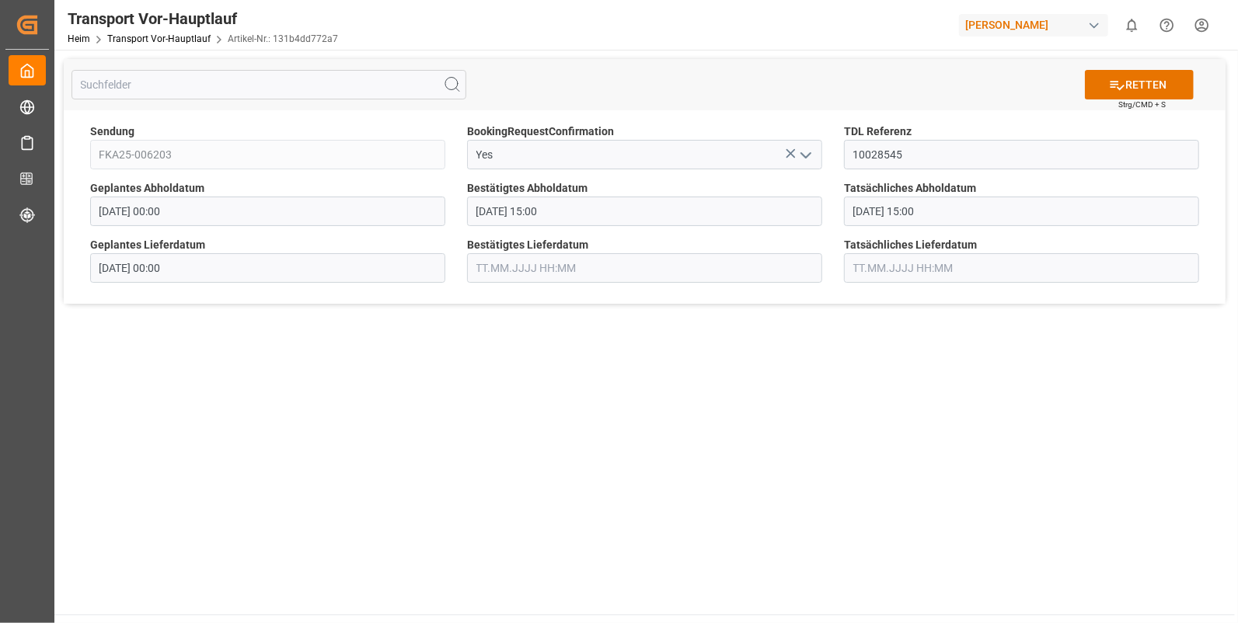
click at [500, 266] on input "text" at bounding box center [644, 268] width 355 height 30
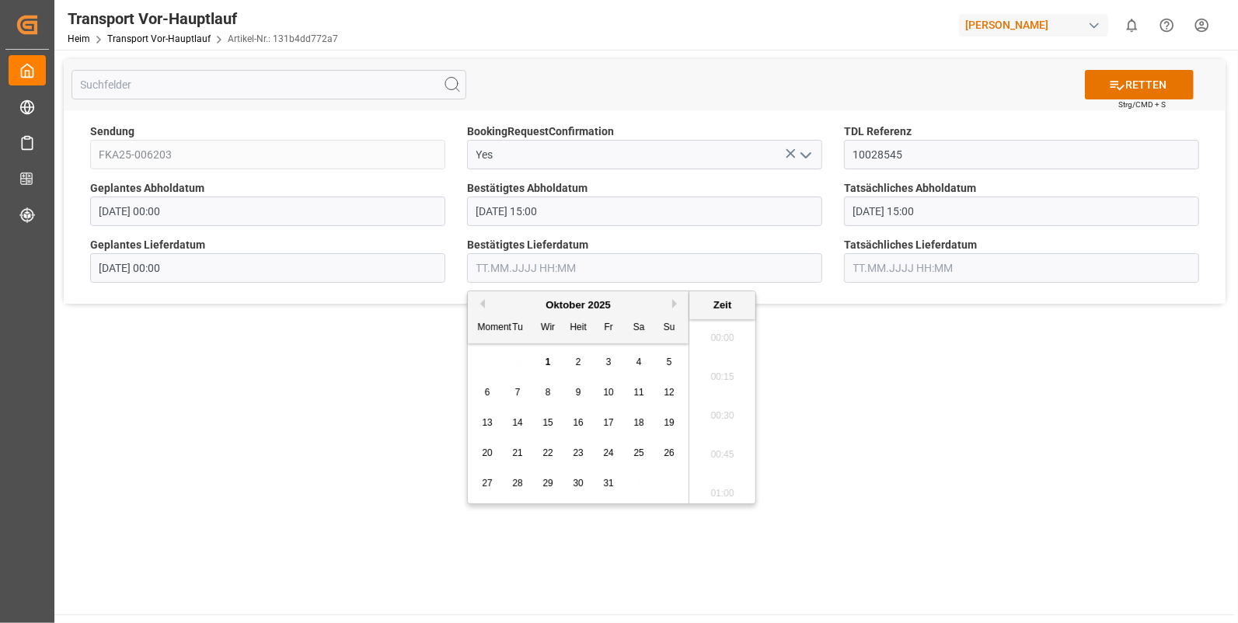
scroll to position [2491, 0]
click at [547, 357] on span "1" at bounding box center [547, 362] width 5 height 11
click at [724, 356] on li "10:45" at bounding box center [722, 359] width 66 height 39
type input "01.10.2025 10:45"
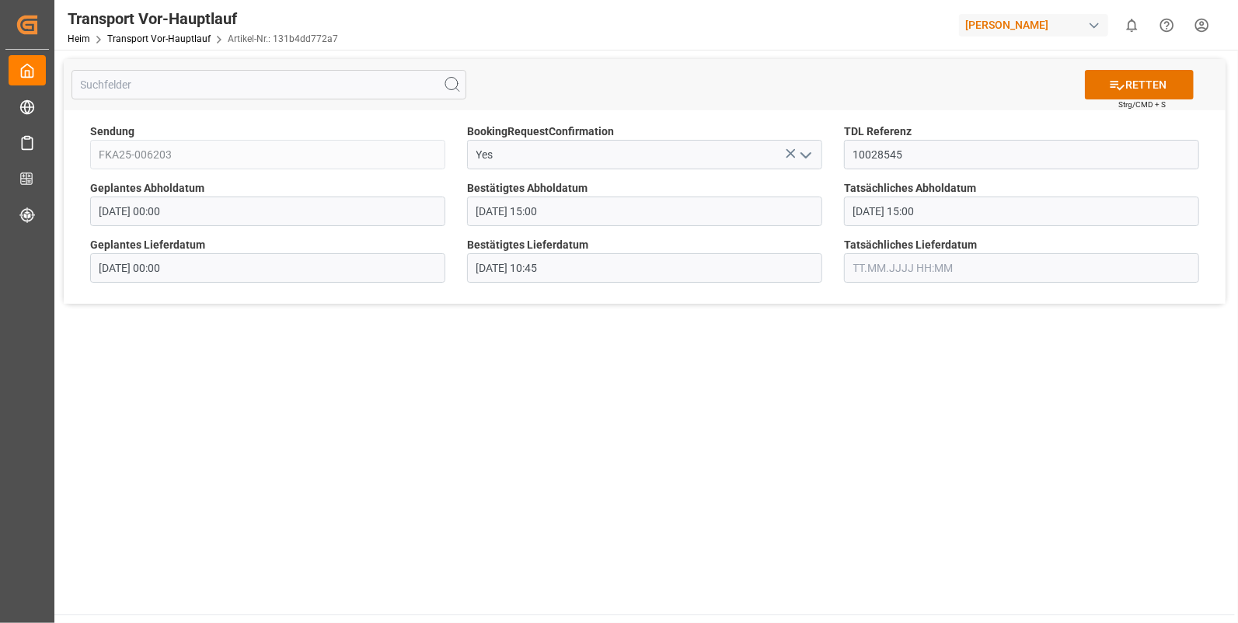
click at [881, 256] on input "text" at bounding box center [1021, 268] width 355 height 30
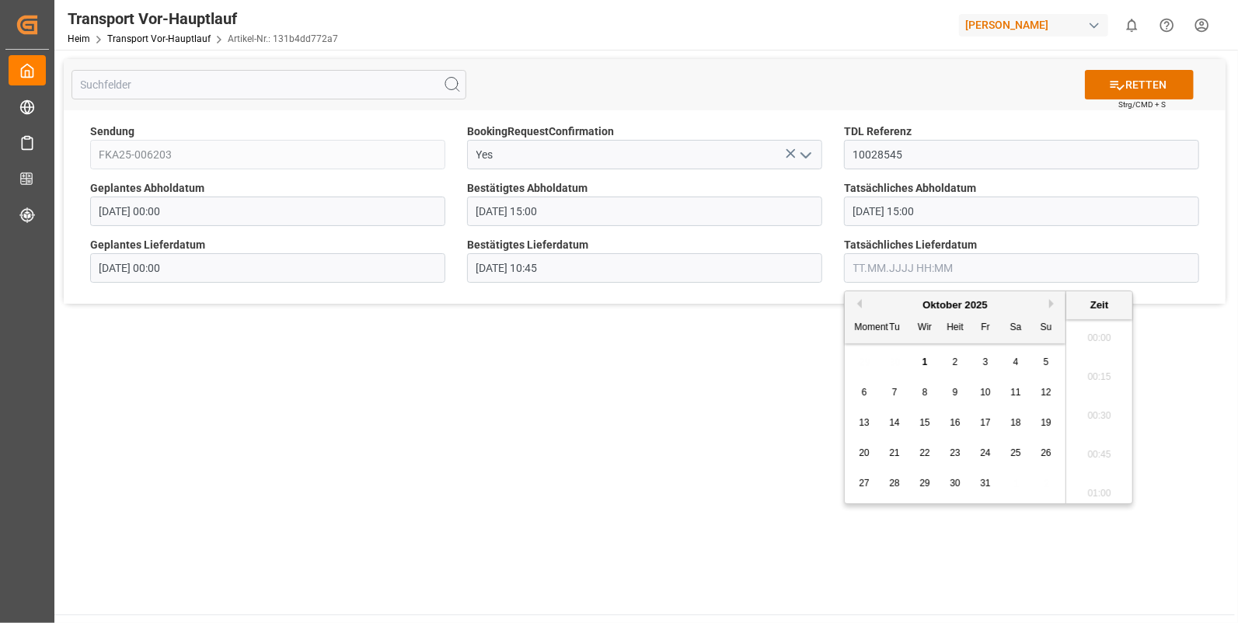
scroll to position [2491, 0]
click at [925, 363] on span "1" at bounding box center [924, 362] width 5 height 11
drag, startPoint x: 1089, startPoint y: 416, endPoint x: 1086, endPoint y: 371, distance: 44.4
click at [1088, 414] on li "10:45" at bounding box center [1099, 425] width 66 height 39
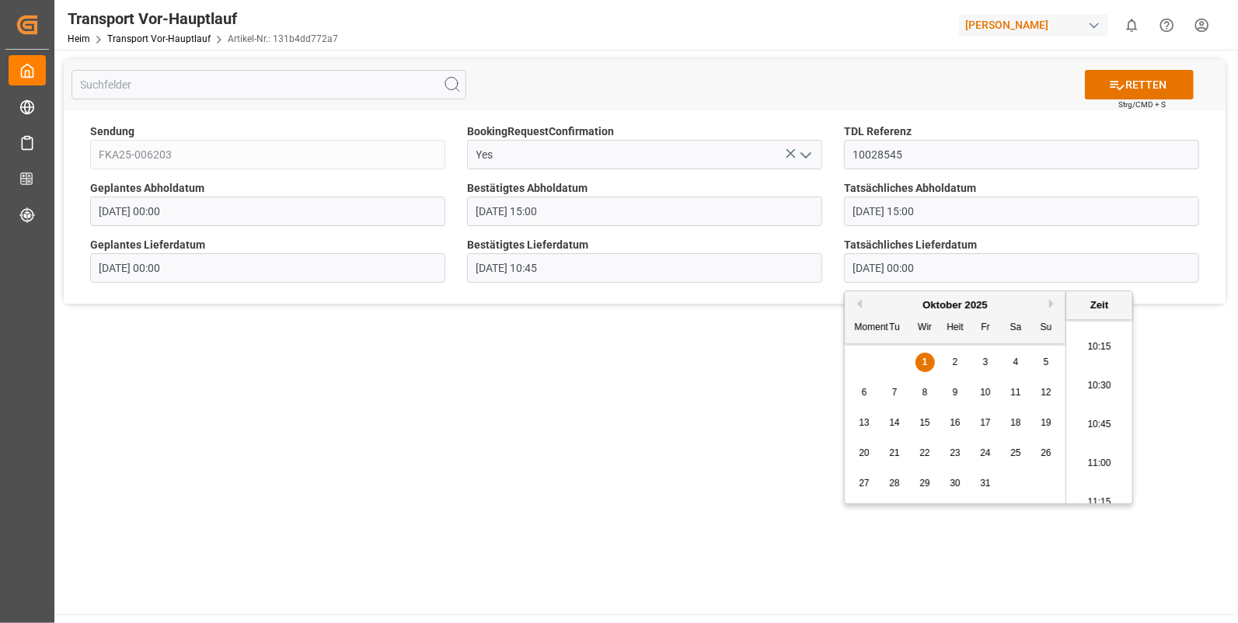
type input "[DATE] 10:45"
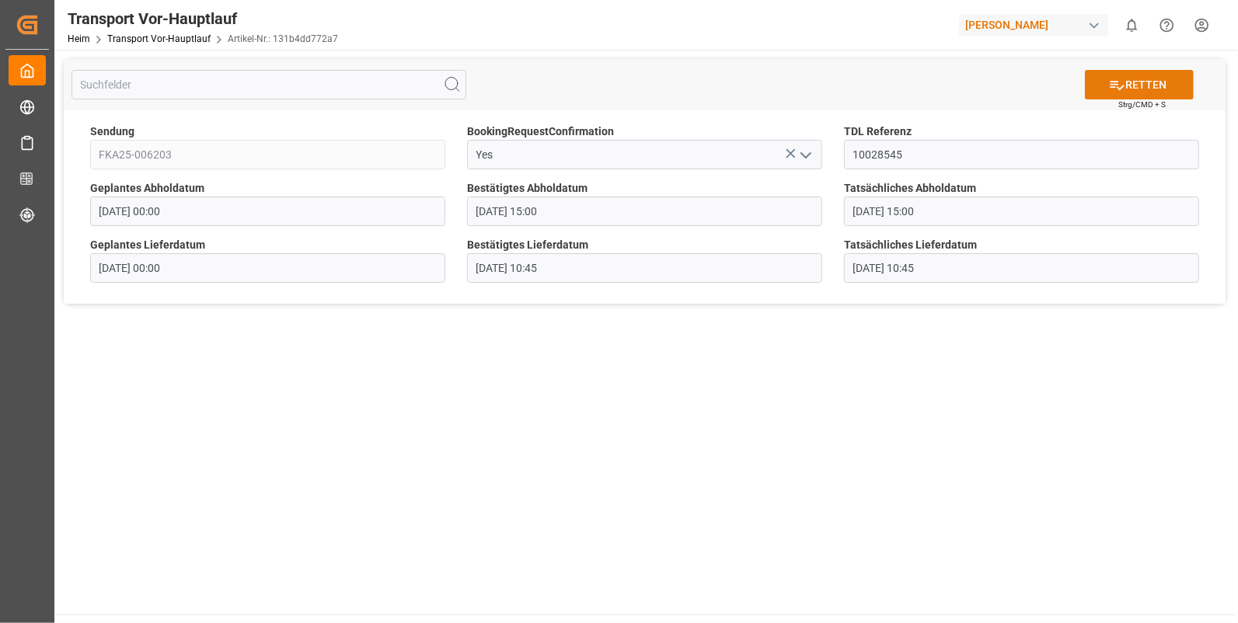
click at [1106, 83] on button "RETTEN" at bounding box center [1139, 85] width 109 height 30
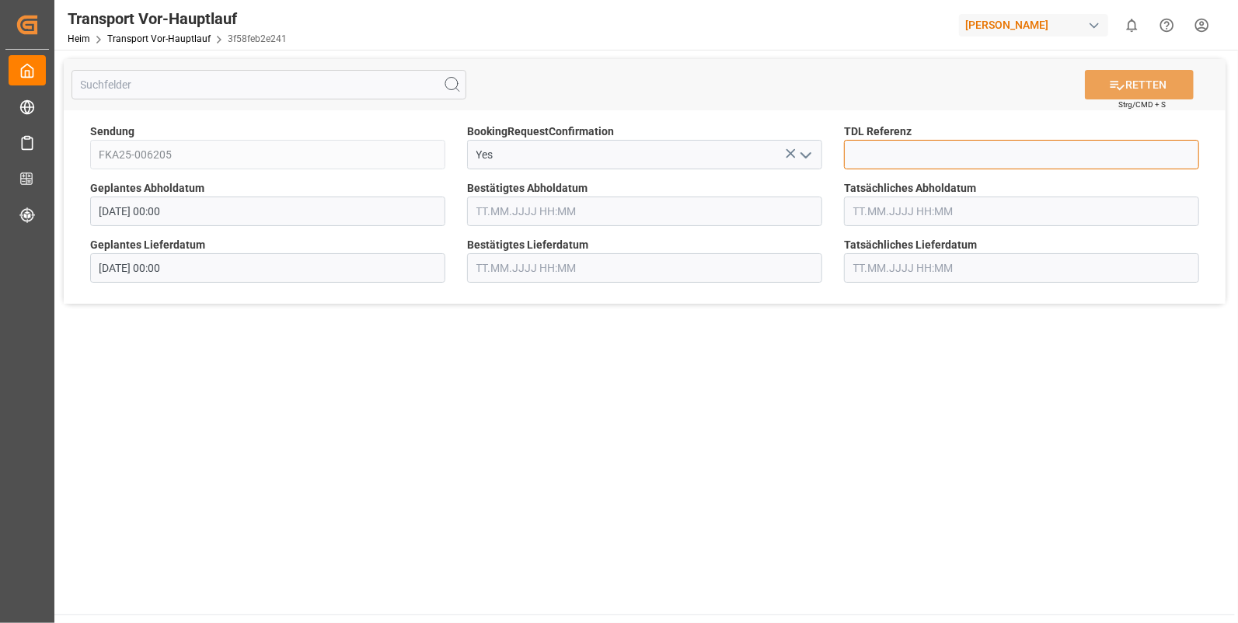
click at [900, 155] on input at bounding box center [1021, 155] width 355 height 30
type input "10028546"
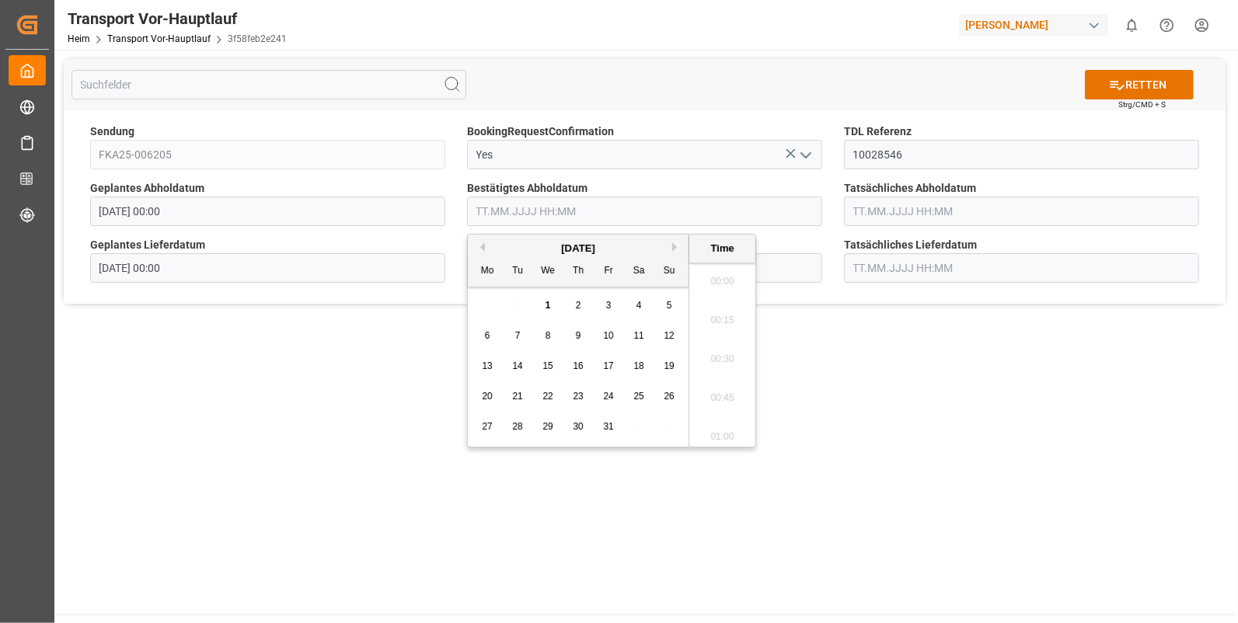
click at [502, 211] on input "text" at bounding box center [644, 212] width 355 height 30
click at [482, 248] on button "Vormonat" at bounding box center [480, 246] width 9 height 9
click at [511, 422] on div "30" at bounding box center [517, 427] width 19 height 19
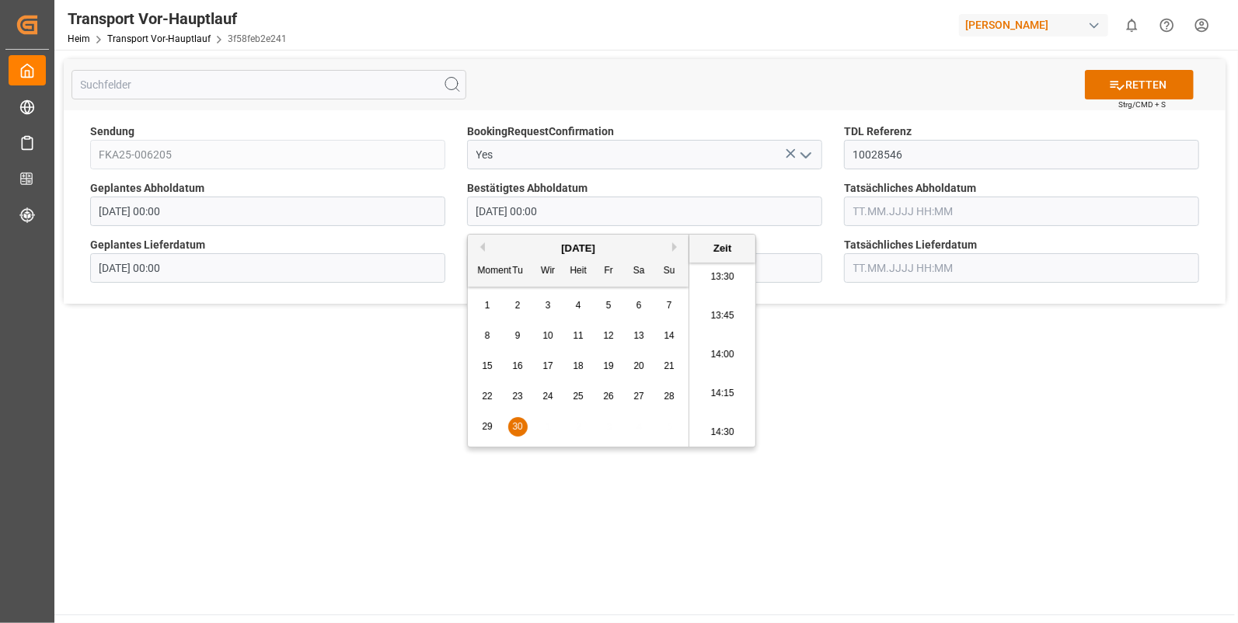
click at [723, 378] on li "14:15" at bounding box center [722, 394] width 66 height 39
type input "[DATE] 14:15"
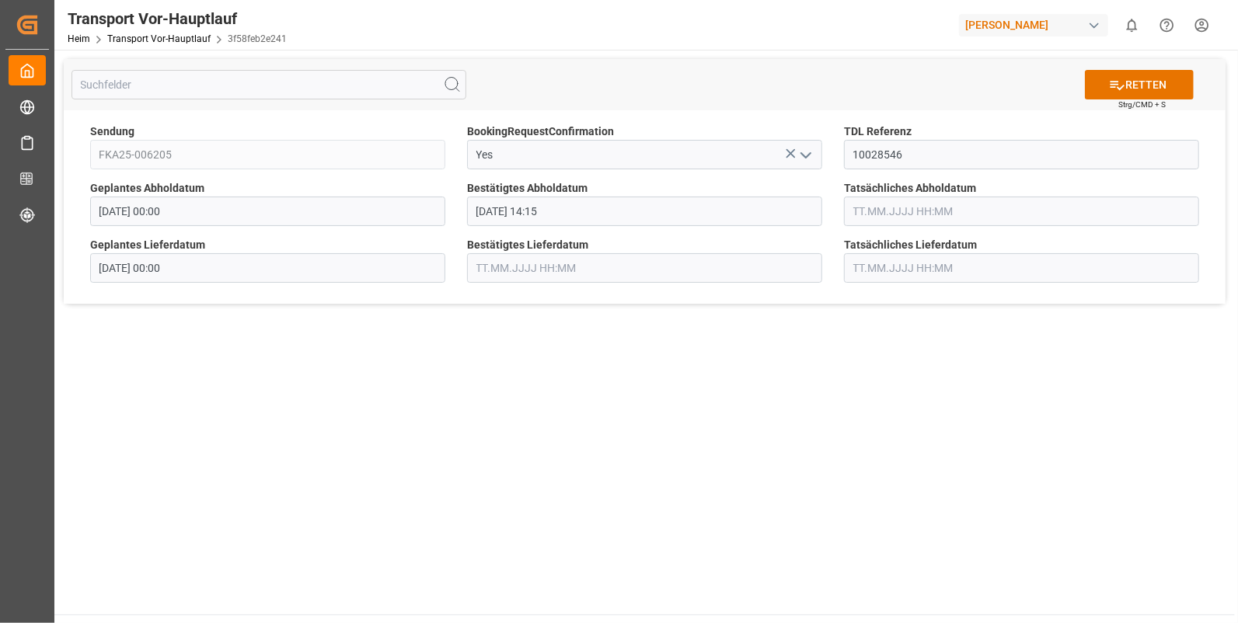
click at [846, 212] on input "text" at bounding box center [1021, 212] width 355 height 30
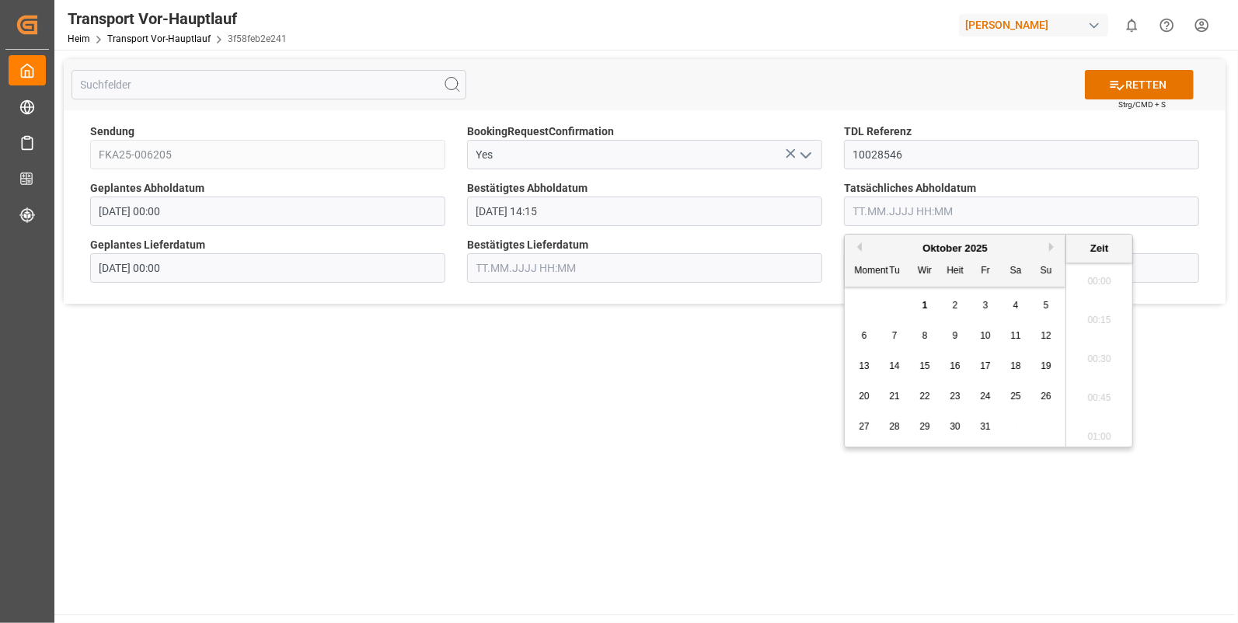
scroll to position [2491, 0]
click at [859, 242] on button "Vormonat" at bounding box center [856, 246] width 9 height 9
click at [894, 423] on span "30" at bounding box center [894, 426] width 10 height 11
click at [1094, 319] on li "14:15" at bounding box center [1099, 328] width 66 height 39
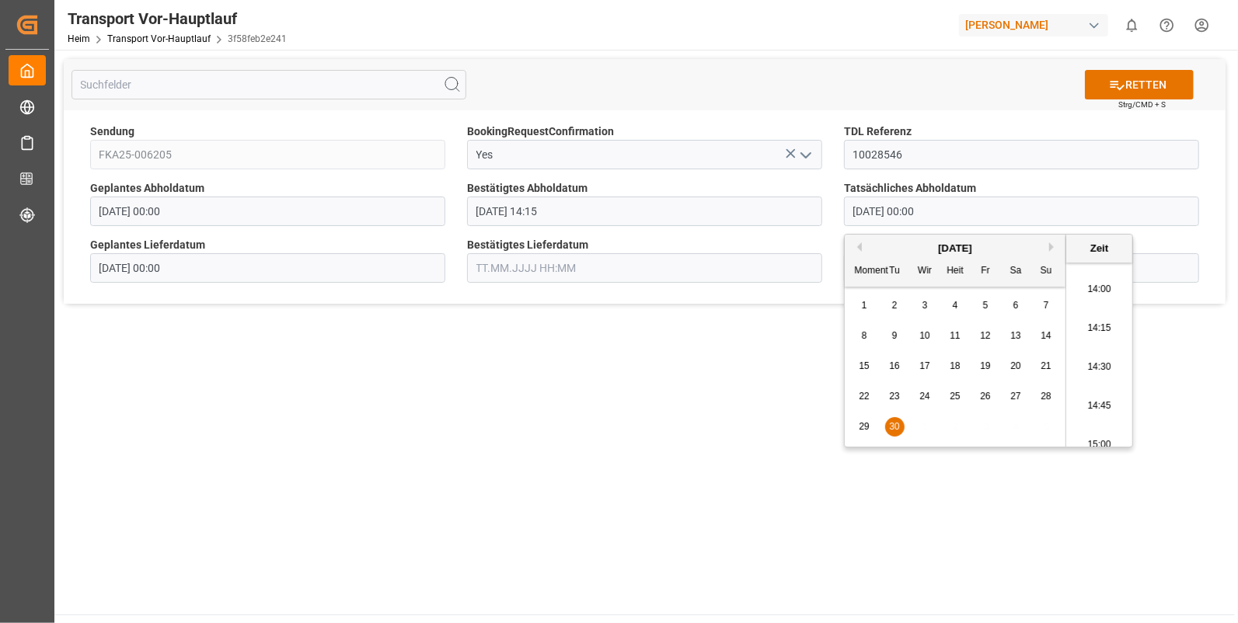
type input "[DATE] 14:15"
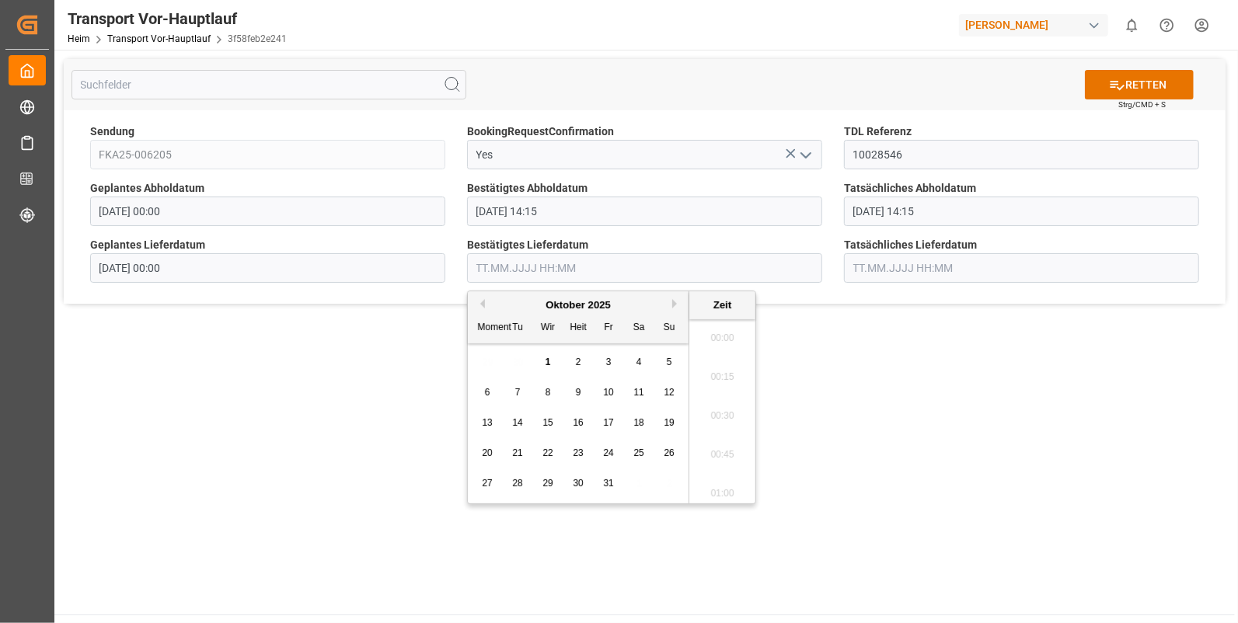
click at [499, 263] on input "text" at bounding box center [644, 268] width 355 height 30
click at [545, 361] on span "1" at bounding box center [547, 362] width 5 height 11
click at [716, 364] on li "09:30" at bounding box center [722, 359] width 66 height 39
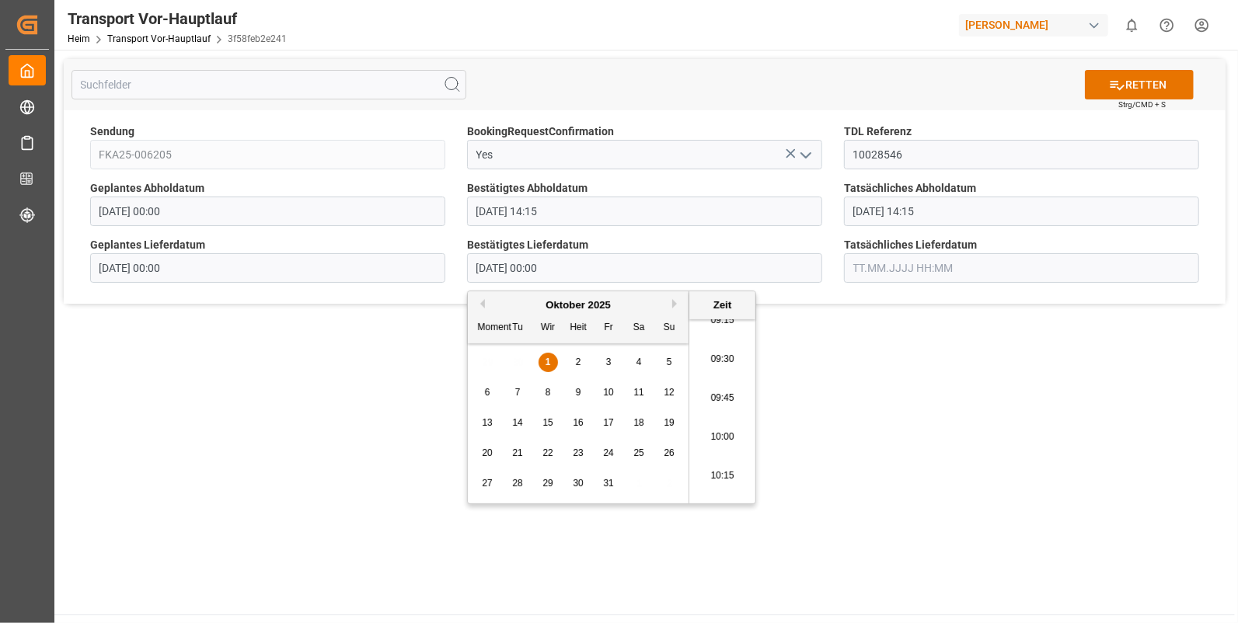
type input "01.10.2025 09:30"
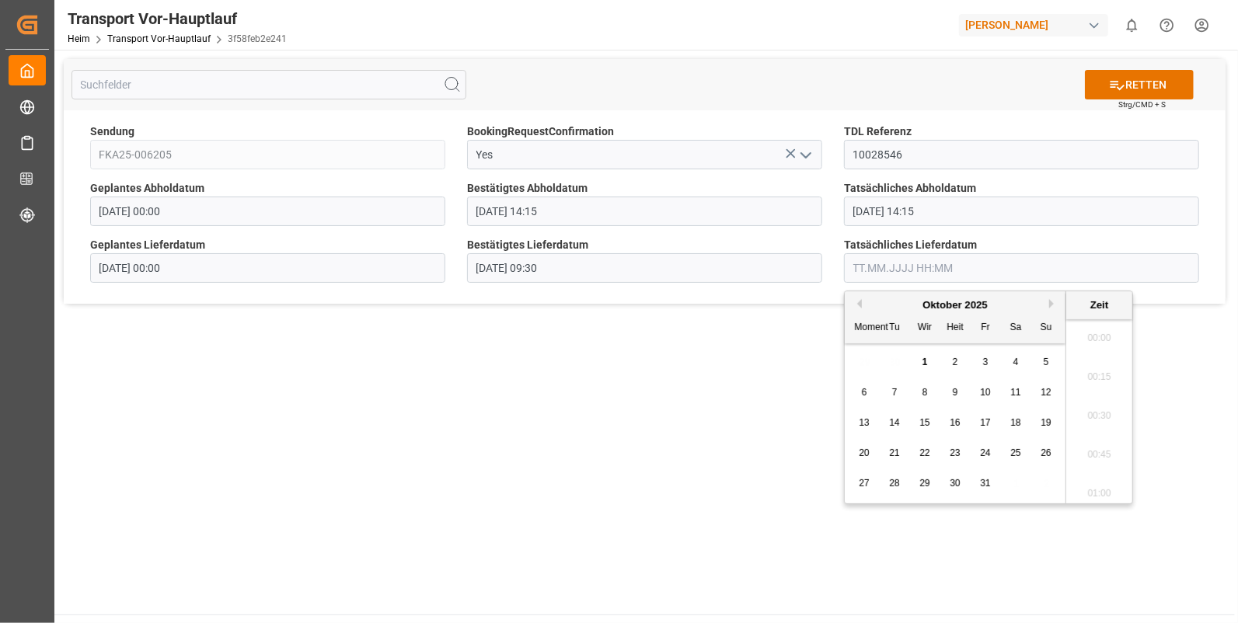
click at [864, 264] on input "text" at bounding box center [1021, 268] width 355 height 30
click at [921, 358] on div "1" at bounding box center [924, 363] width 19 height 19
click at [1100, 355] on li "09:30" at bounding box center [1099, 359] width 66 height 39
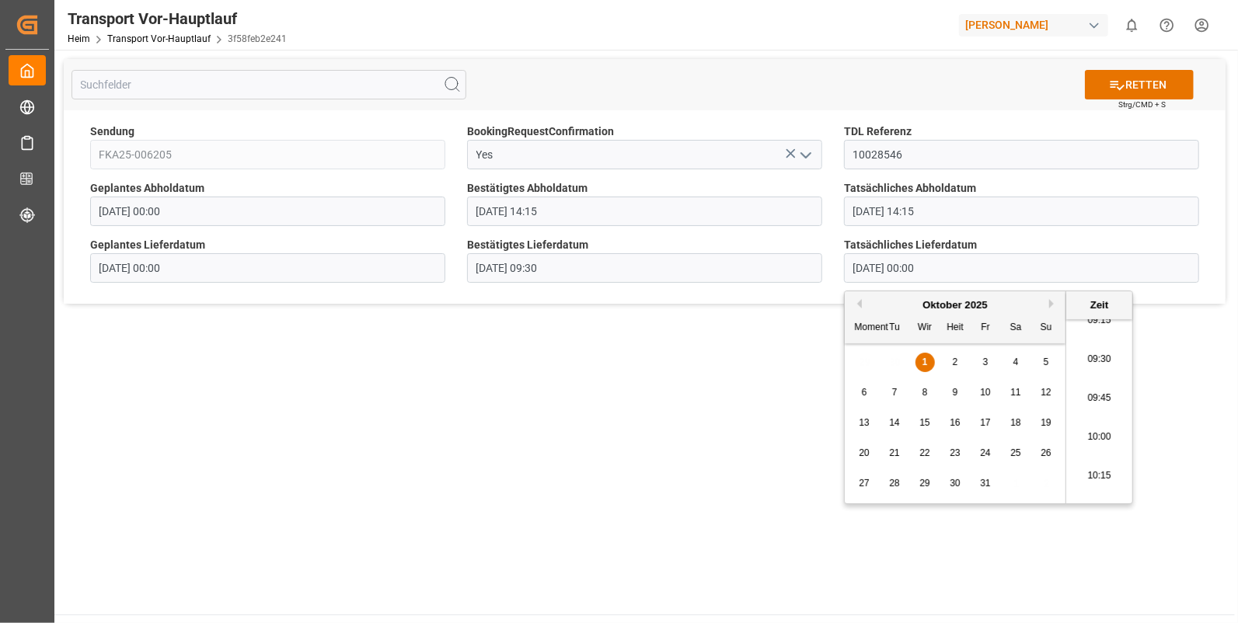
type input "01.10.2025 09:30"
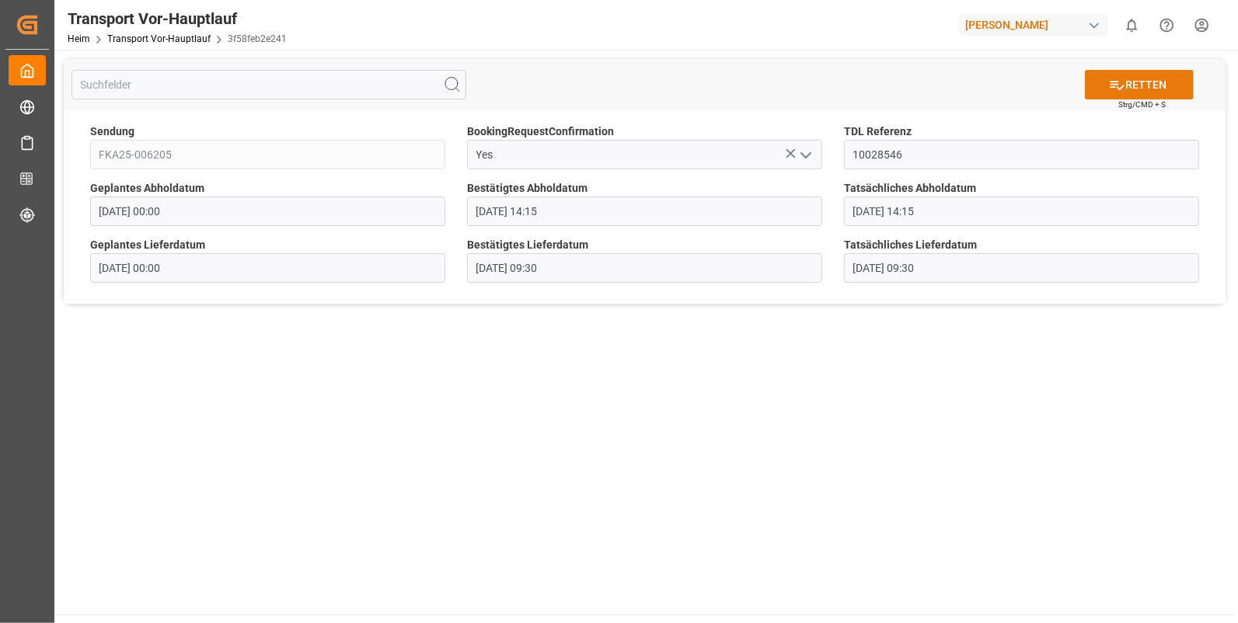
click at [1150, 79] on font "RETTEN" at bounding box center [1145, 85] width 41 height 16
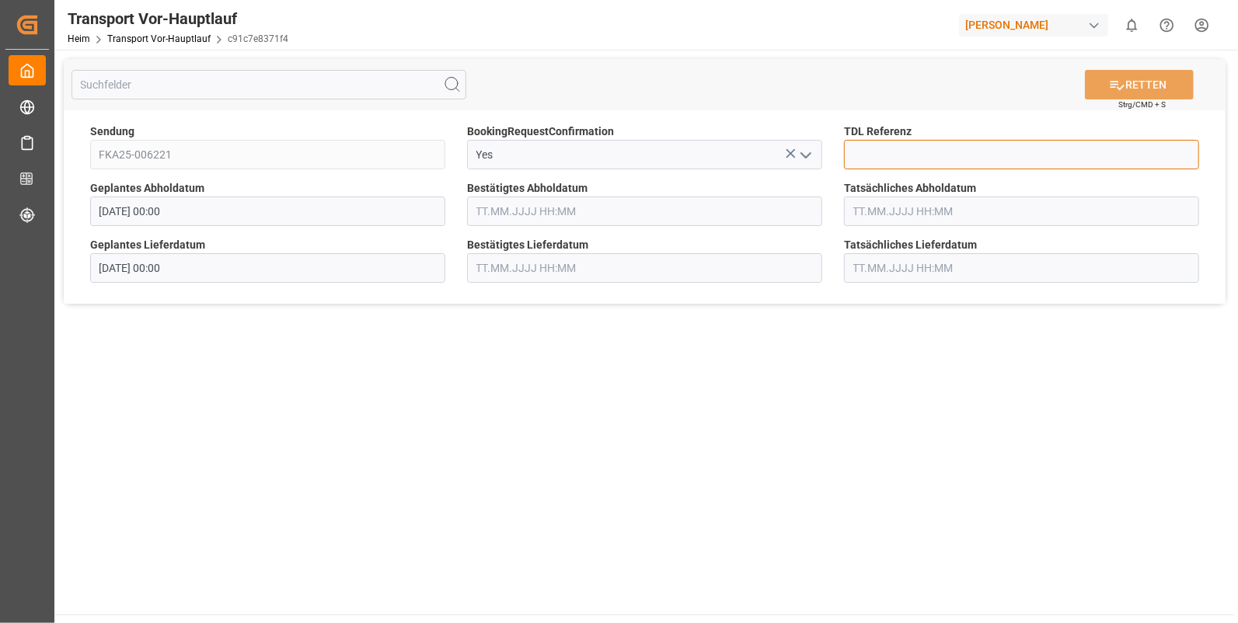
click at [882, 159] on input at bounding box center [1021, 155] width 355 height 30
type input "10028547"
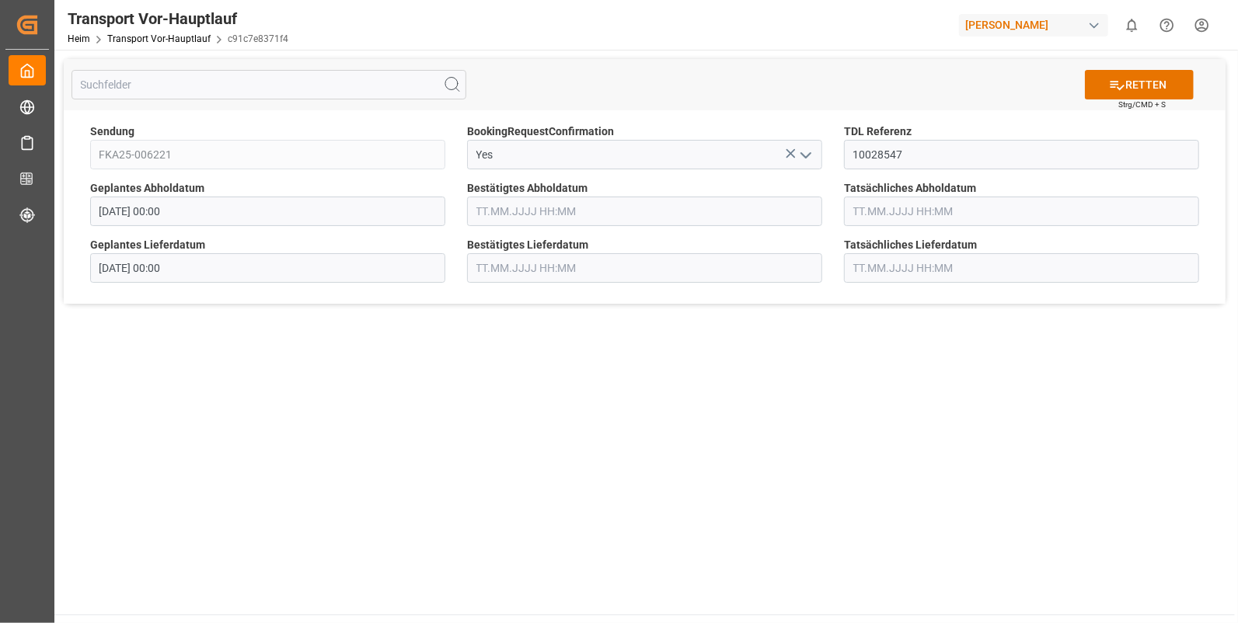
click at [489, 210] on input "text" at bounding box center [644, 212] width 355 height 30
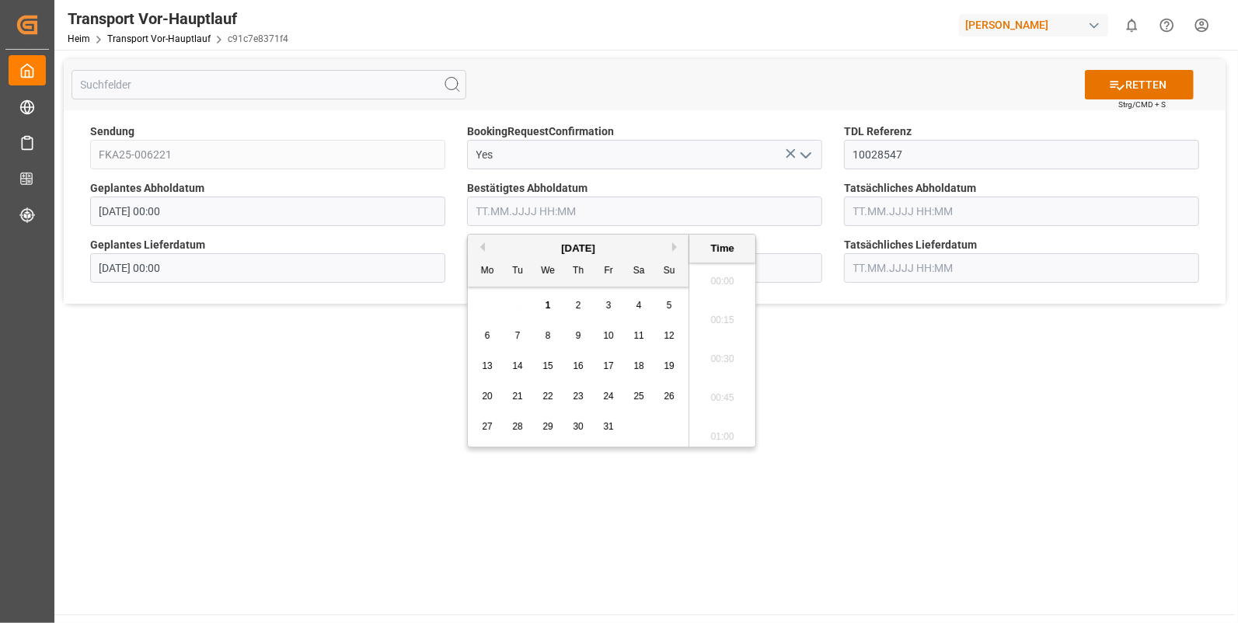
scroll to position [2491, 0]
click at [479, 246] on button "Vormonat" at bounding box center [480, 246] width 9 height 9
click at [513, 423] on span "30" at bounding box center [517, 426] width 10 height 11
click at [719, 423] on li "14:30" at bounding box center [722, 432] width 66 height 39
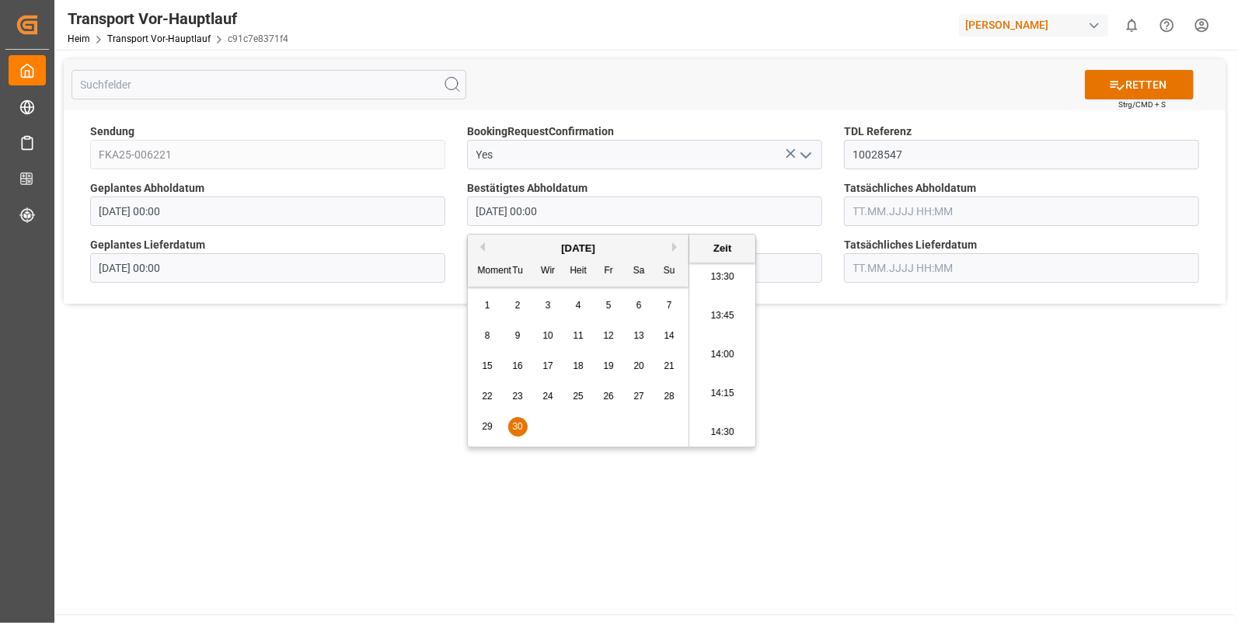
type input "30.09.2025 14:30"
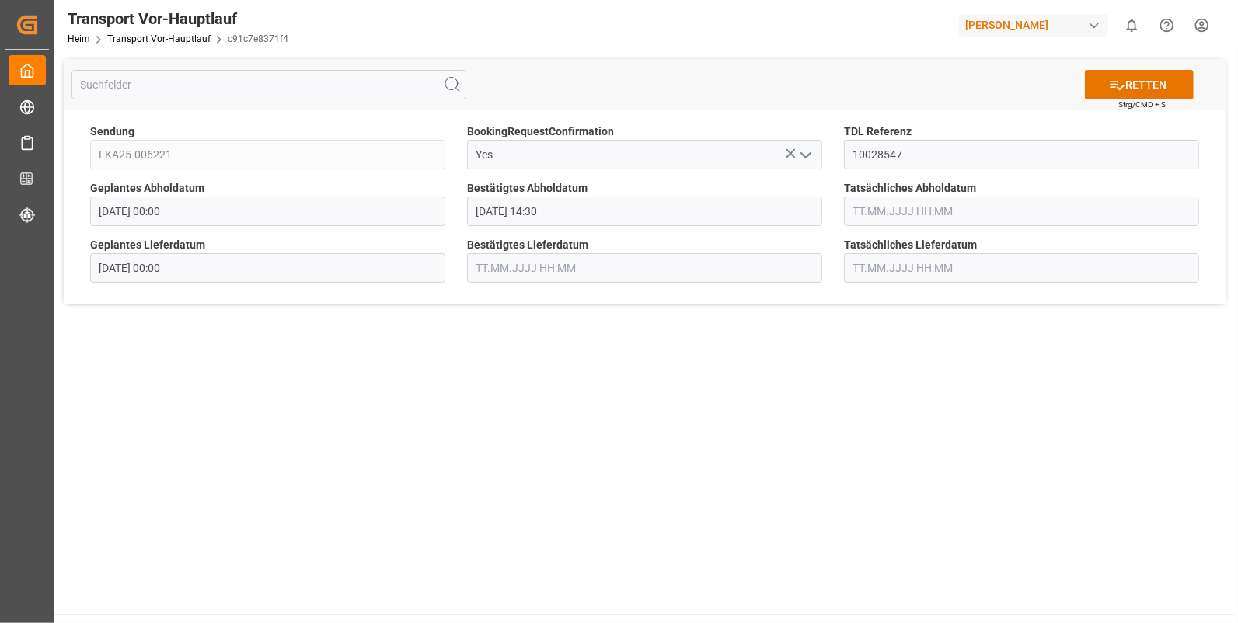
click at [908, 212] on input "text" at bounding box center [1021, 212] width 355 height 30
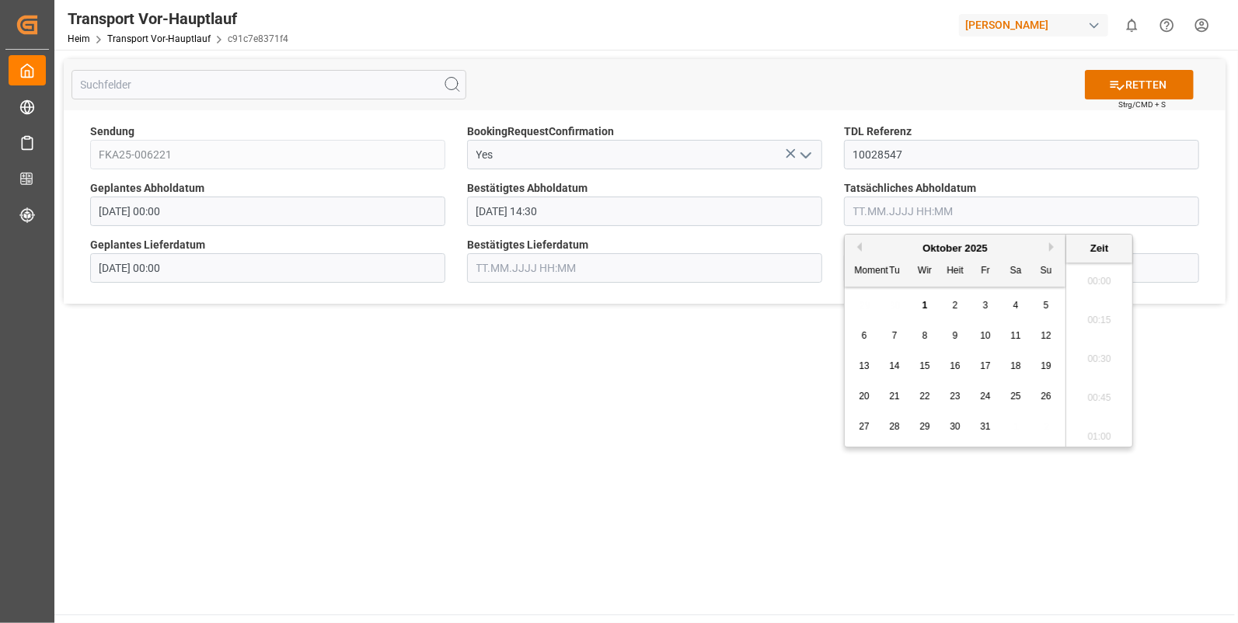
scroll to position [2491, 0]
click at [859, 246] on button "Vormonat" at bounding box center [856, 246] width 9 height 9
click at [892, 427] on span "30" at bounding box center [894, 426] width 10 height 11
click at [1089, 369] on li "14:30" at bounding box center [1099, 367] width 66 height 39
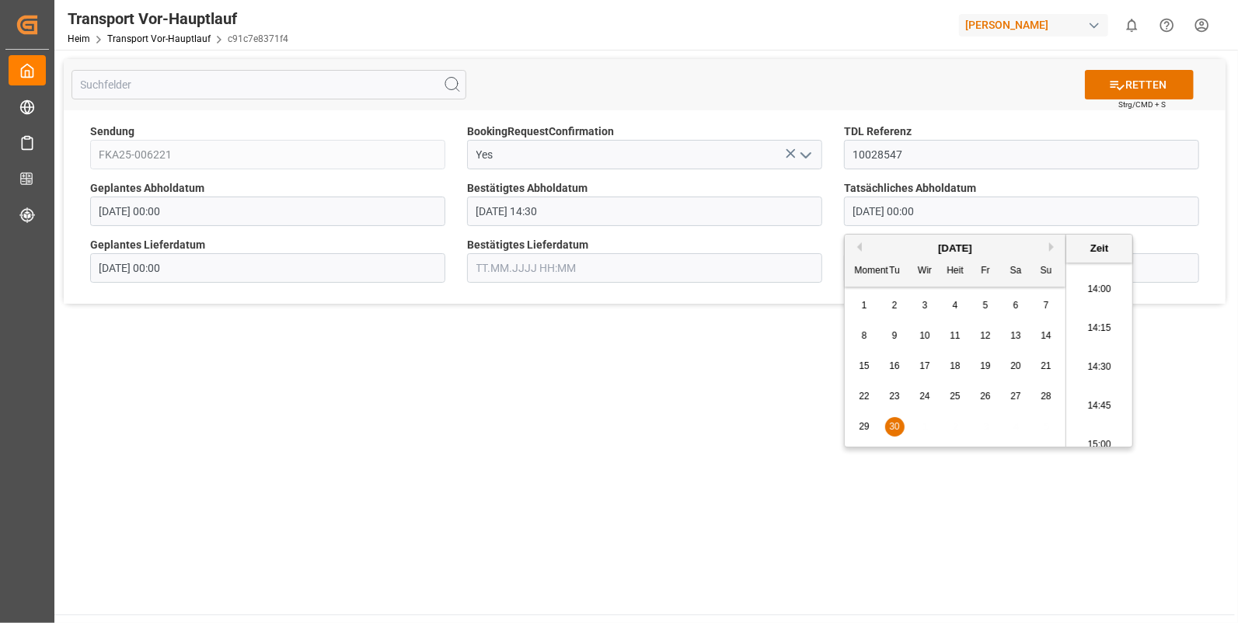
type input "30.09.2025 14:30"
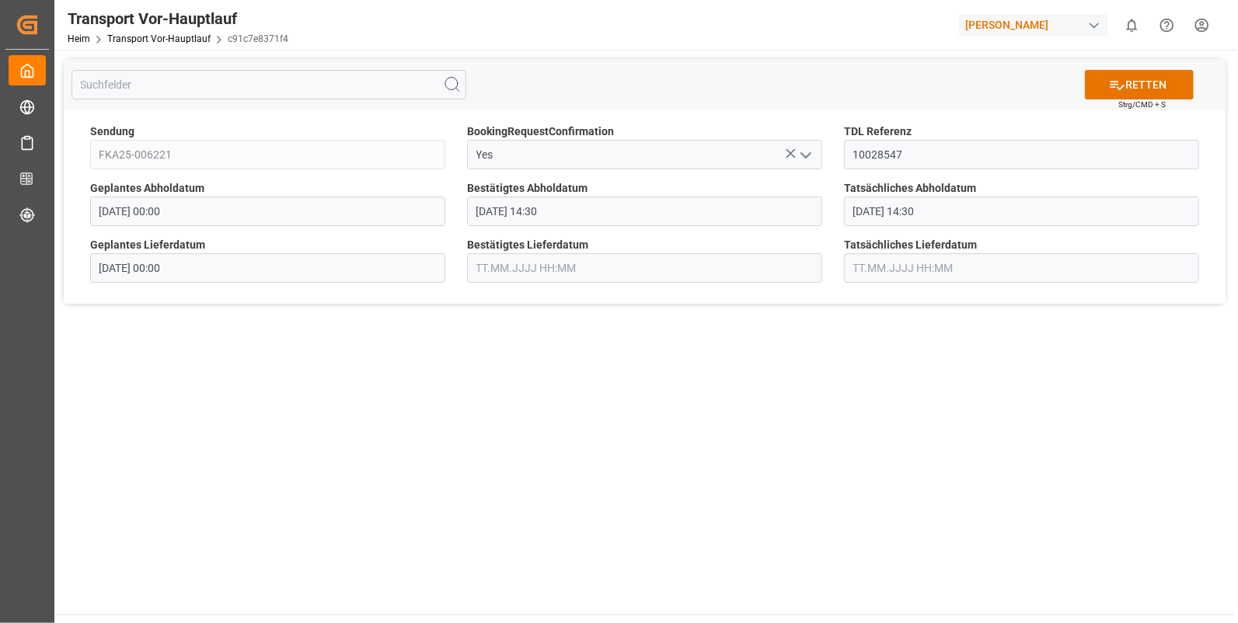
click at [504, 275] on input "text" at bounding box center [644, 268] width 355 height 30
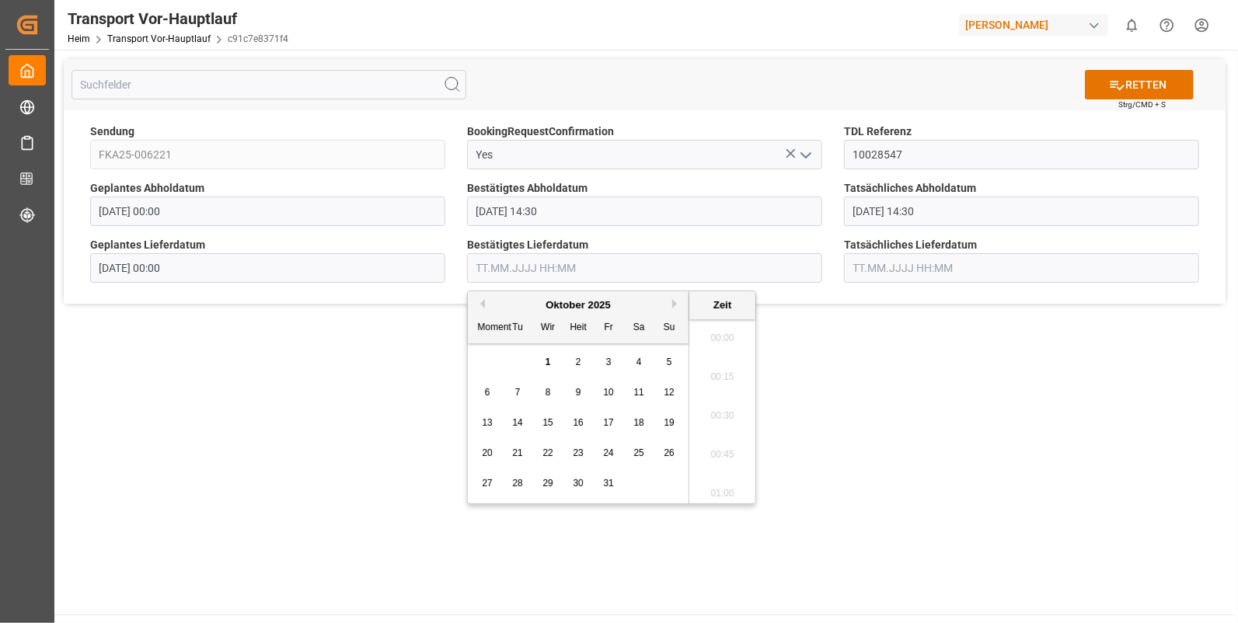
scroll to position [2491, 0]
click at [549, 357] on span "1" at bounding box center [547, 362] width 5 height 11
click at [730, 361] on li "10:45" at bounding box center [722, 359] width 66 height 39
type input "01.10.2025 10:45"
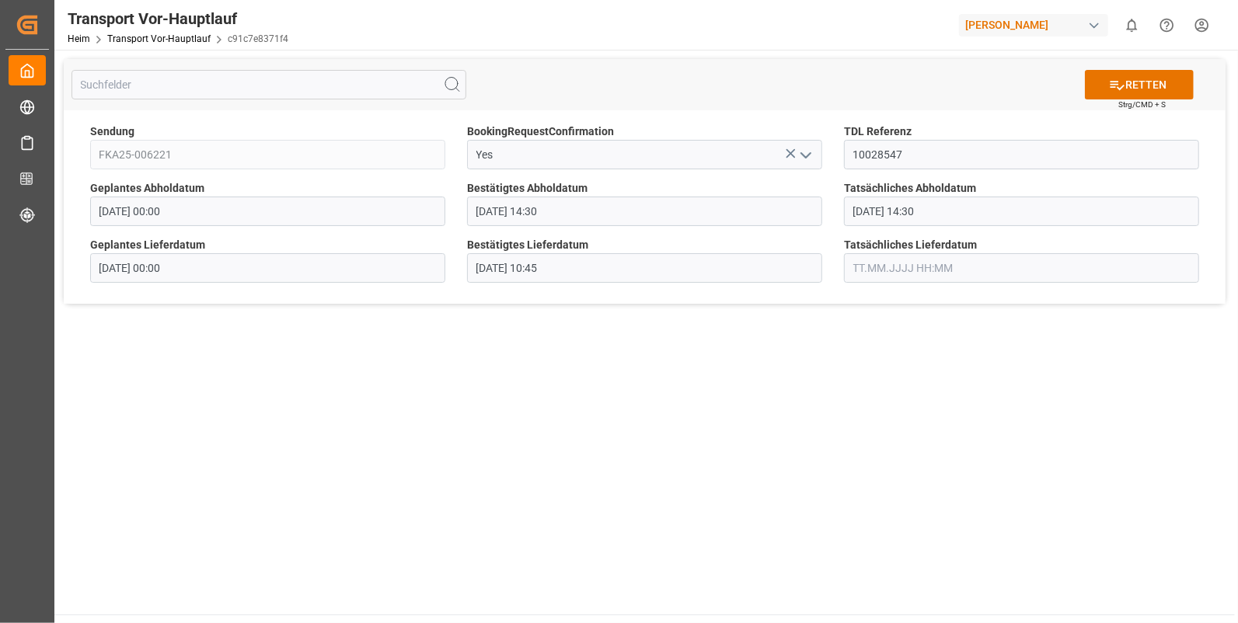
click at [883, 256] on input "text" at bounding box center [1021, 268] width 355 height 30
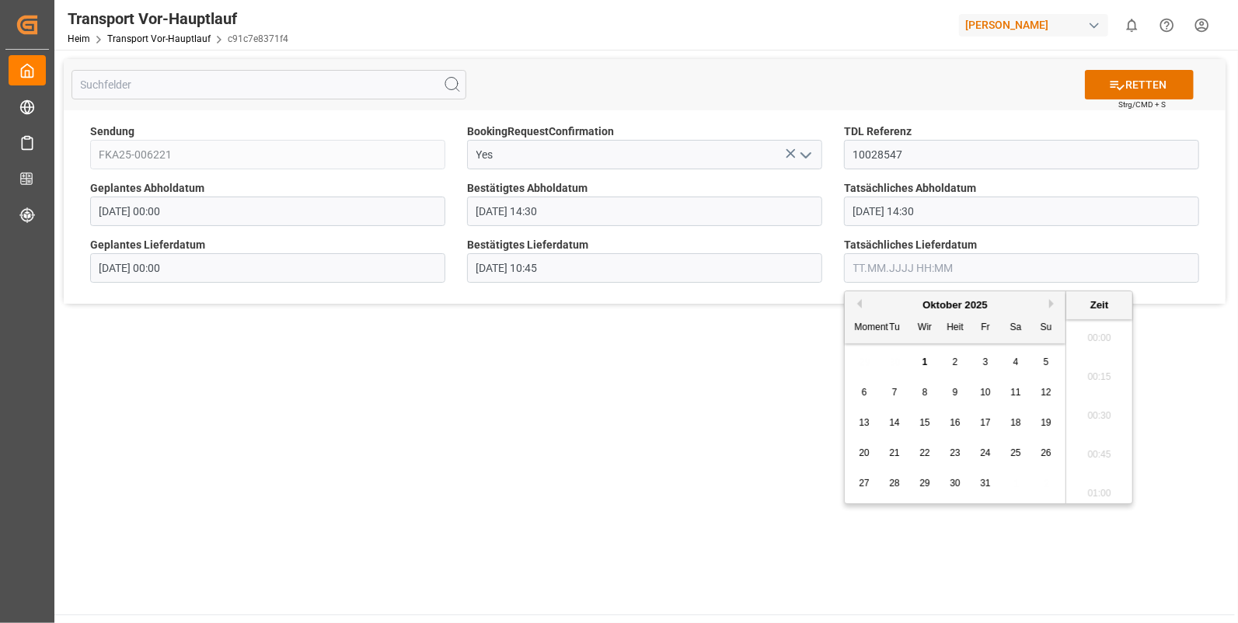
scroll to position [2491, 0]
click at [925, 357] on span "1" at bounding box center [924, 362] width 5 height 11
click at [1095, 416] on li "10:45" at bounding box center [1099, 425] width 66 height 39
type input "01.10.2025 10:45"
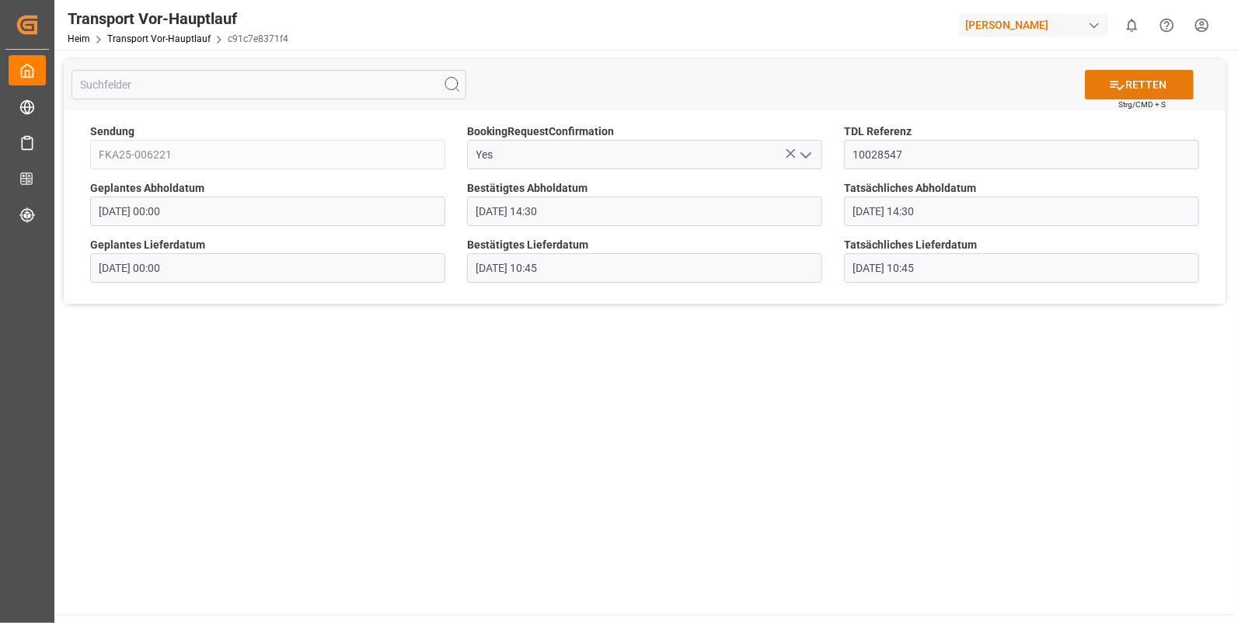
click at [1131, 86] on font "RETTEN" at bounding box center [1145, 85] width 41 height 16
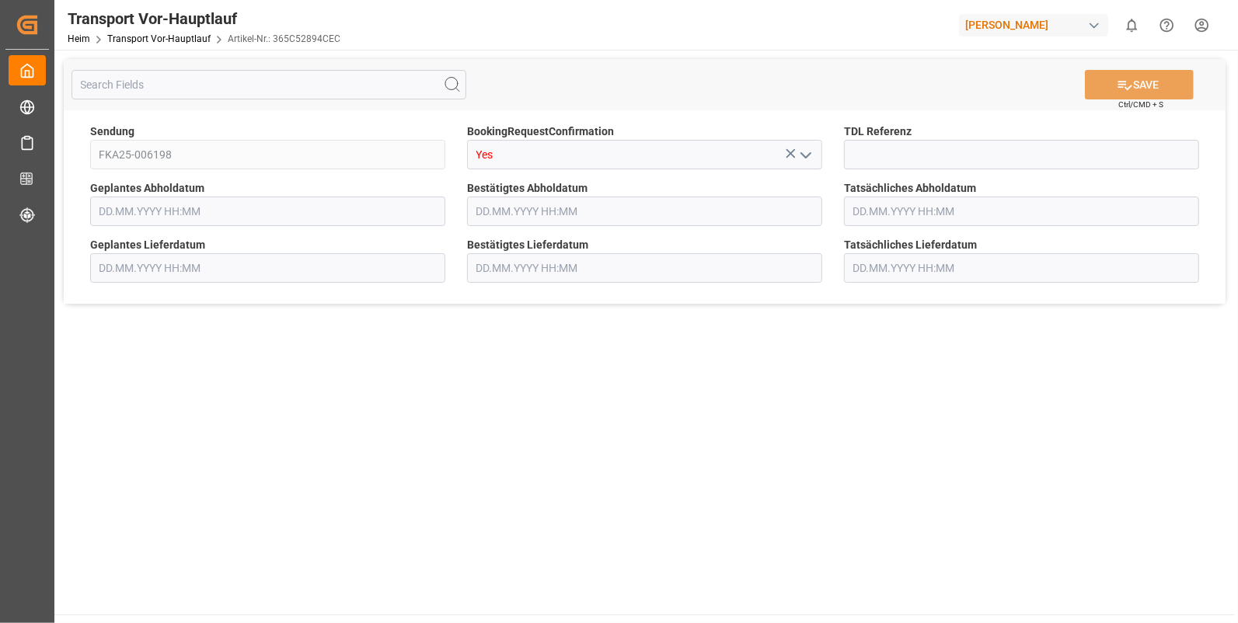
type input "[DATE] 00:00"
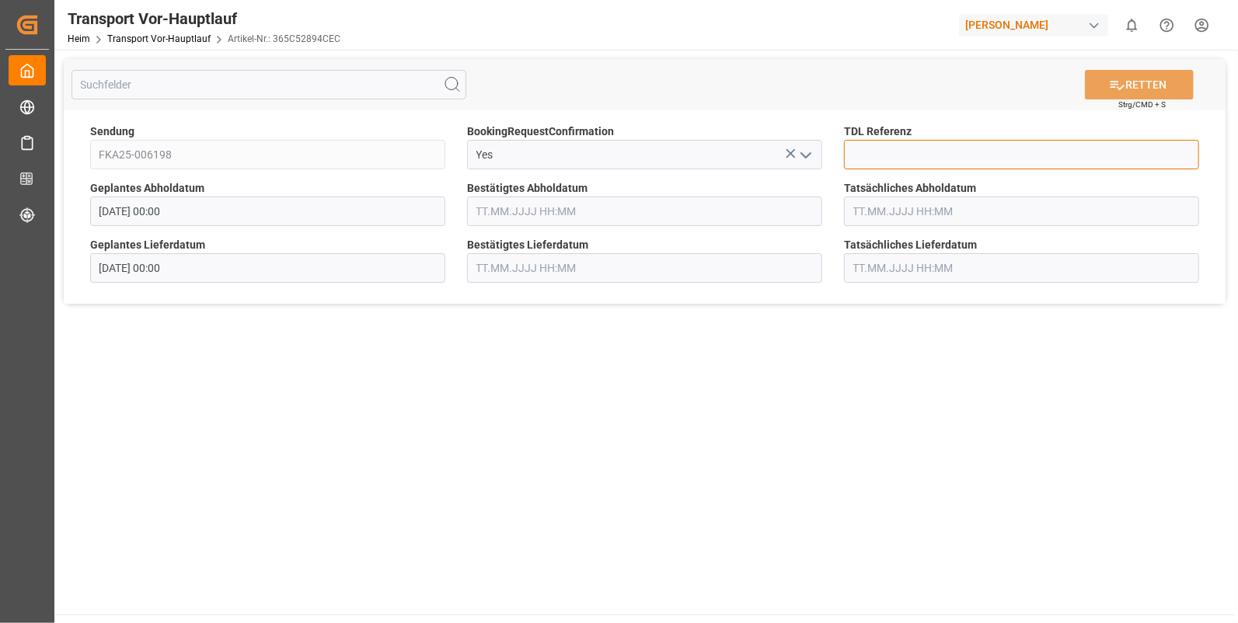
drag, startPoint x: 918, startPoint y: 145, endPoint x: 913, endPoint y: 155, distance: 11.5
click at [913, 155] on input at bounding box center [1021, 155] width 355 height 30
type input "10028548"
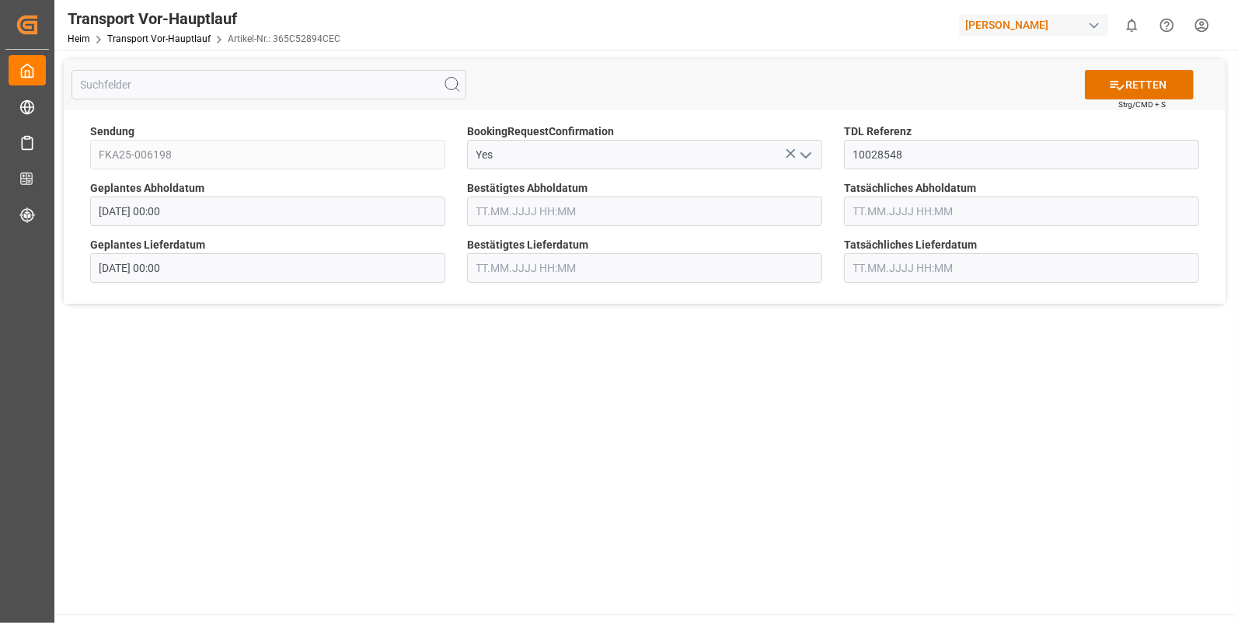
click at [503, 210] on input "text" at bounding box center [644, 212] width 355 height 30
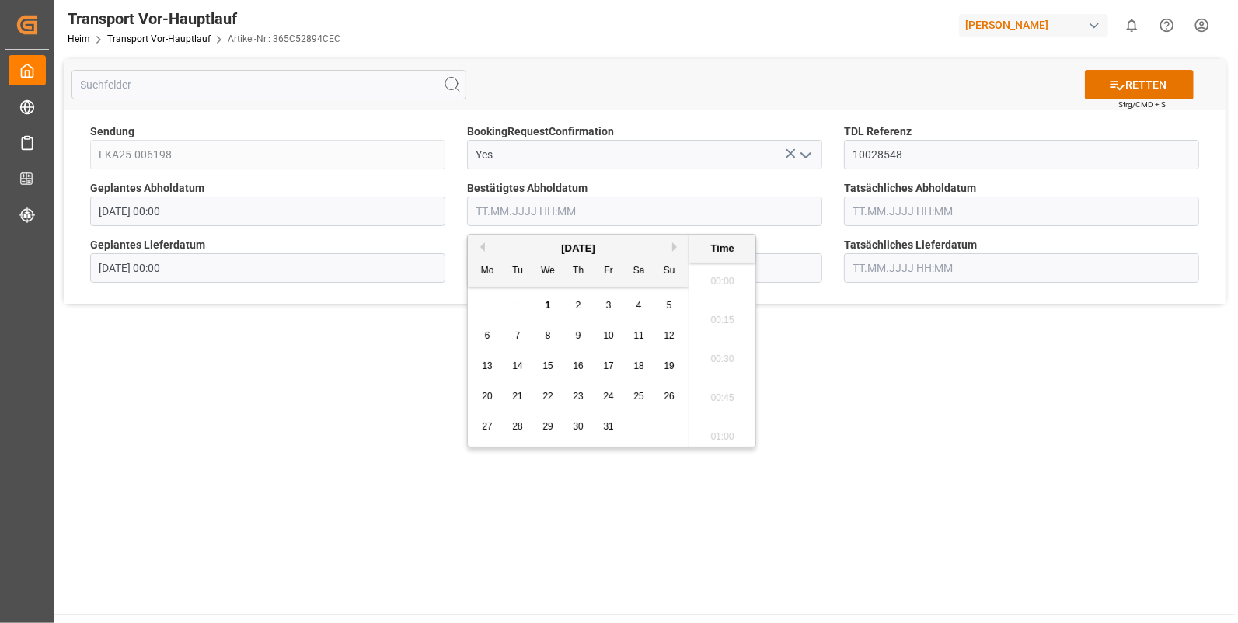
scroll to position [2491, 0]
click at [481, 245] on button "Vormonat" at bounding box center [480, 246] width 9 height 9
click at [517, 427] on span "30" at bounding box center [517, 426] width 10 height 11
drag, startPoint x: 717, startPoint y: 409, endPoint x: 748, endPoint y: 381, distance: 41.8
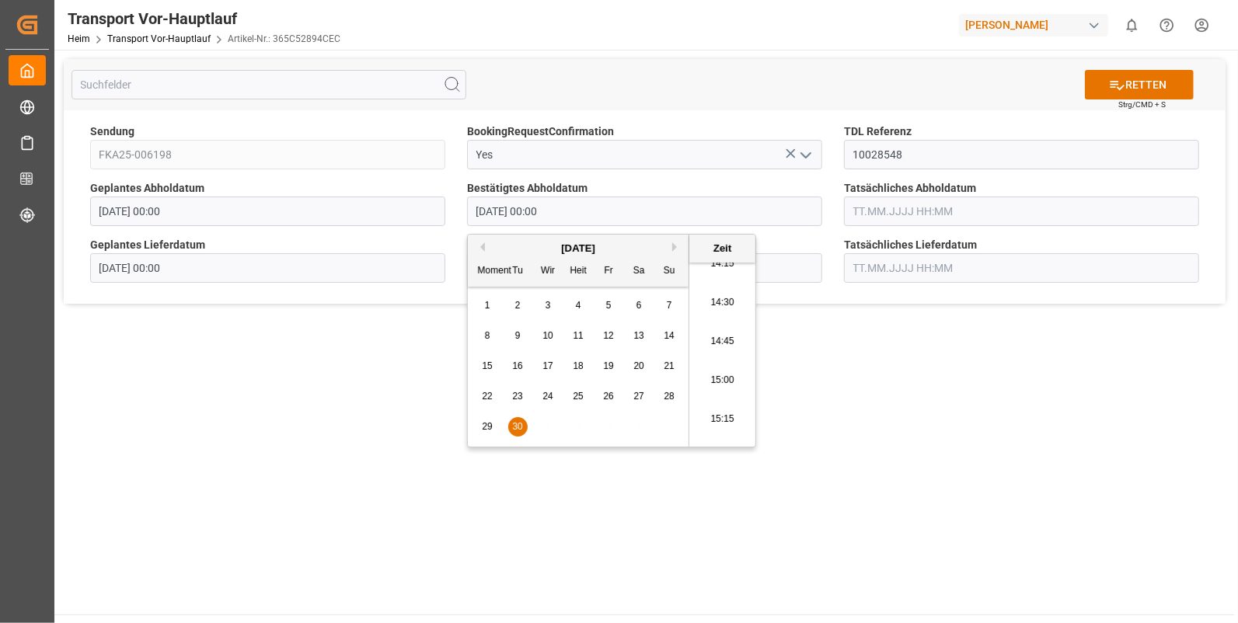
click at [718, 408] on li "15:15" at bounding box center [722, 419] width 66 height 39
type input "[DATE] 15:15"
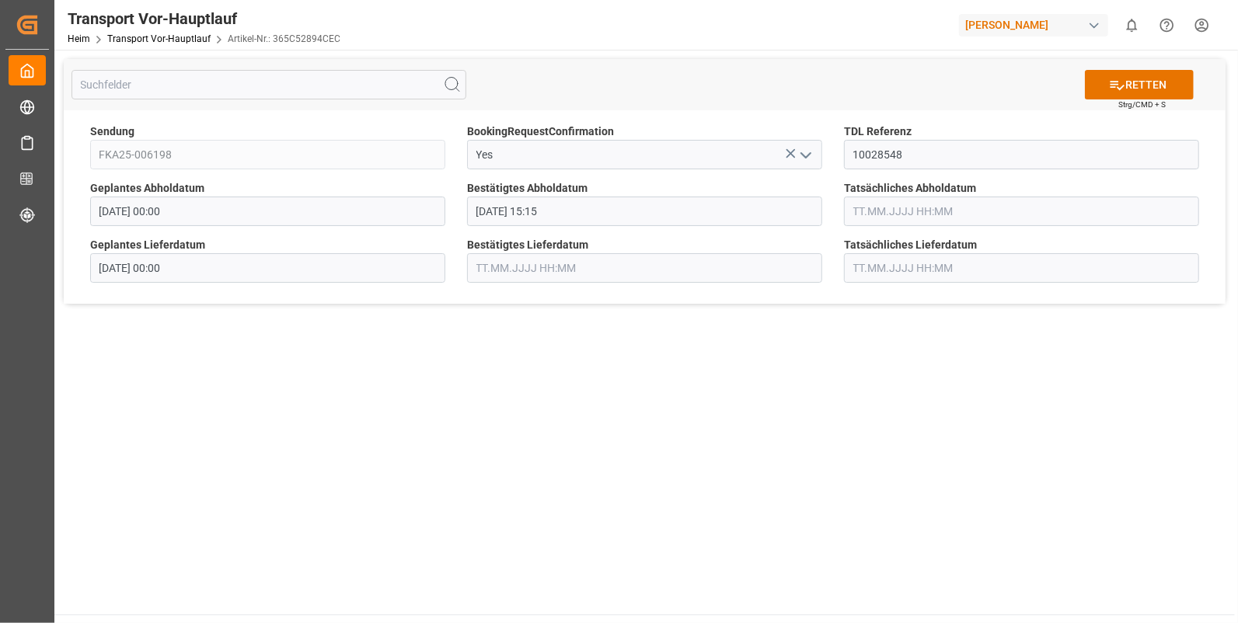
click at [870, 205] on input "text" at bounding box center [1021, 212] width 355 height 30
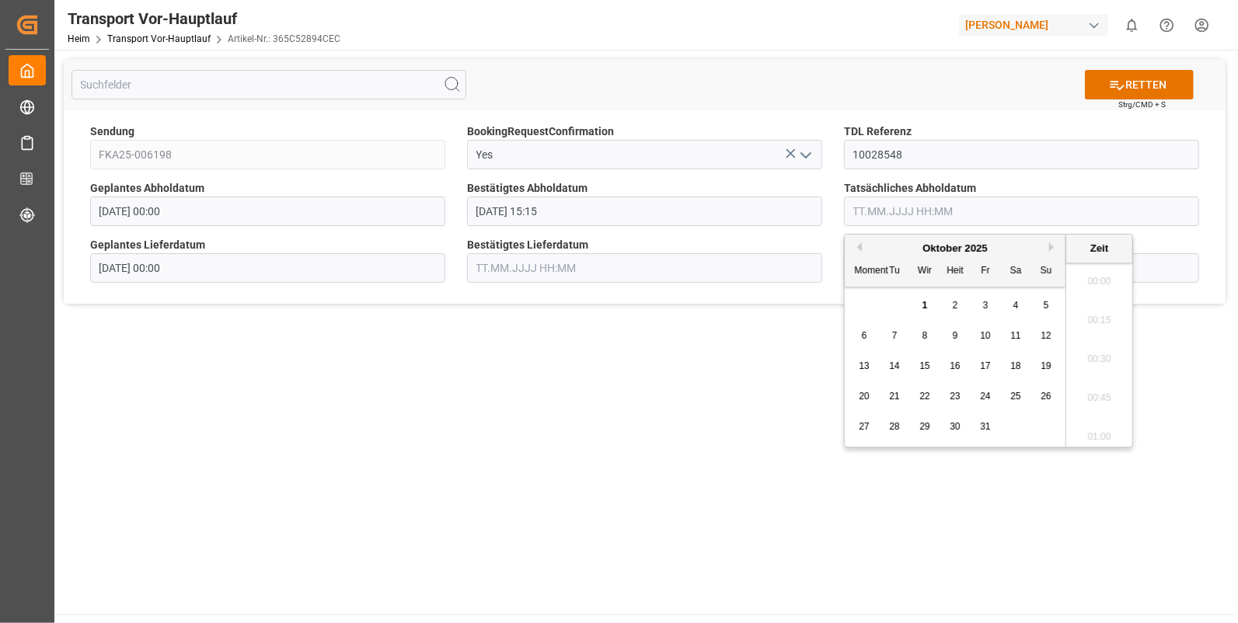
scroll to position [2491, 0]
click at [859, 243] on button "Vormonat" at bounding box center [856, 246] width 9 height 9
click at [897, 425] on span "30" at bounding box center [894, 426] width 10 height 11
click at [1095, 350] on li "15:15" at bounding box center [1099, 355] width 66 height 39
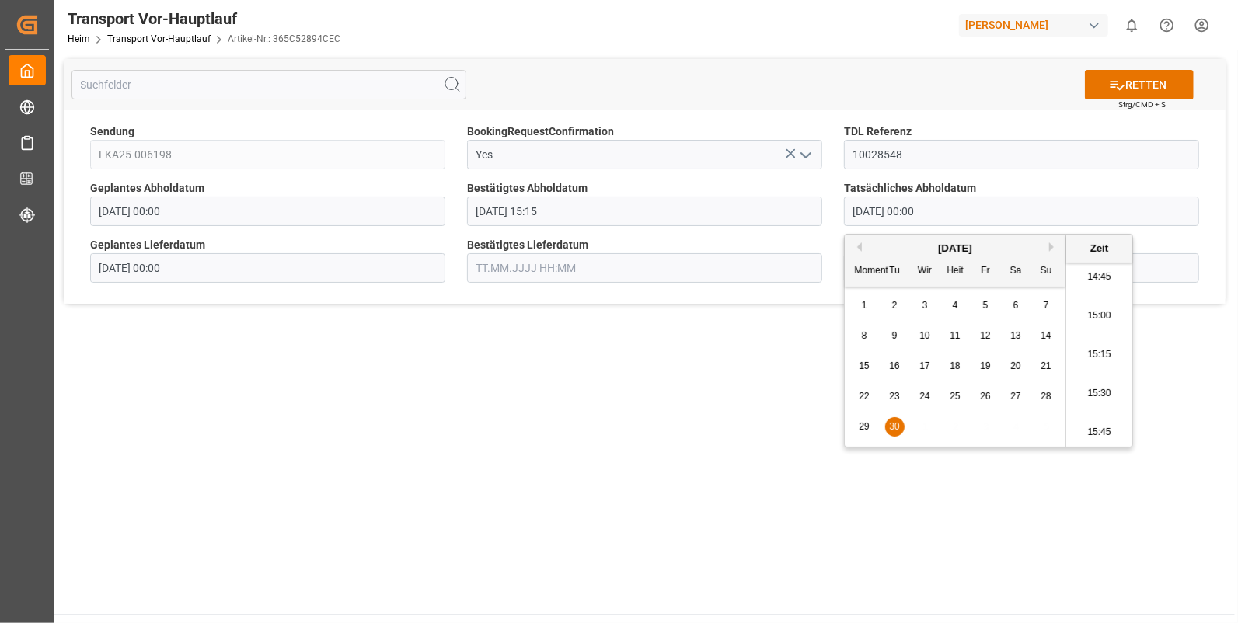
type input "[DATE] 15:15"
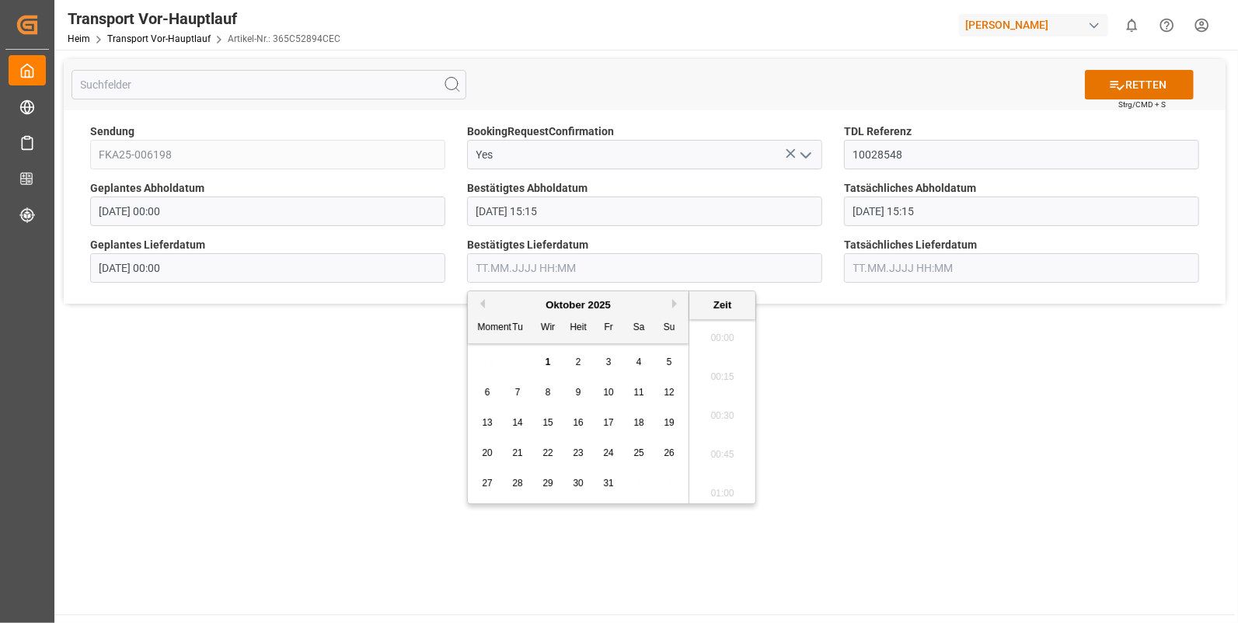
click at [500, 267] on input "text" at bounding box center [644, 268] width 355 height 30
click at [545, 358] on span "1" at bounding box center [547, 362] width 5 height 11
click at [722, 364] on li "11:15" at bounding box center [722, 373] width 66 height 39
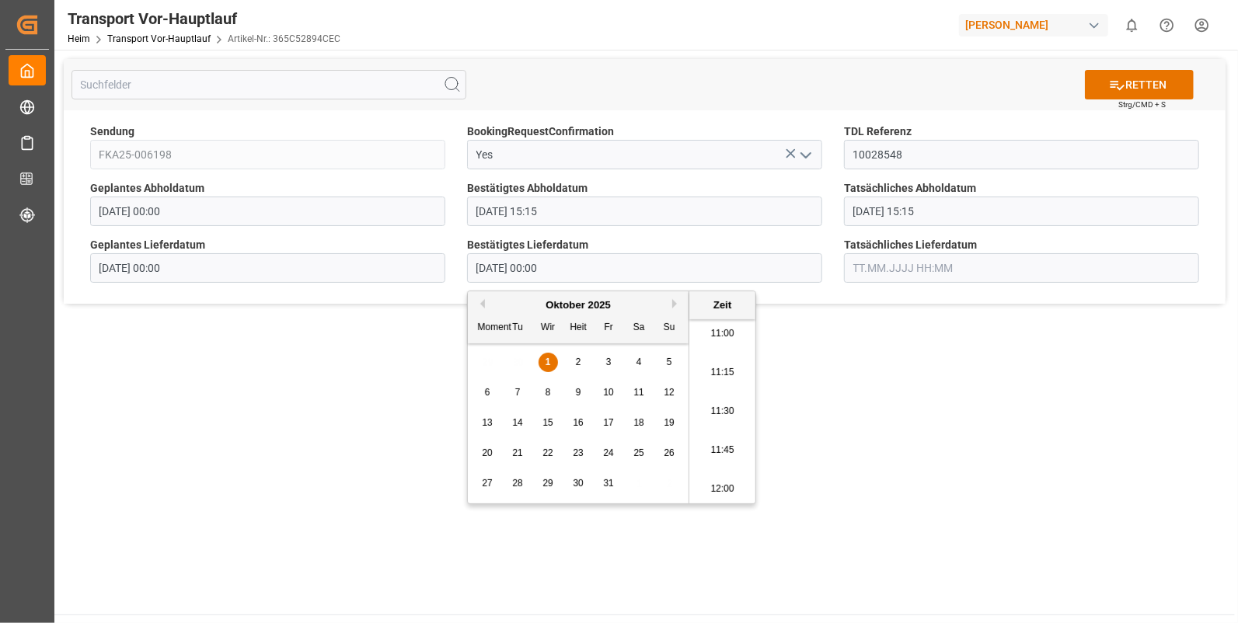
type input "[DATE] 11:15"
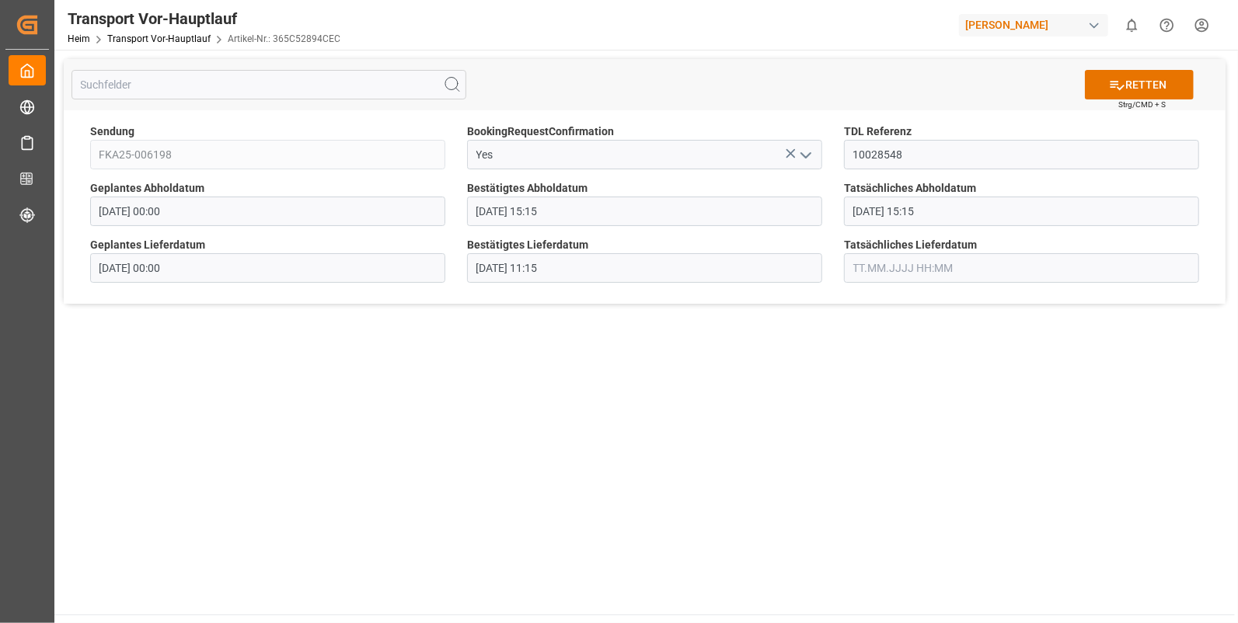
click at [882, 256] on input "text" at bounding box center [1021, 268] width 355 height 30
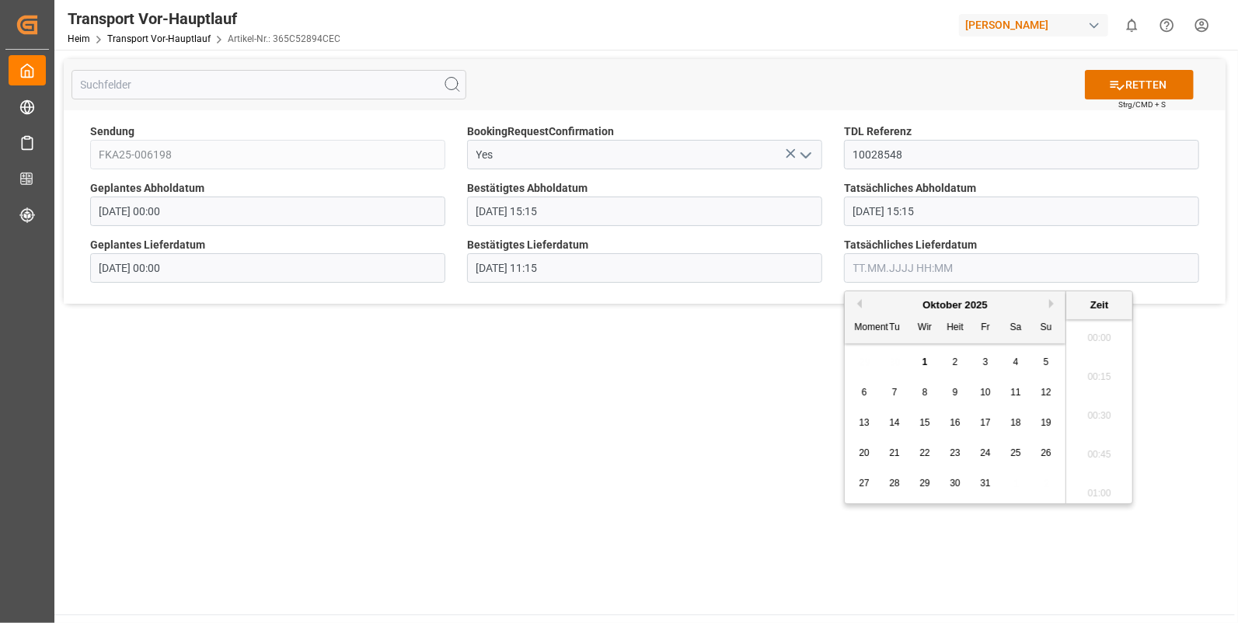
scroll to position [2491, 0]
click at [922, 357] on div "1" at bounding box center [924, 363] width 19 height 19
click at [1093, 430] on li "11:15" at bounding box center [1099, 437] width 66 height 39
type input "[DATE] 11:15"
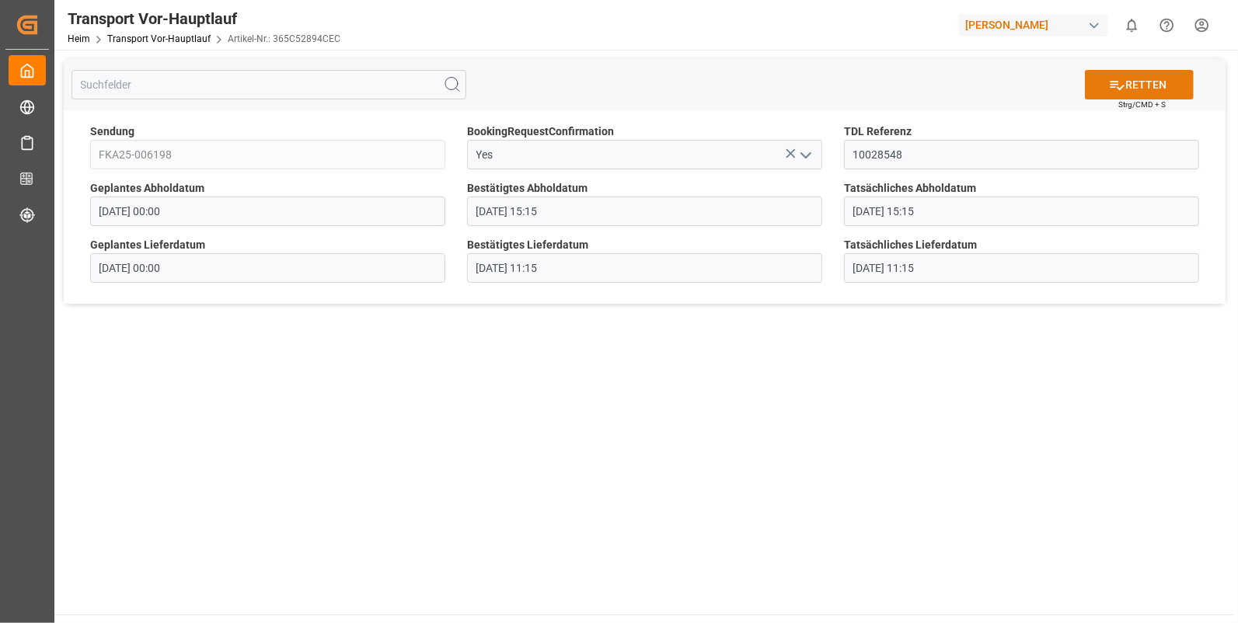
click at [1142, 75] on button "RETTEN" at bounding box center [1139, 85] width 109 height 30
